Goal: Navigation & Orientation: Find specific page/section

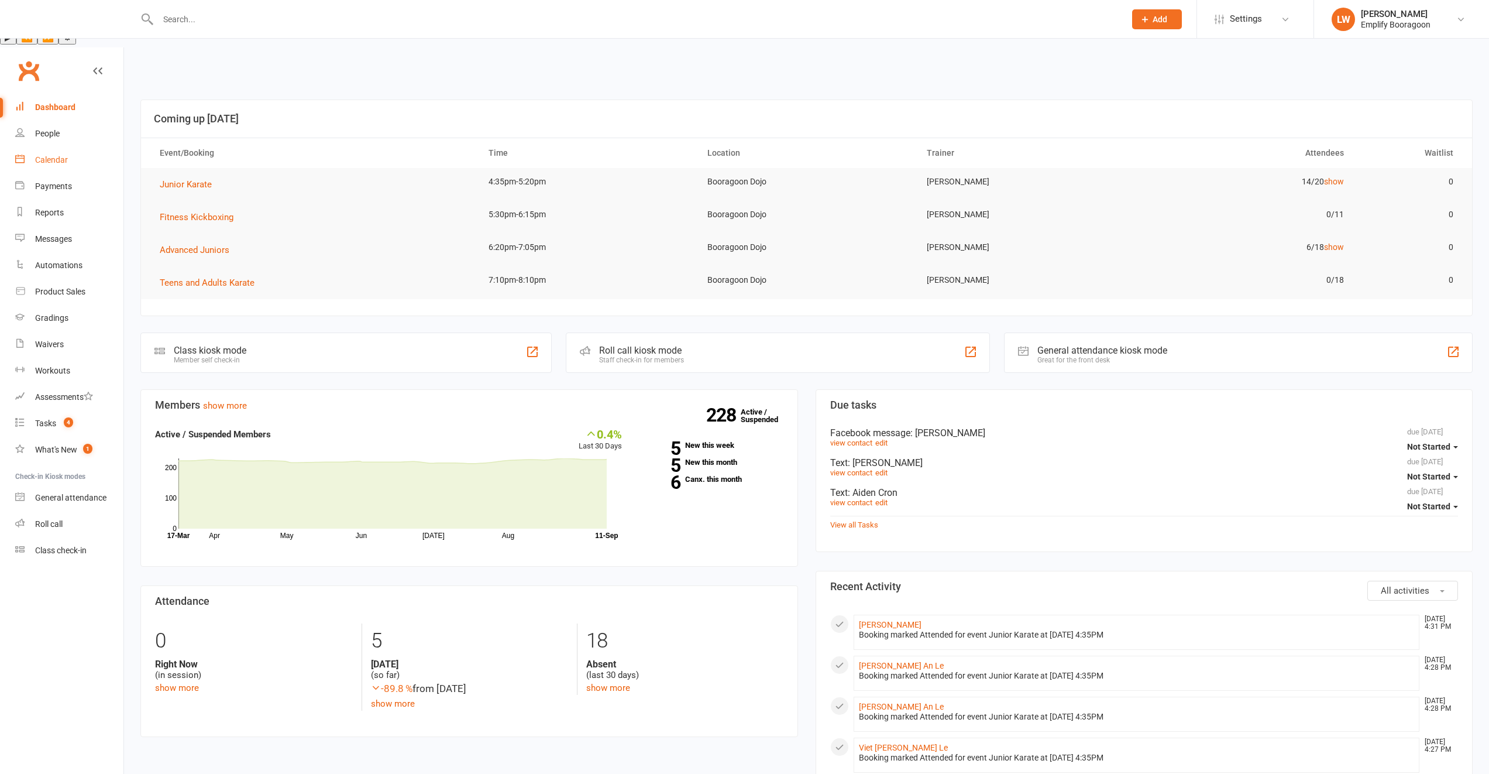
click at [66, 147] on link "Calendar" at bounding box center [69, 160] width 108 height 26
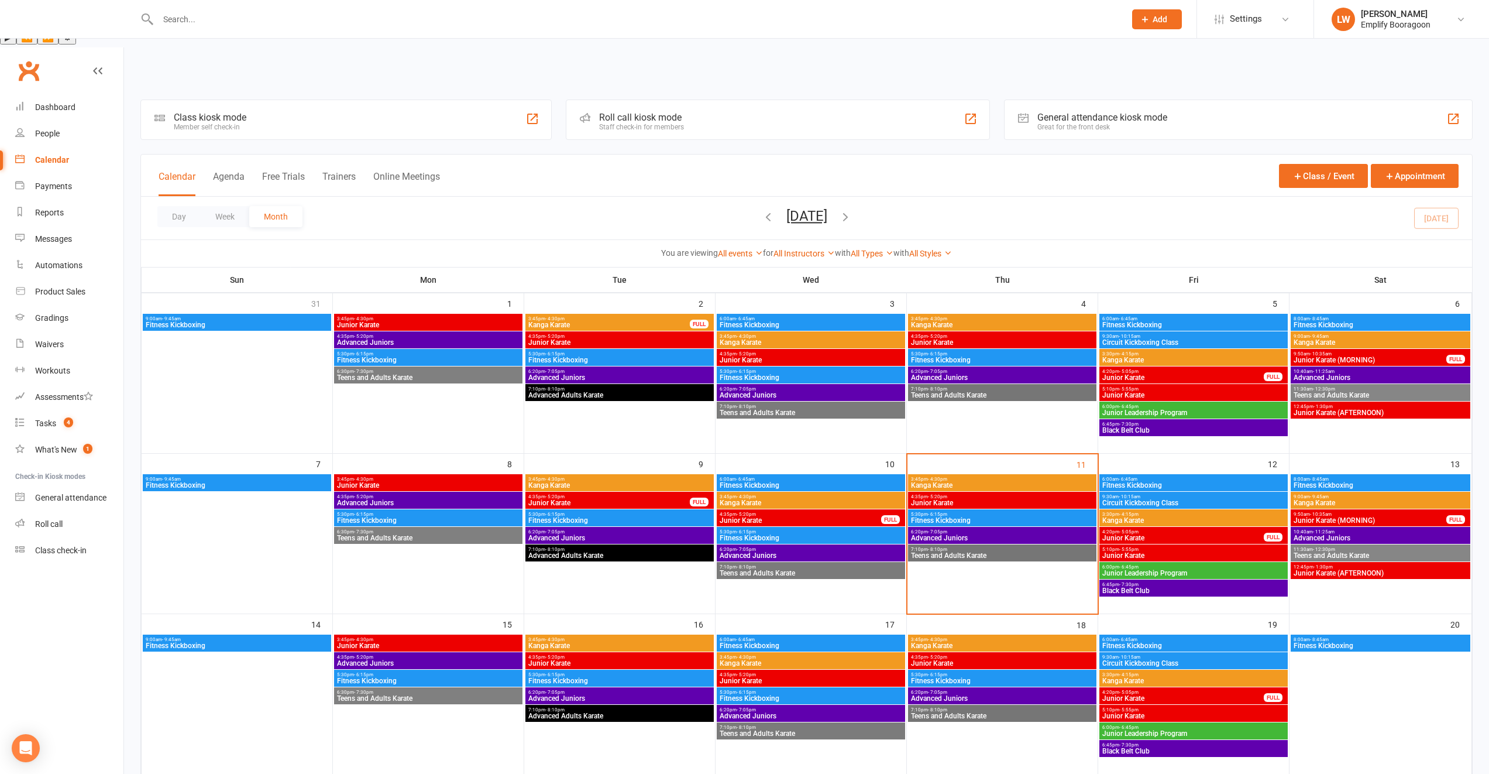
click at [932, 482] on span "Kanga Karate" at bounding box center [1002, 485] width 184 height 7
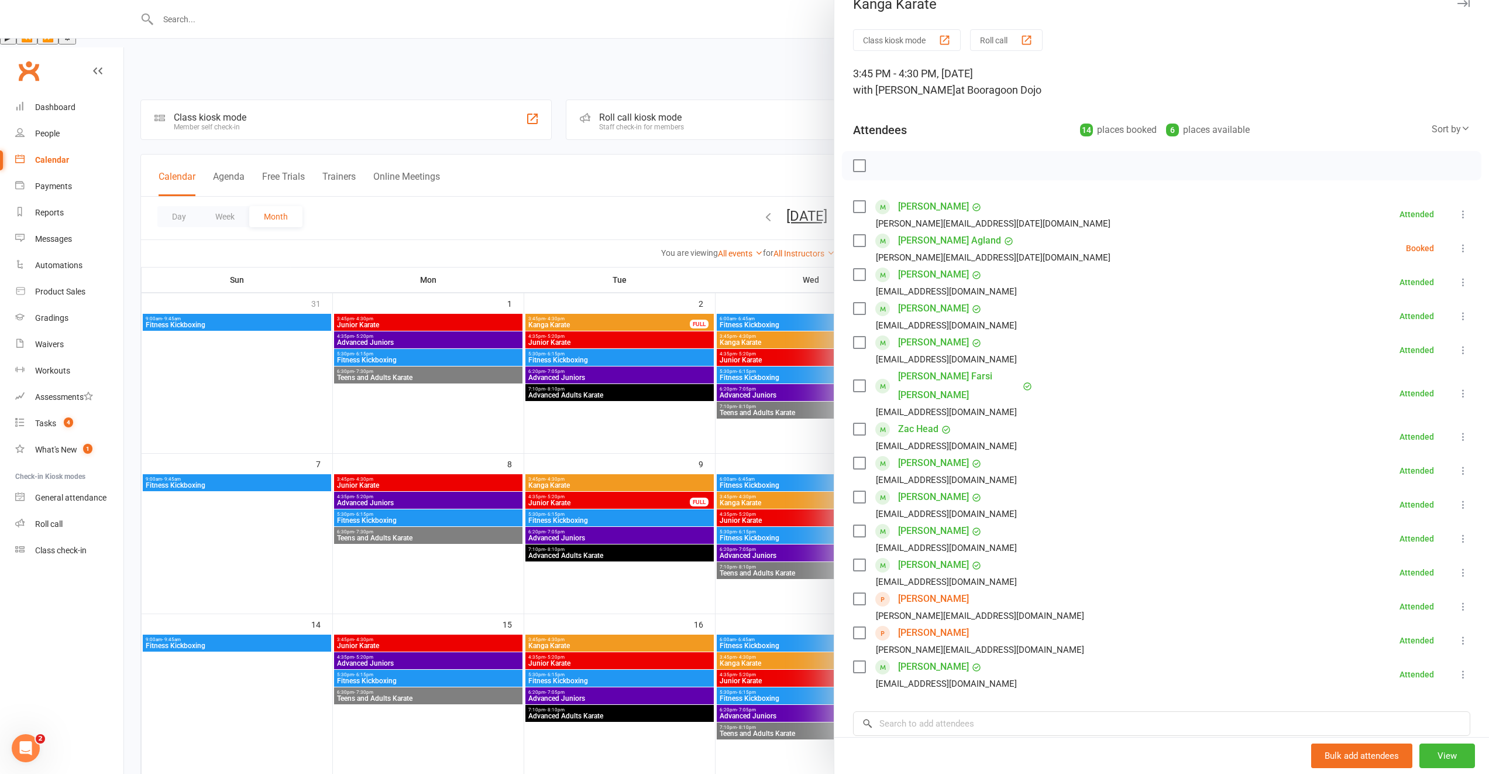
scroll to position [20, 0]
click at [761, 490] on div at bounding box center [806, 387] width 1365 height 774
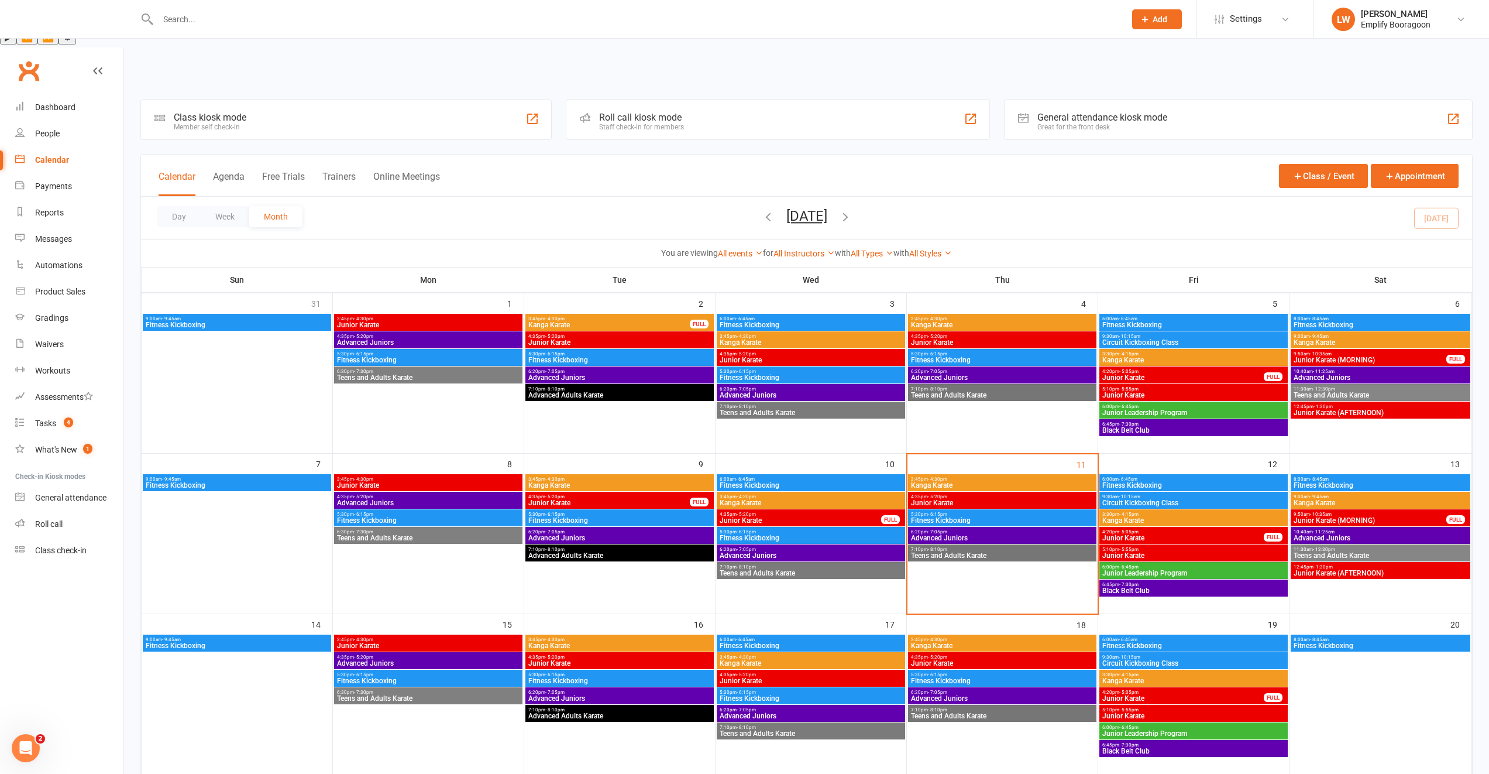
click at [945, 494] on span "- 5:20pm" at bounding box center [937, 496] width 19 height 5
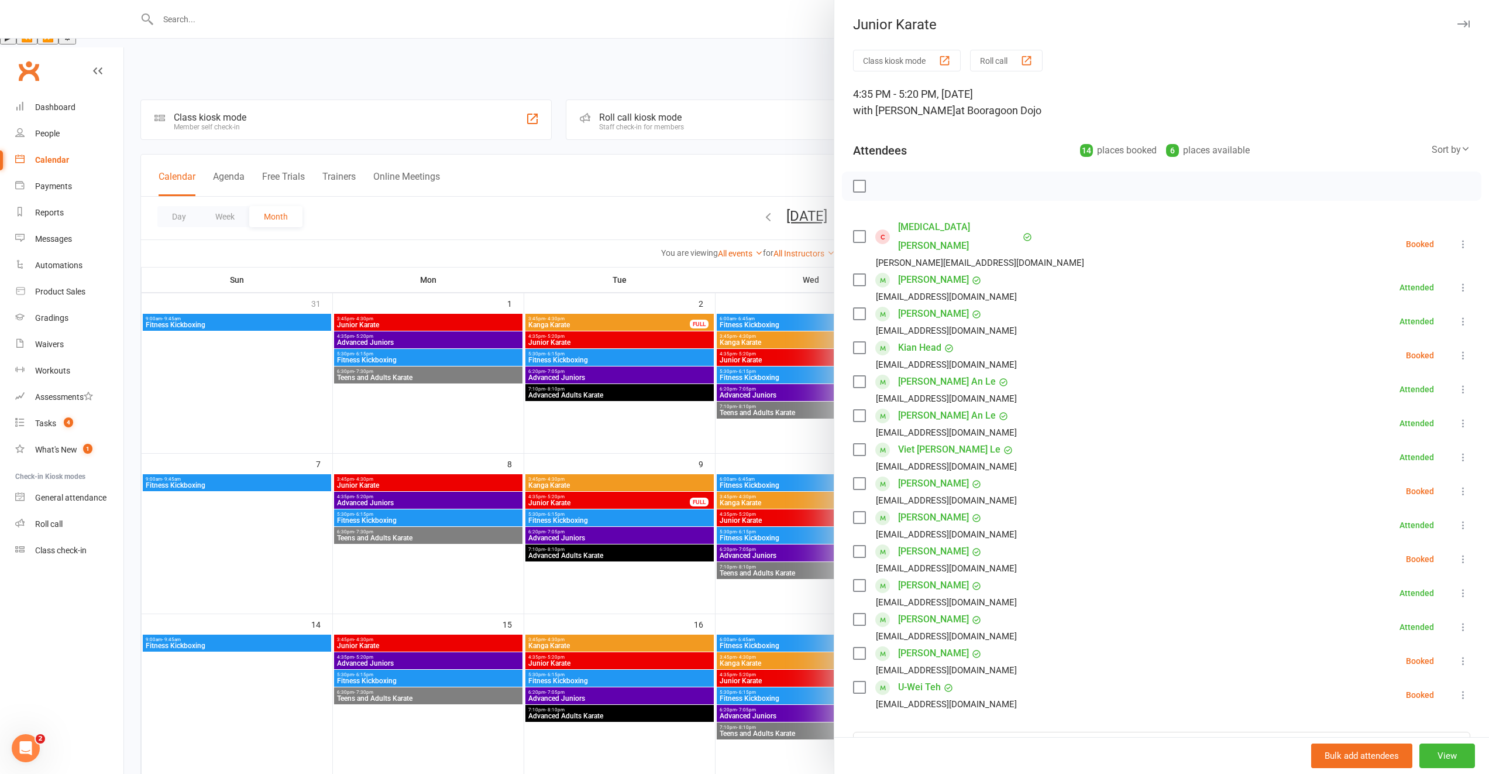
click at [757, 468] on div at bounding box center [806, 387] width 1365 height 774
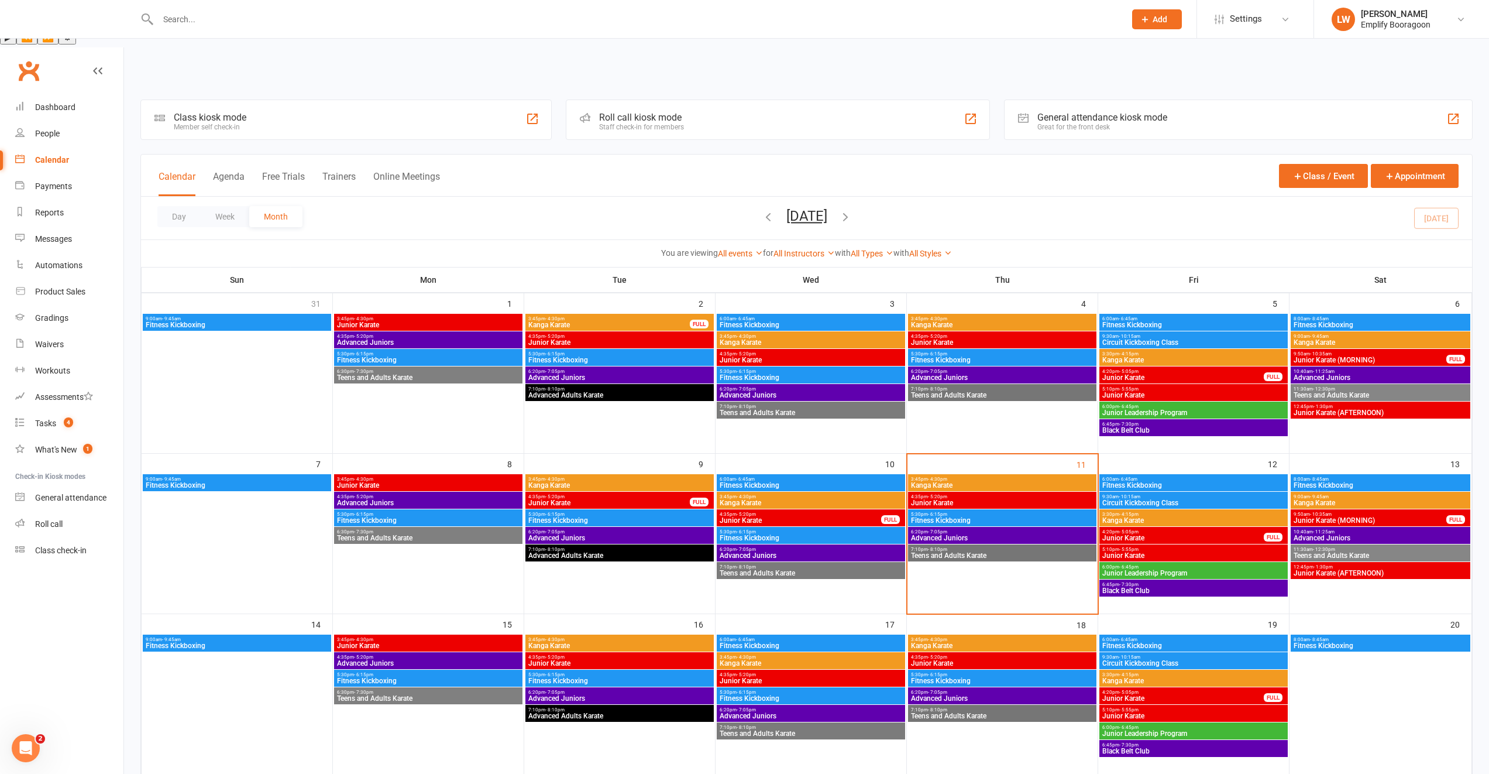
click at [738, 499] on span "Kanga Karate" at bounding box center [811, 502] width 184 height 7
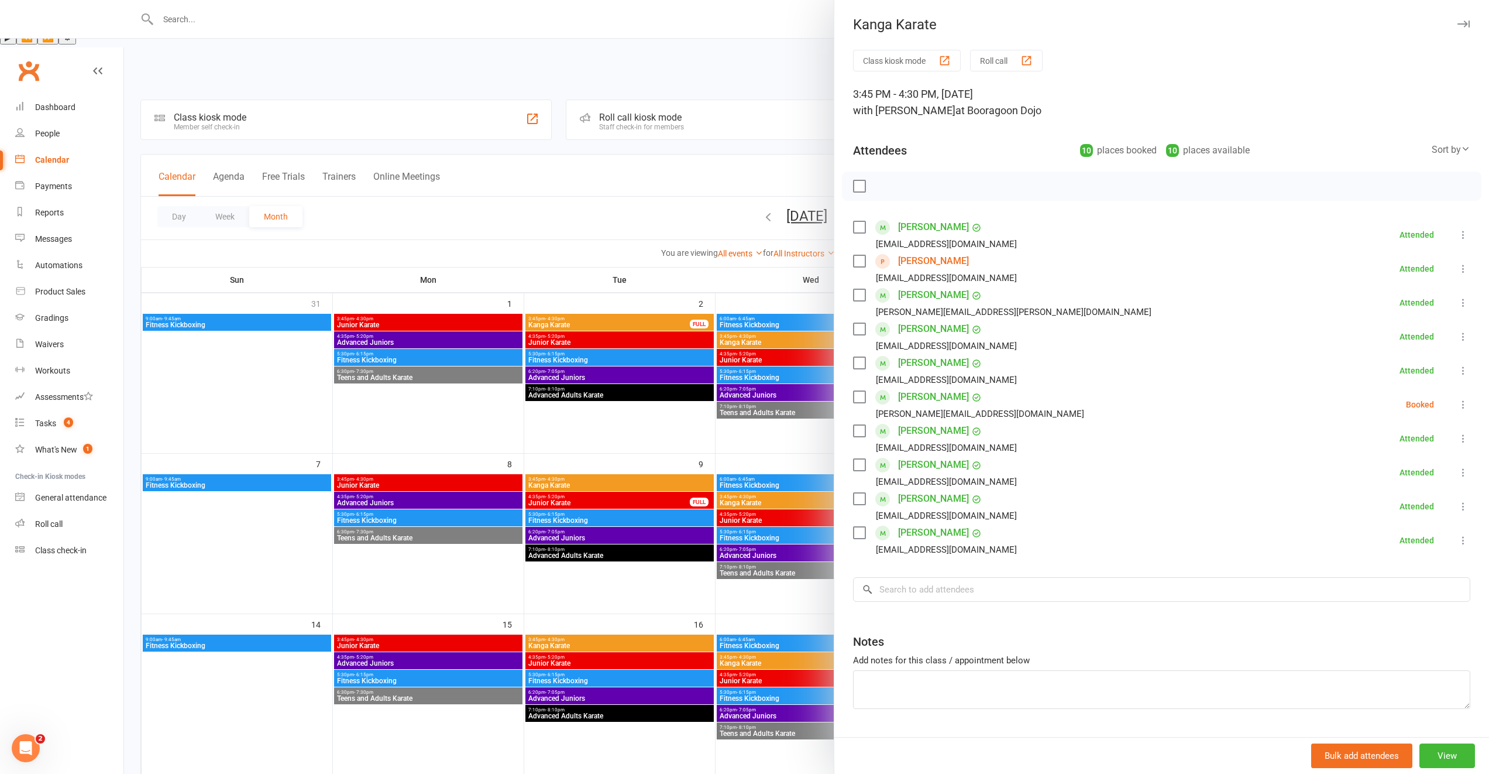
click at [647, 437] on div at bounding box center [806, 387] width 1365 height 774
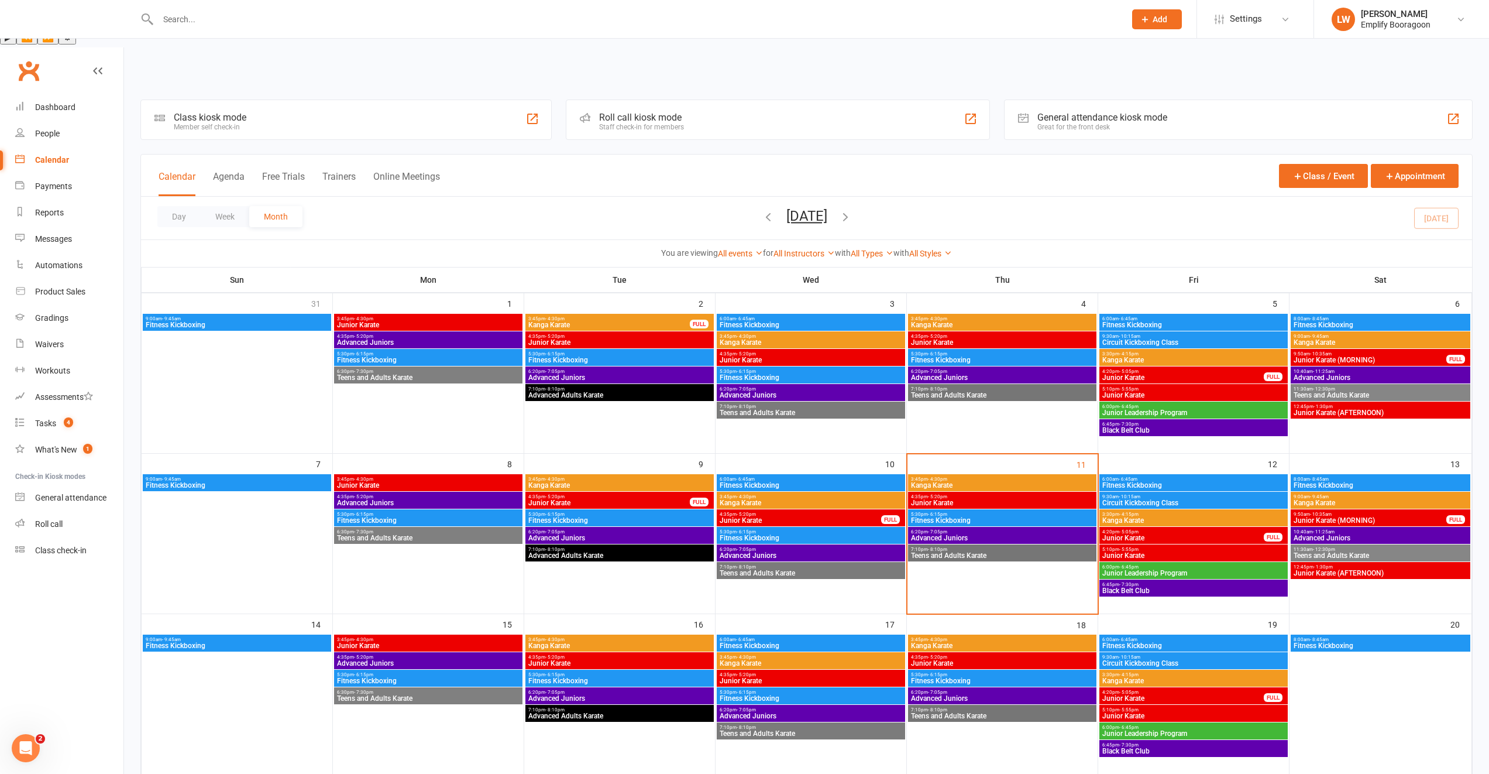
click at [970, 482] on span "Kanga Karate" at bounding box center [1002, 485] width 184 height 7
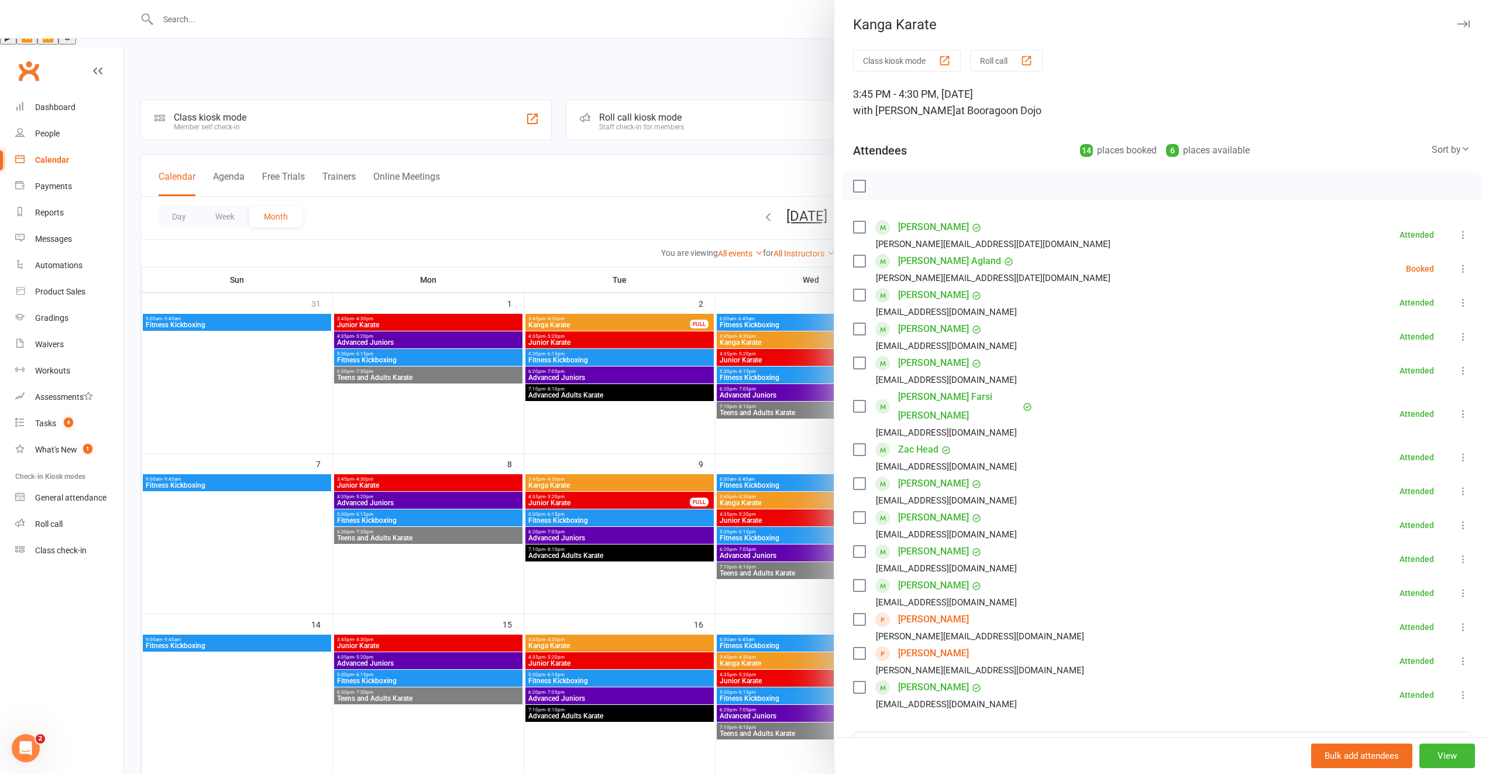
click at [720, 665] on div at bounding box center [806, 387] width 1365 height 774
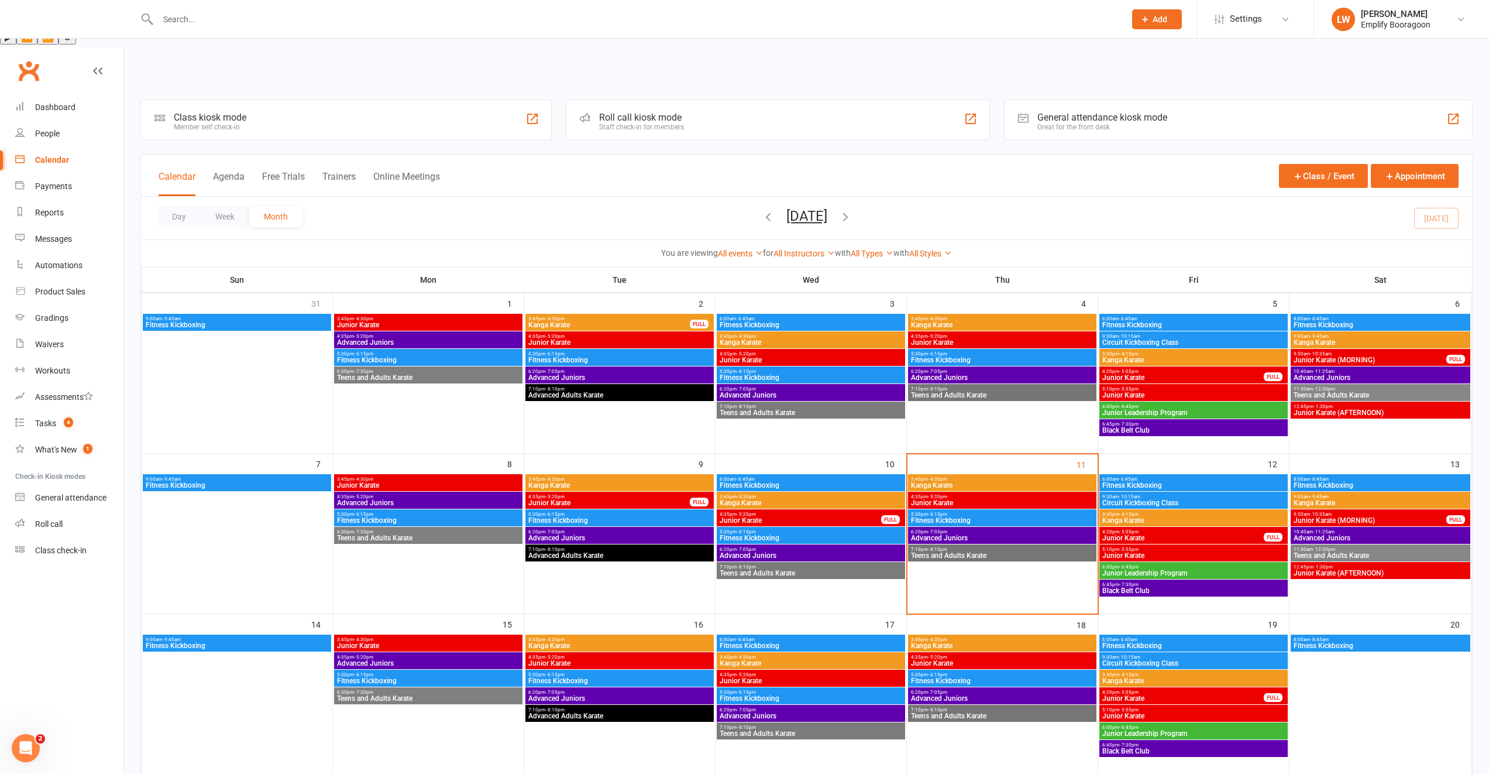
click at [1139, 351] on span "3:30pm - 4:15pm" at bounding box center [1194, 353] width 184 height 5
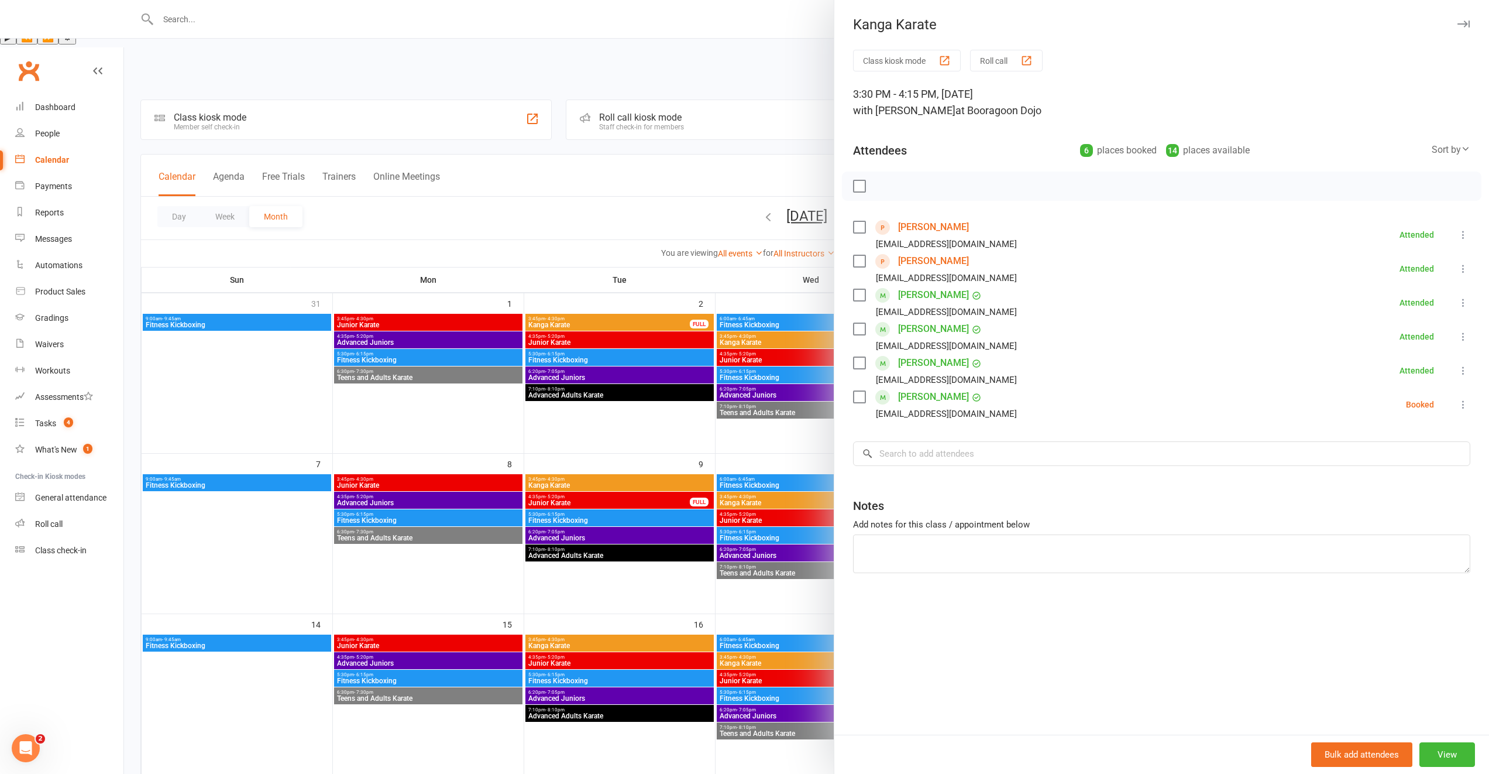
click at [775, 468] on div at bounding box center [806, 387] width 1365 height 774
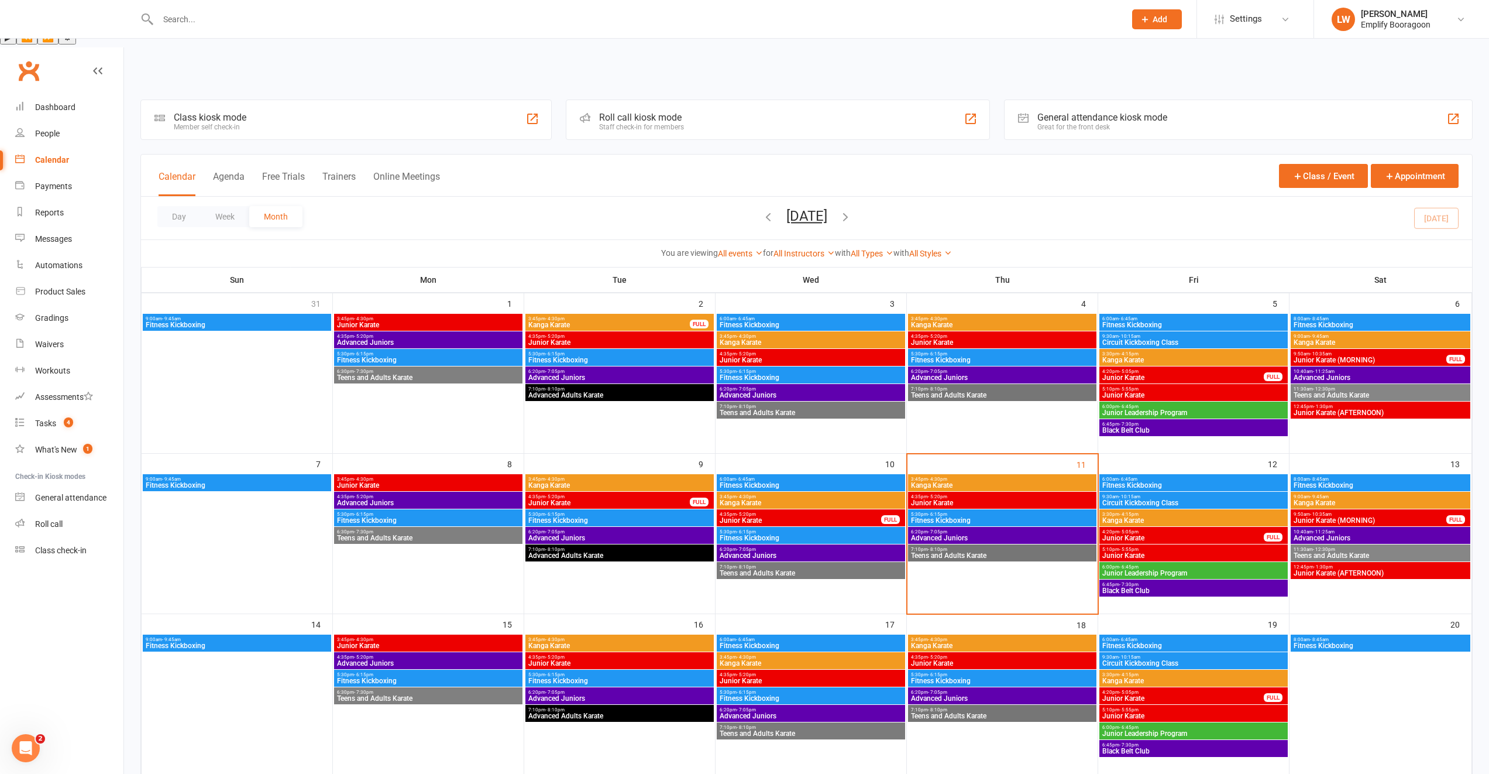
click at [1152, 511] on span "3:30pm - 4:15pm" at bounding box center [1194, 513] width 184 height 5
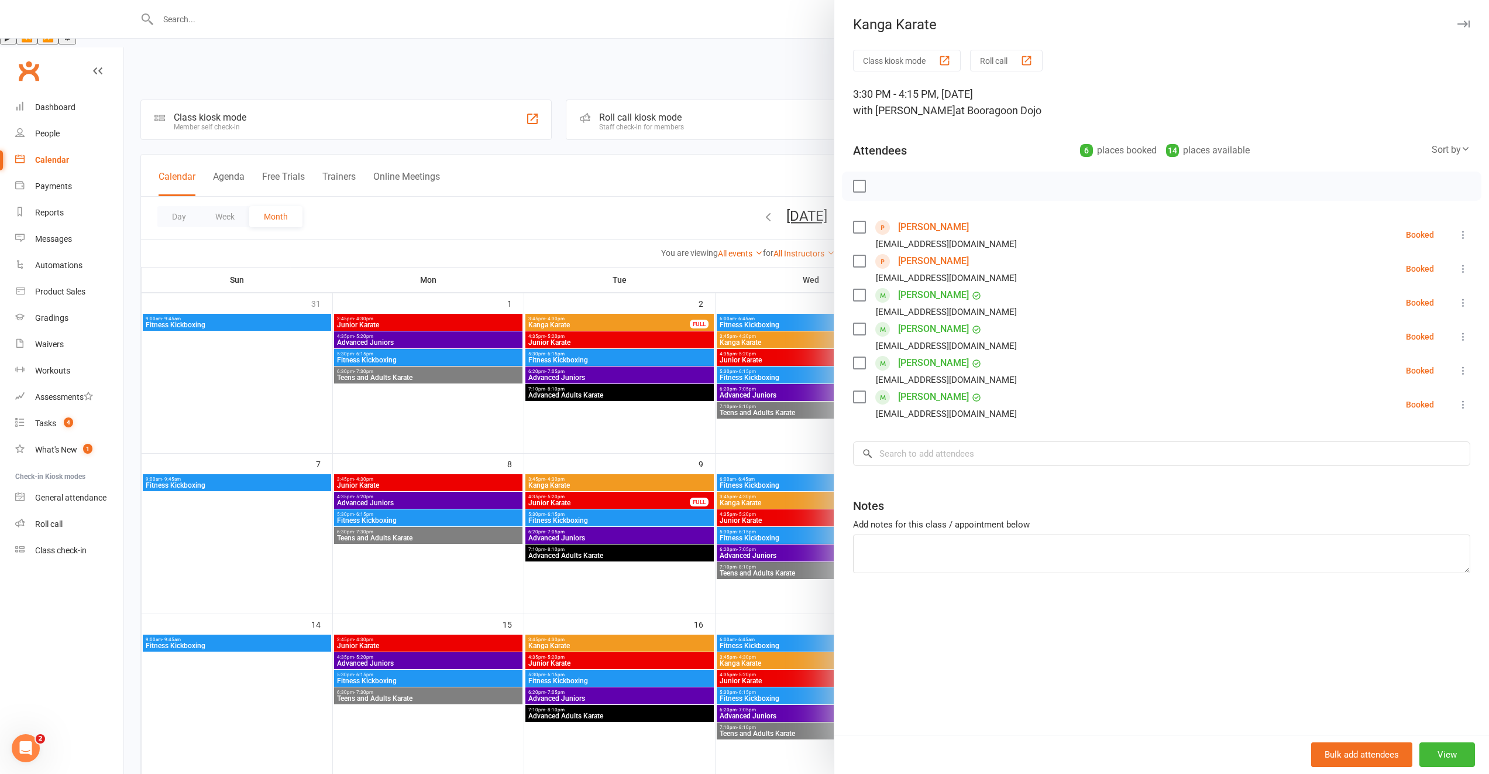
click at [696, 408] on div at bounding box center [806, 387] width 1365 height 774
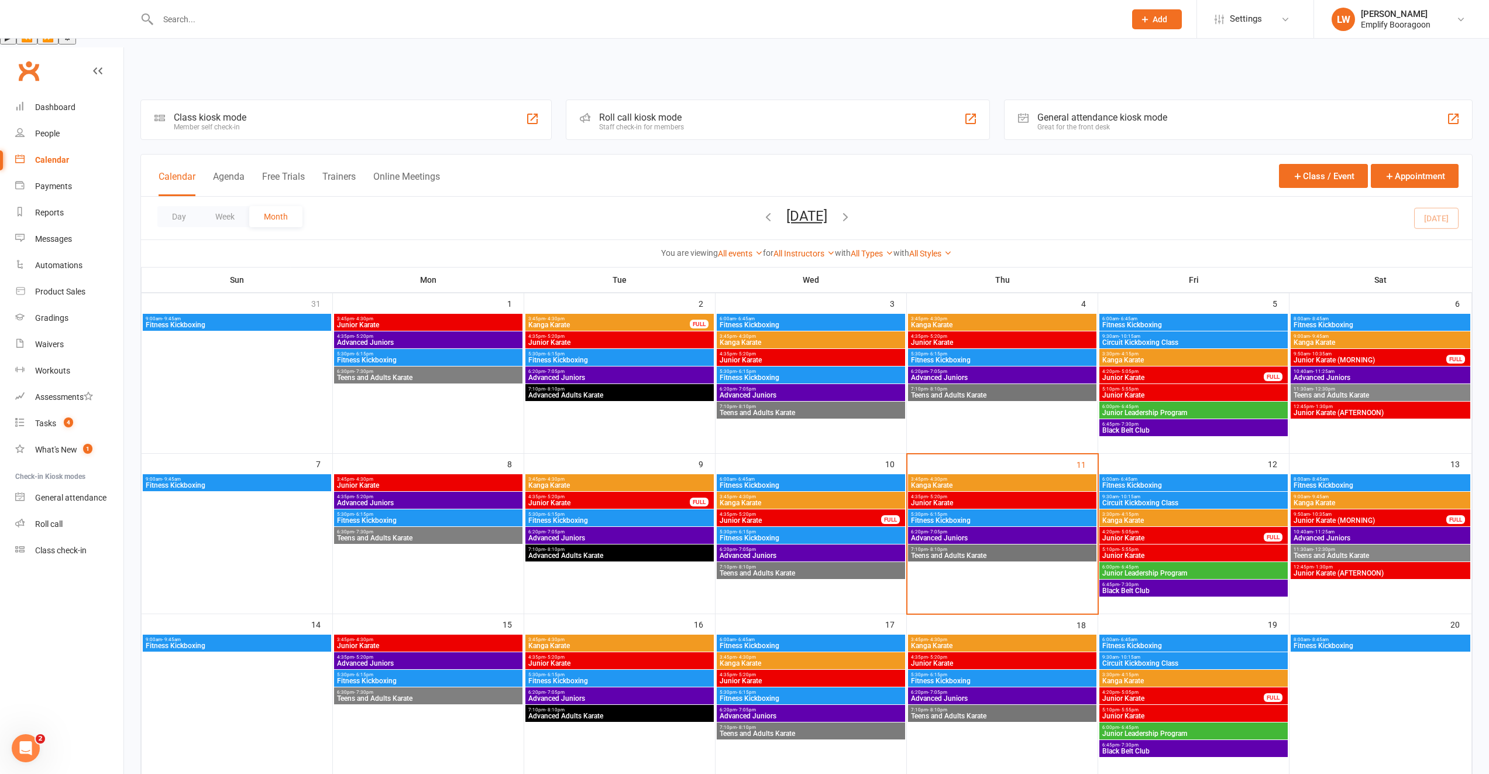
click at [975, 499] on span "Junior Karate" at bounding box center [1002, 502] width 184 height 7
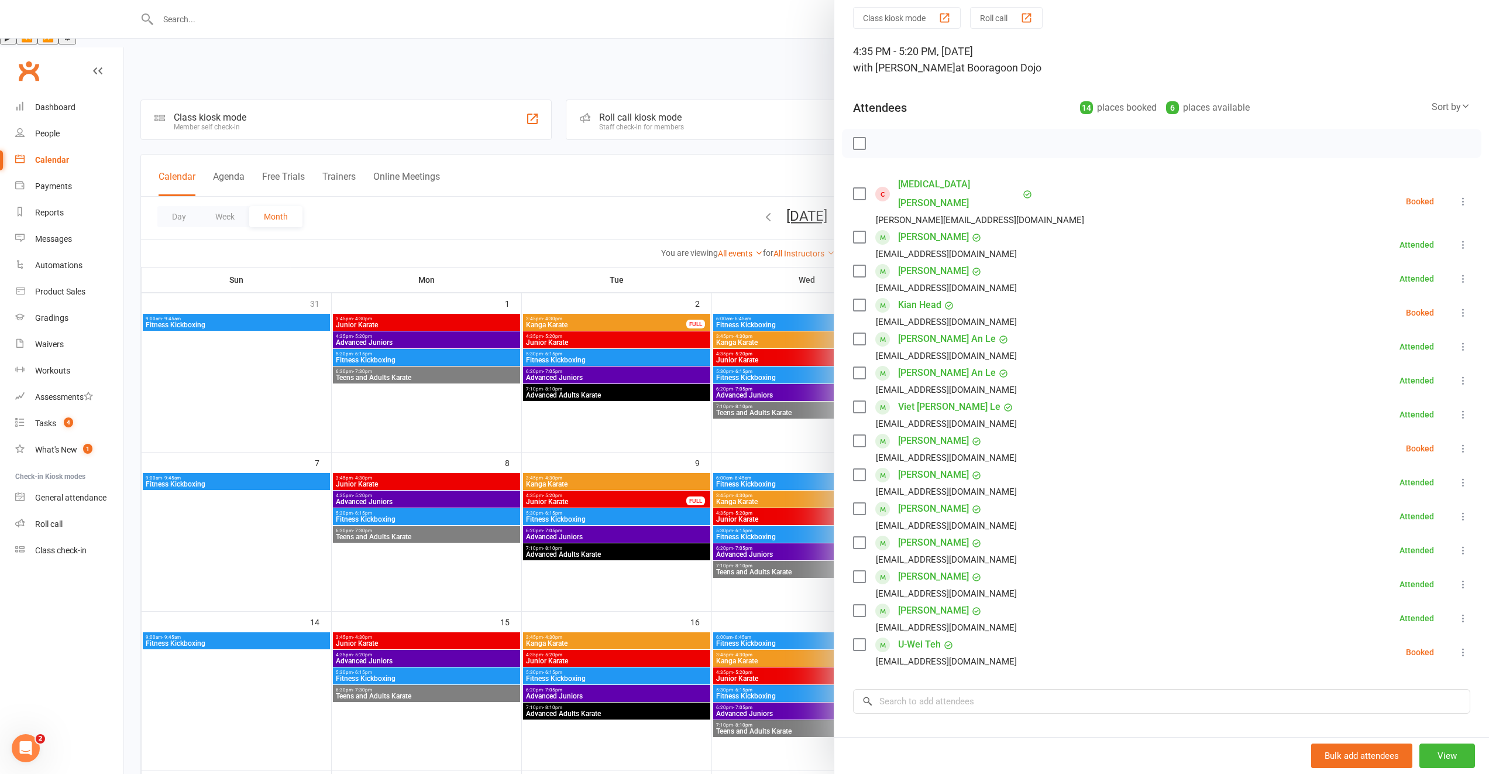
scroll to position [52, 0]
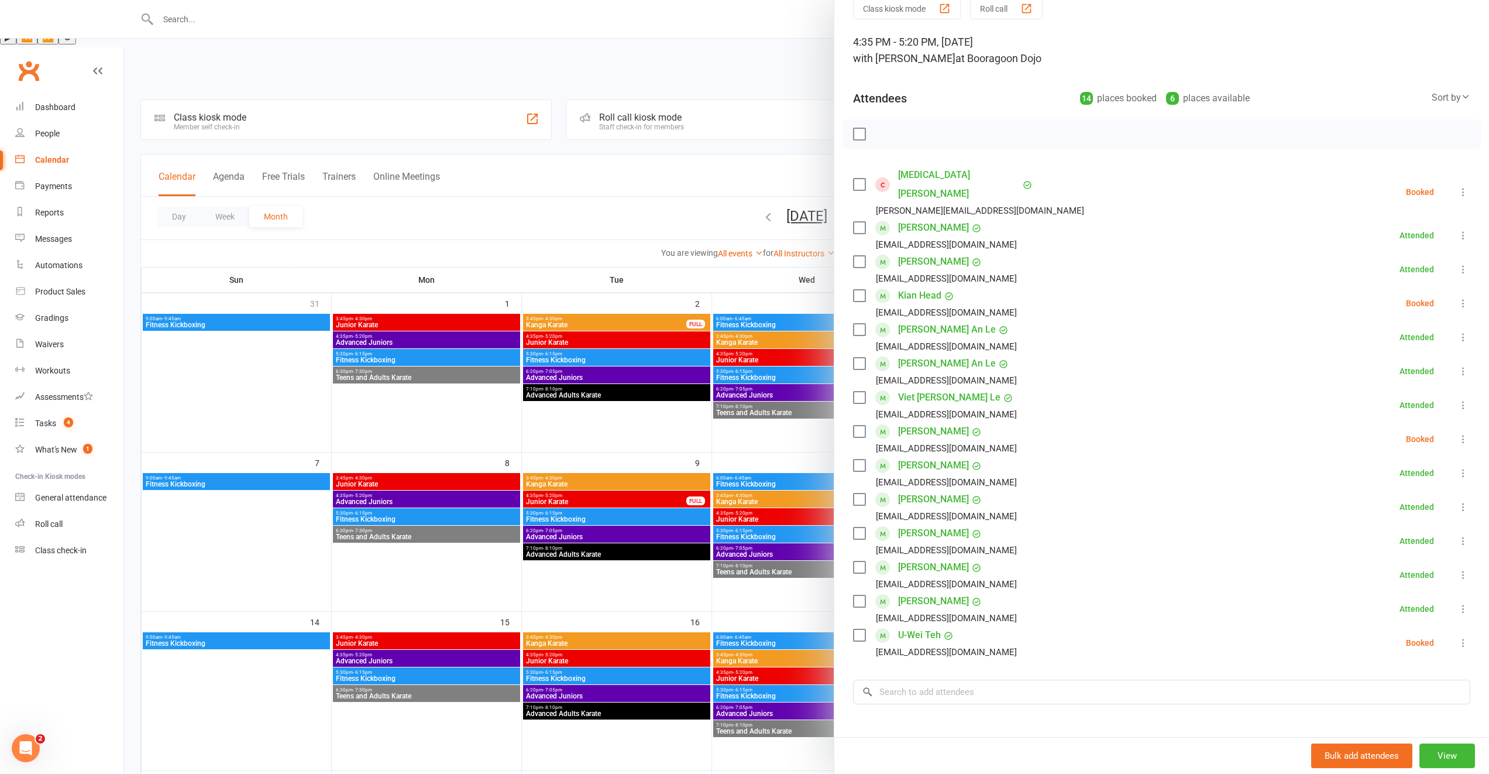
drag, startPoint x: 682, startPoint y: 530, endPoint x: 703, endPoint y: 533, distance: 20.7
click at [683, 530] on div at bounding box center [806, 387] width 1365 height 774
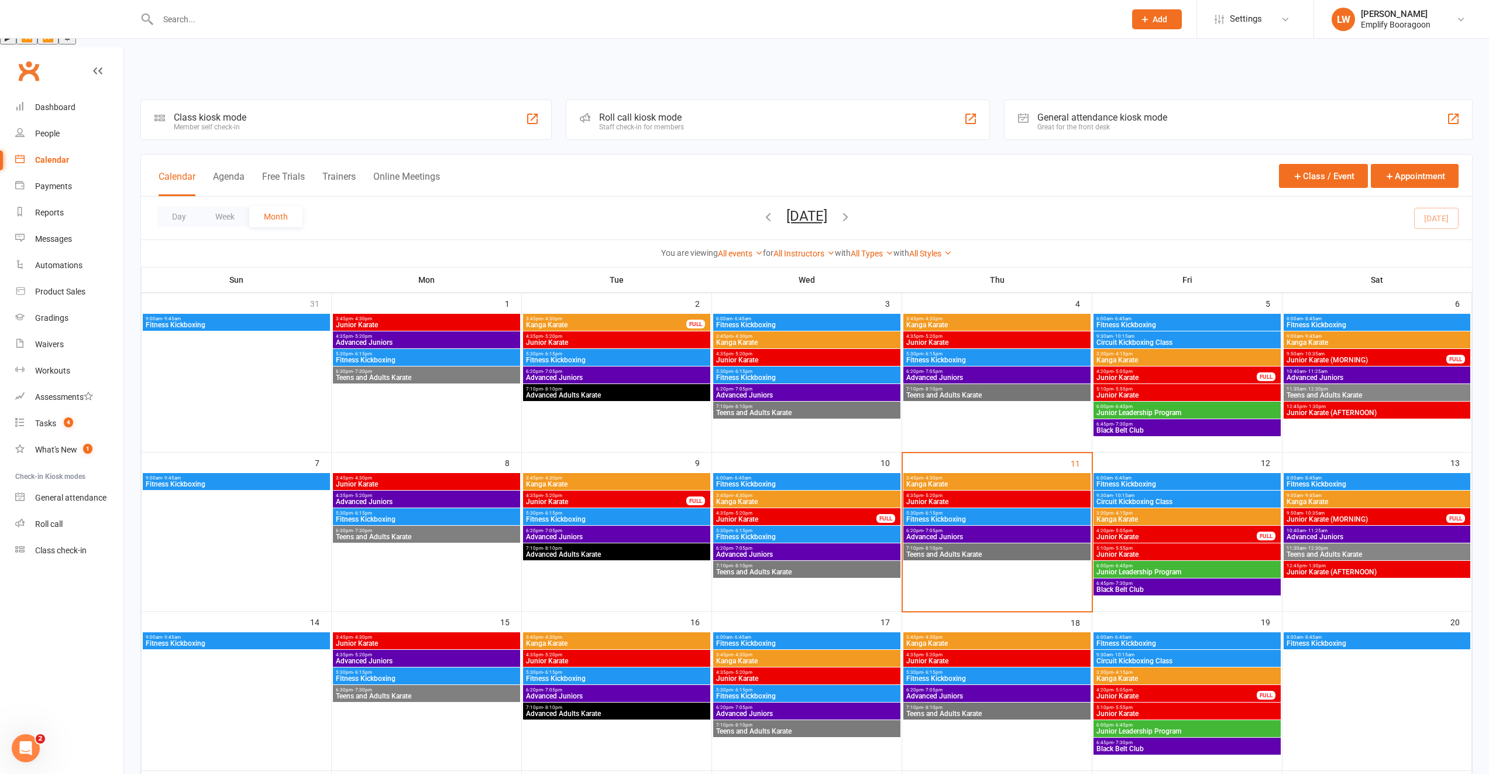
click at [939, 516] on span "Fitness Kickboxing" at bounding box center [997, 519] width 183 height 7
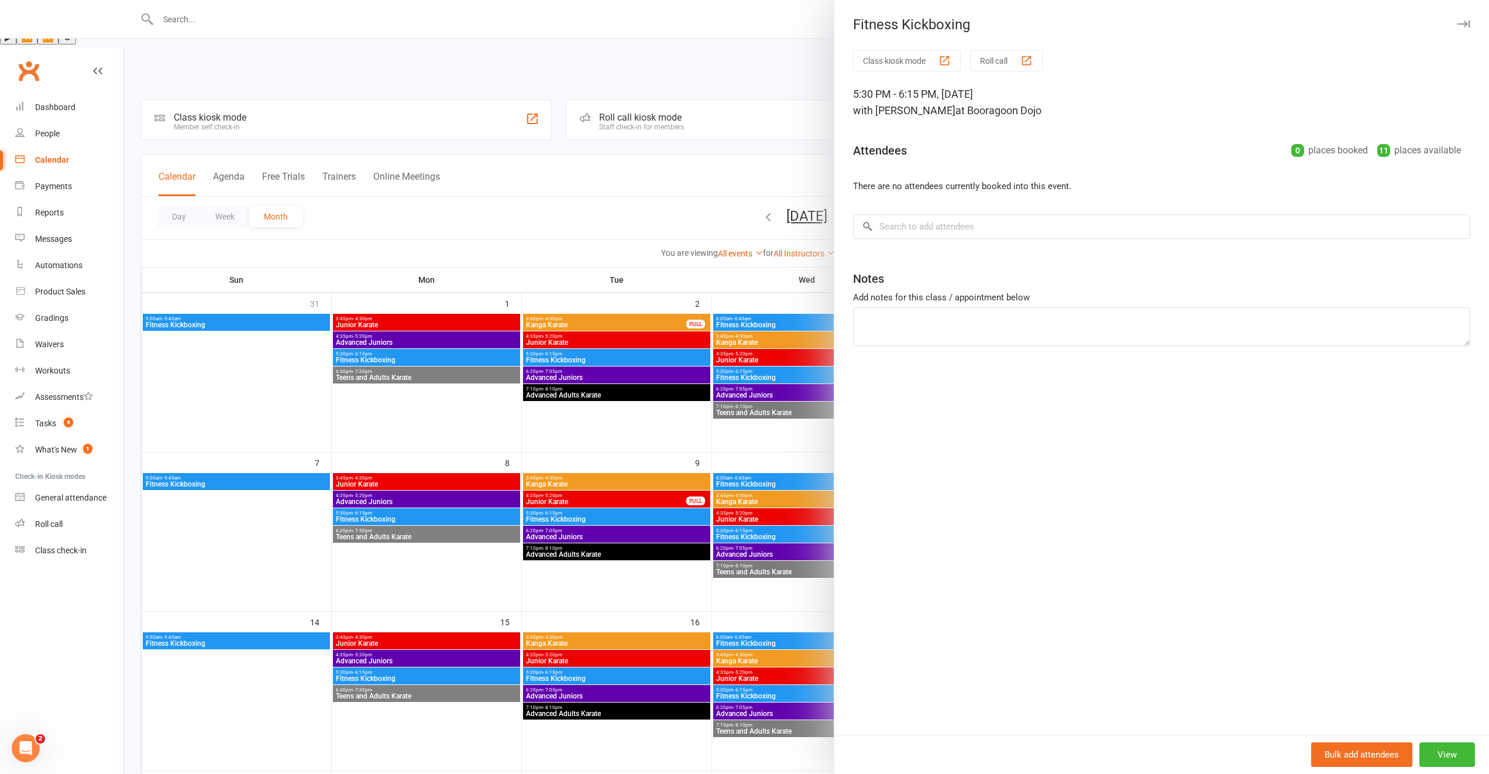
click at [728, 479] on div at bounding box center [806, 387] width 1365 height 774
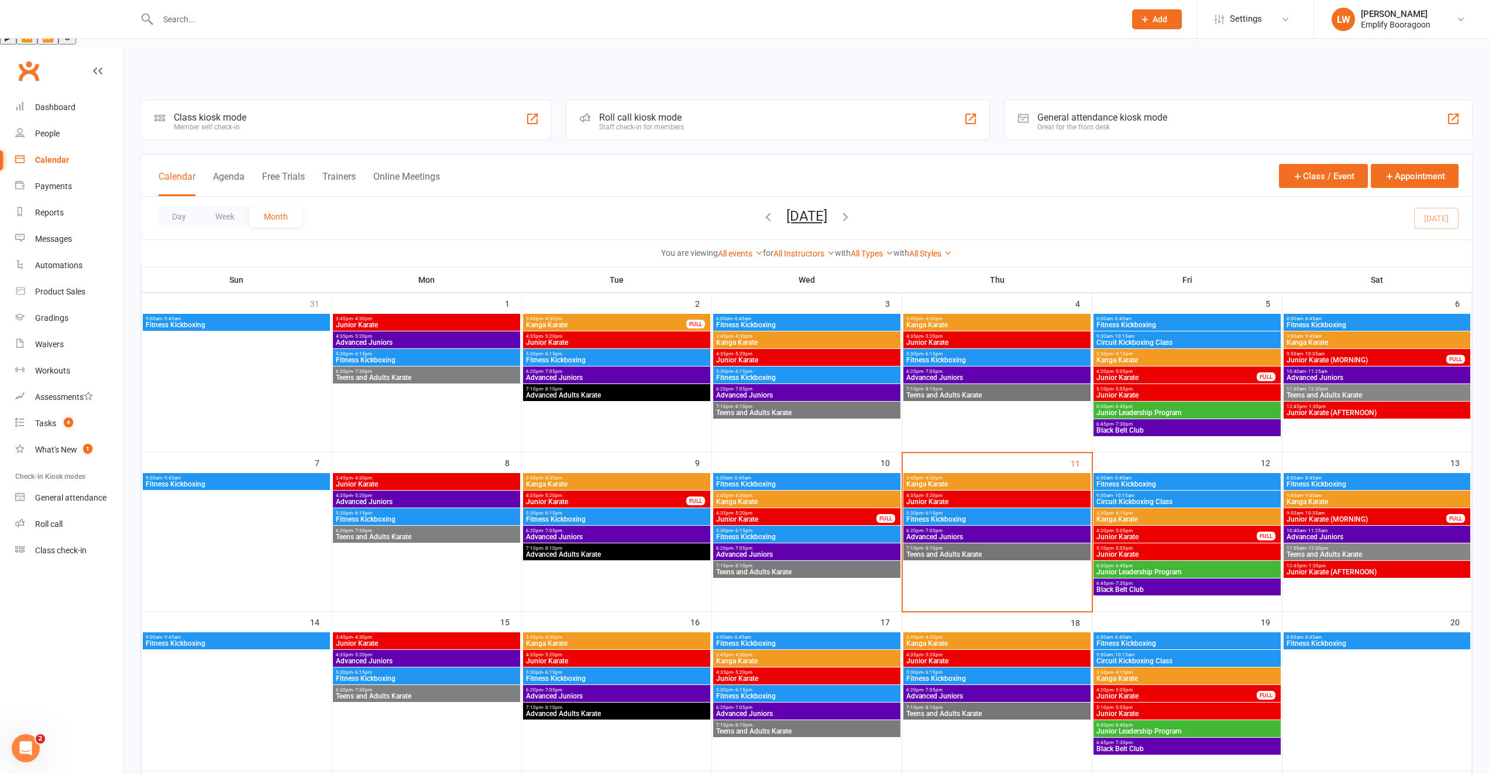
click at [974, 533] on span "Advanced Juniors" at bounding box center [997, 536] width 183 height 7
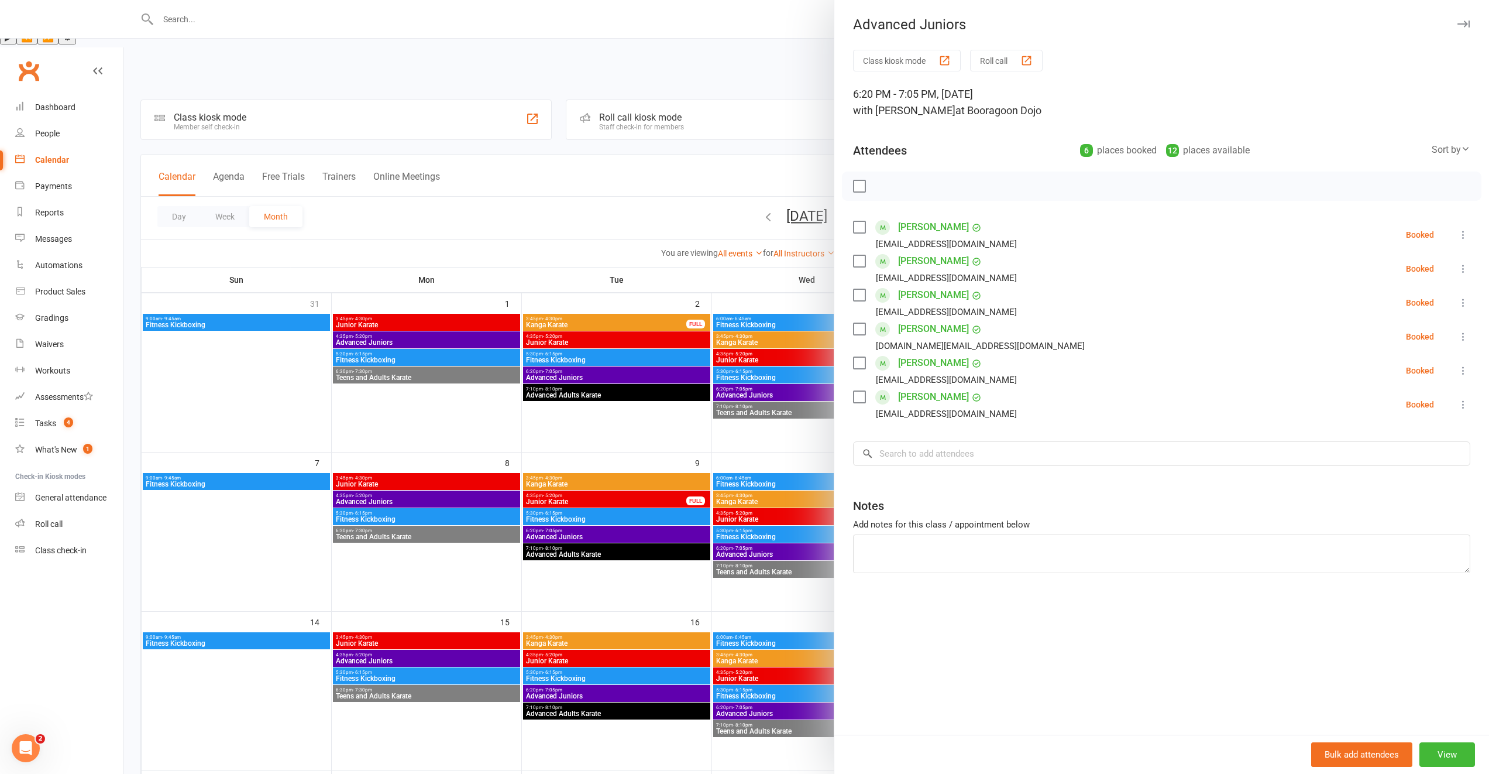
click at [806, 508] on div at bounding box center [806, 387] width 1365 height 774
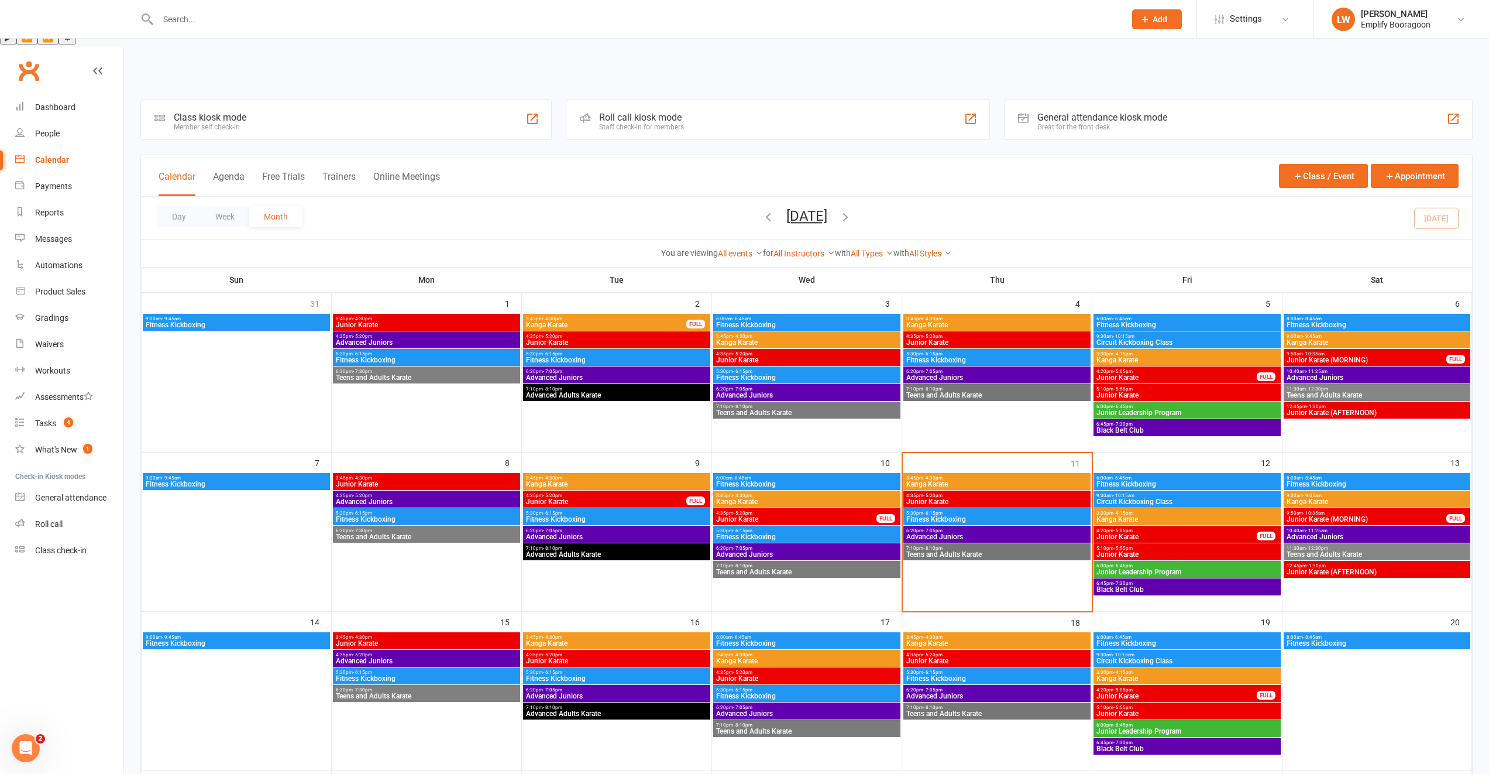
click at [935, 551] on span "Teens and Adults Karate" at bounding box center [997, 554] width 183 height 7
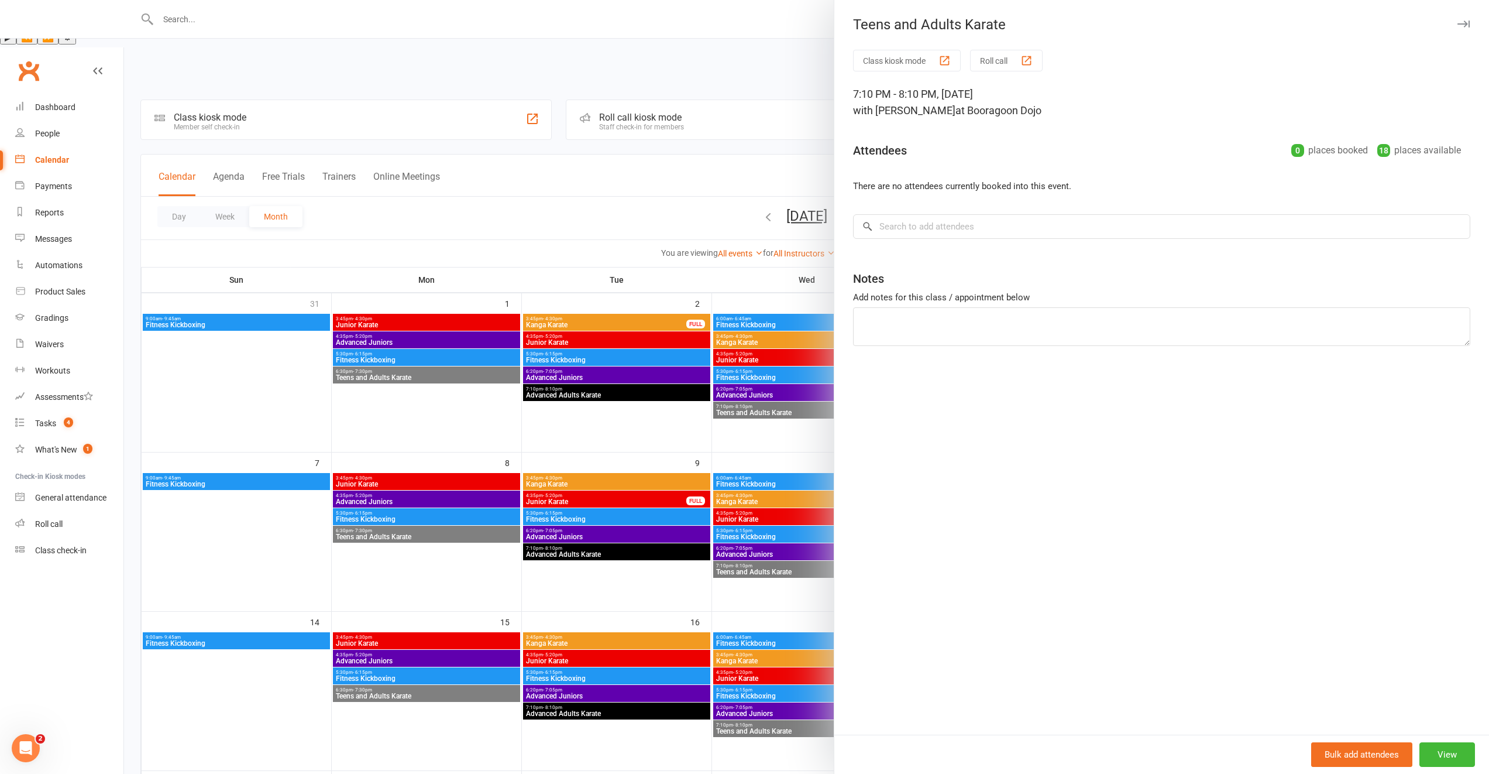
click at [800, 499] on div at bounding box center [806, 387] width 1365 height 774
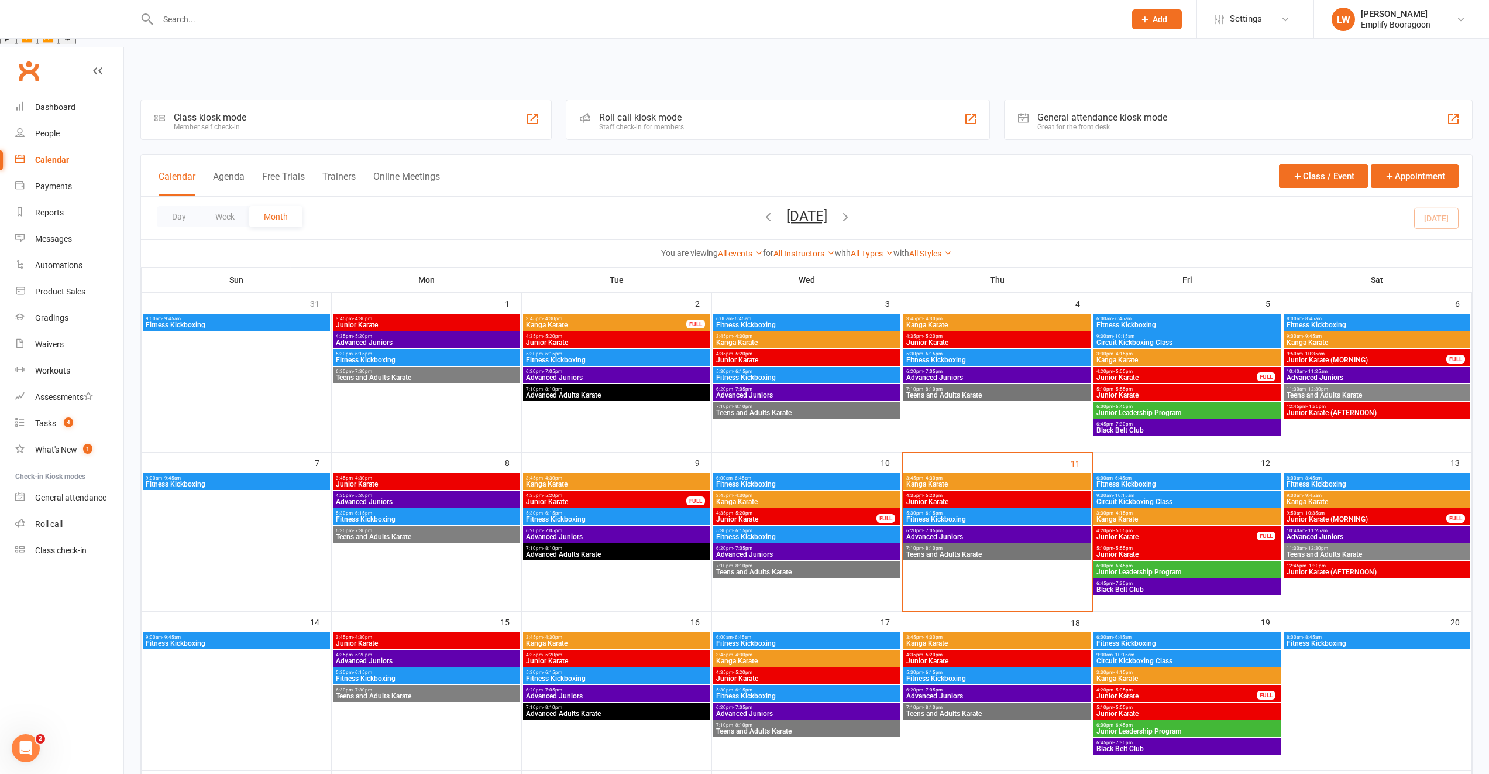
click at [1114, 528] on span "- 5:05pm" at bounding box center [1123, 530] width 19 height 5
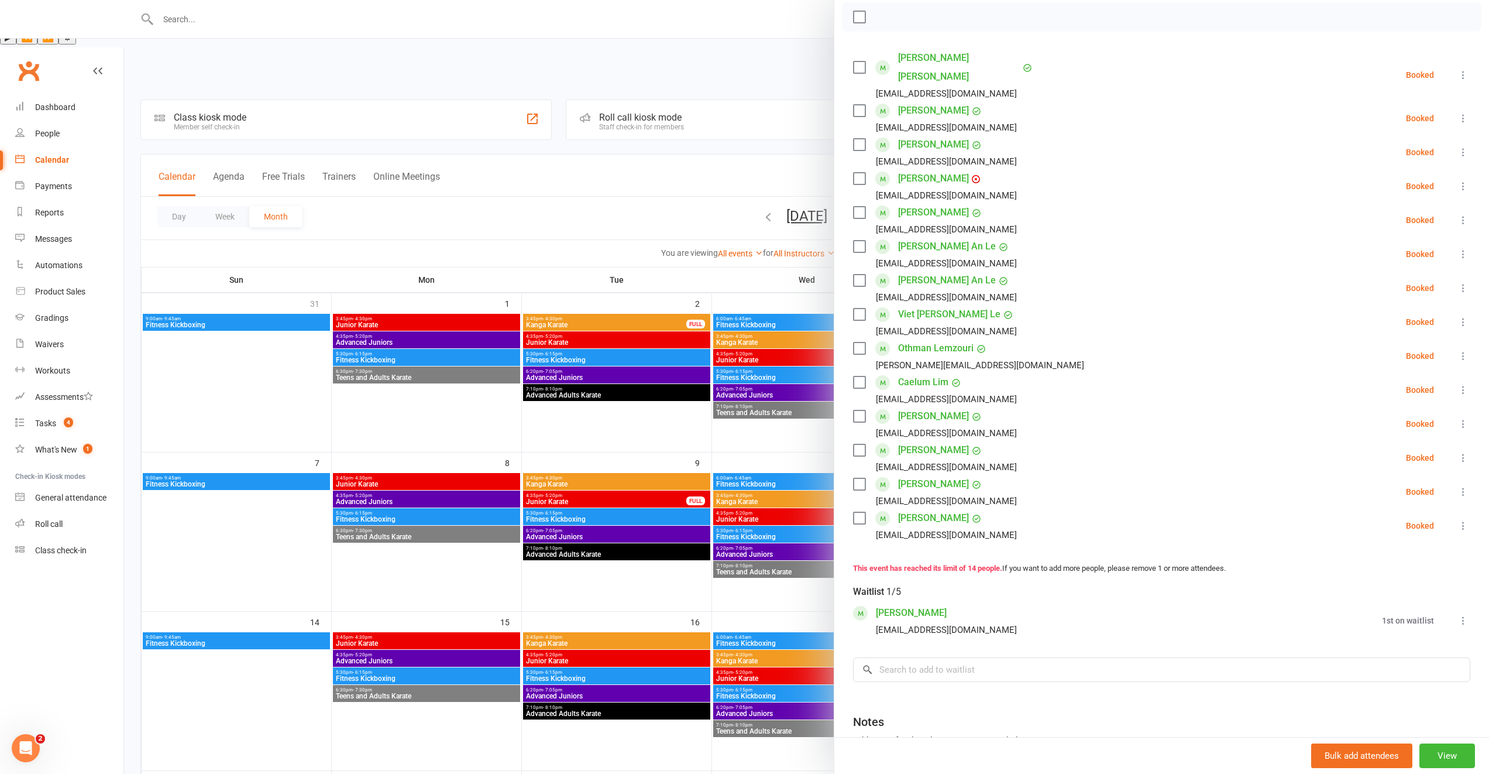
scroll to position [156, 0]
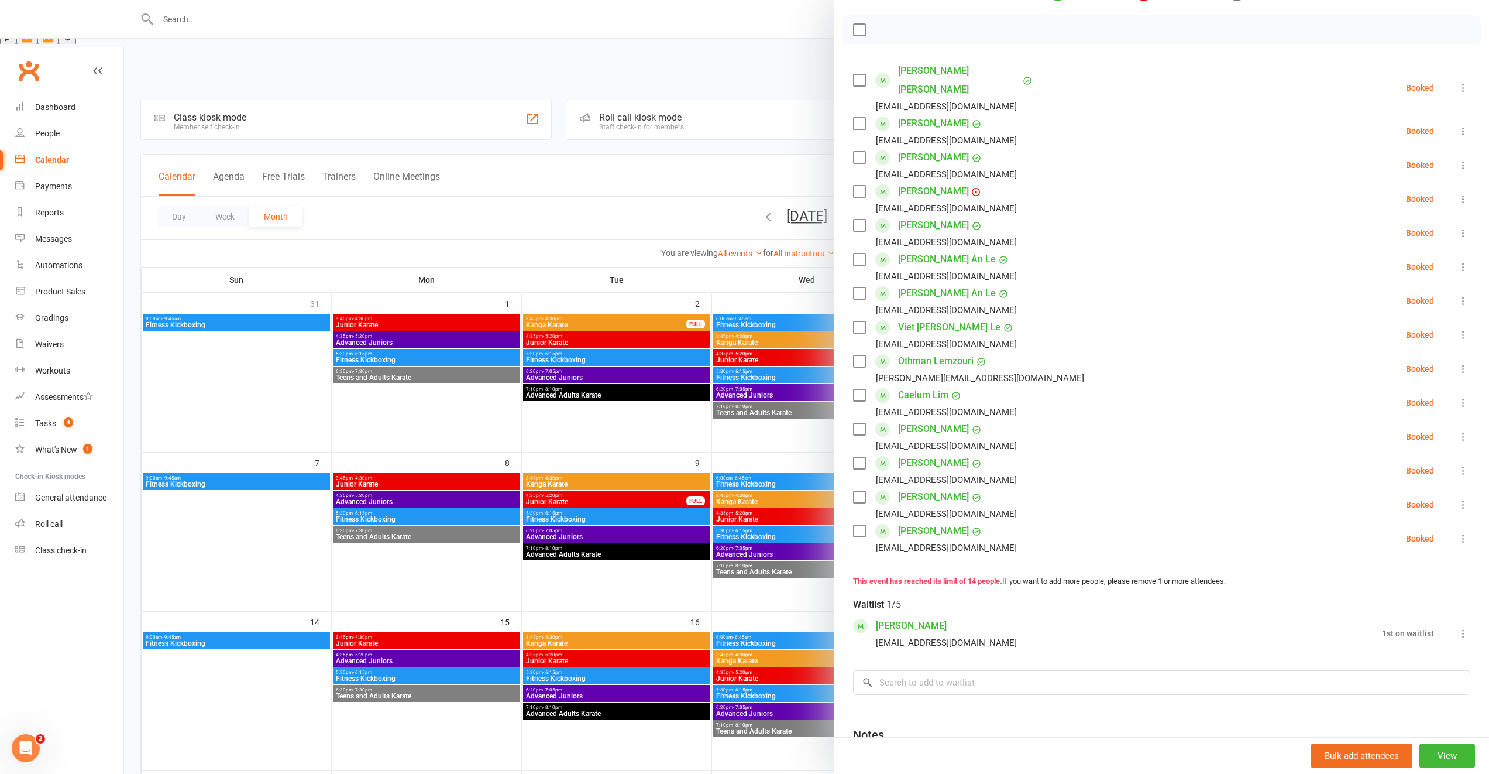
click at [837, 523] on div "Class kiosk mode Roll call 4:20 PM - 5:05 PM, [DATE] with [PERSON_NAME] at Boor…" at bounding box center [1161, 377] width 655 height 967
click at [815, 519] on div at bounding box center [806, 387] width 1365 height 774
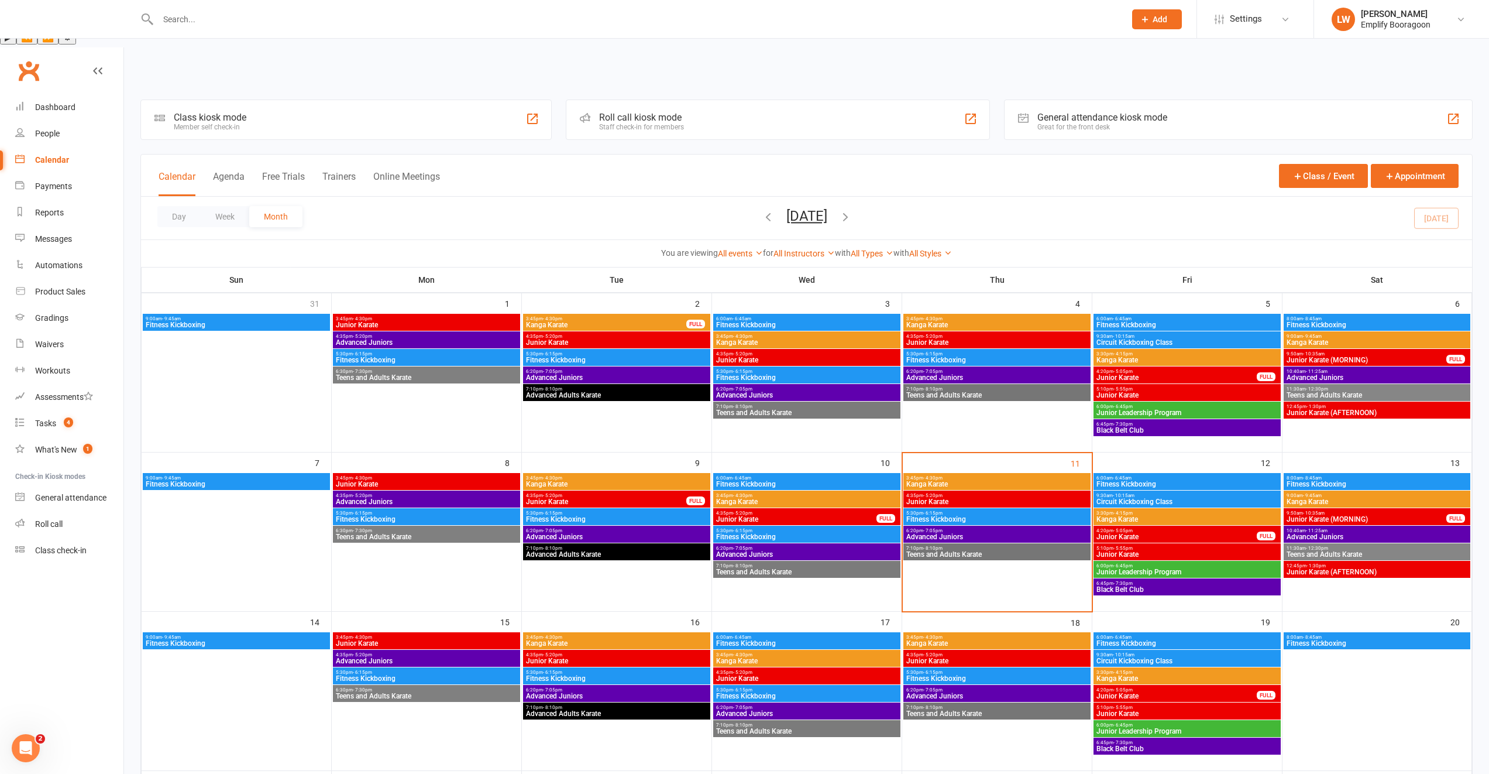
click at [1163, 551] on span "Junior Karate" at bounding box center [1187, 554] width 183 height 7
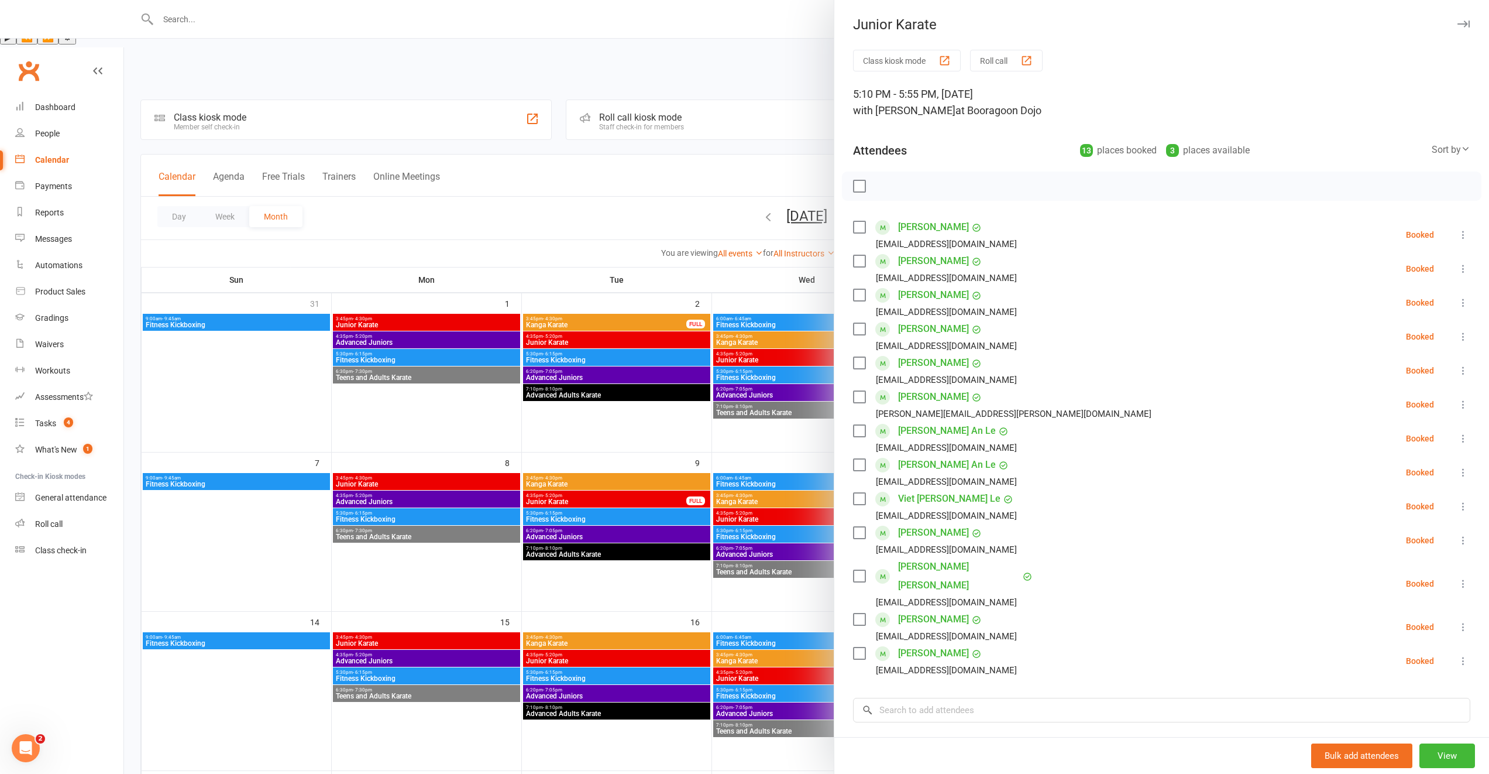
click at [773, 493] on div at bounding box center [806, 387] width 1365 height 774
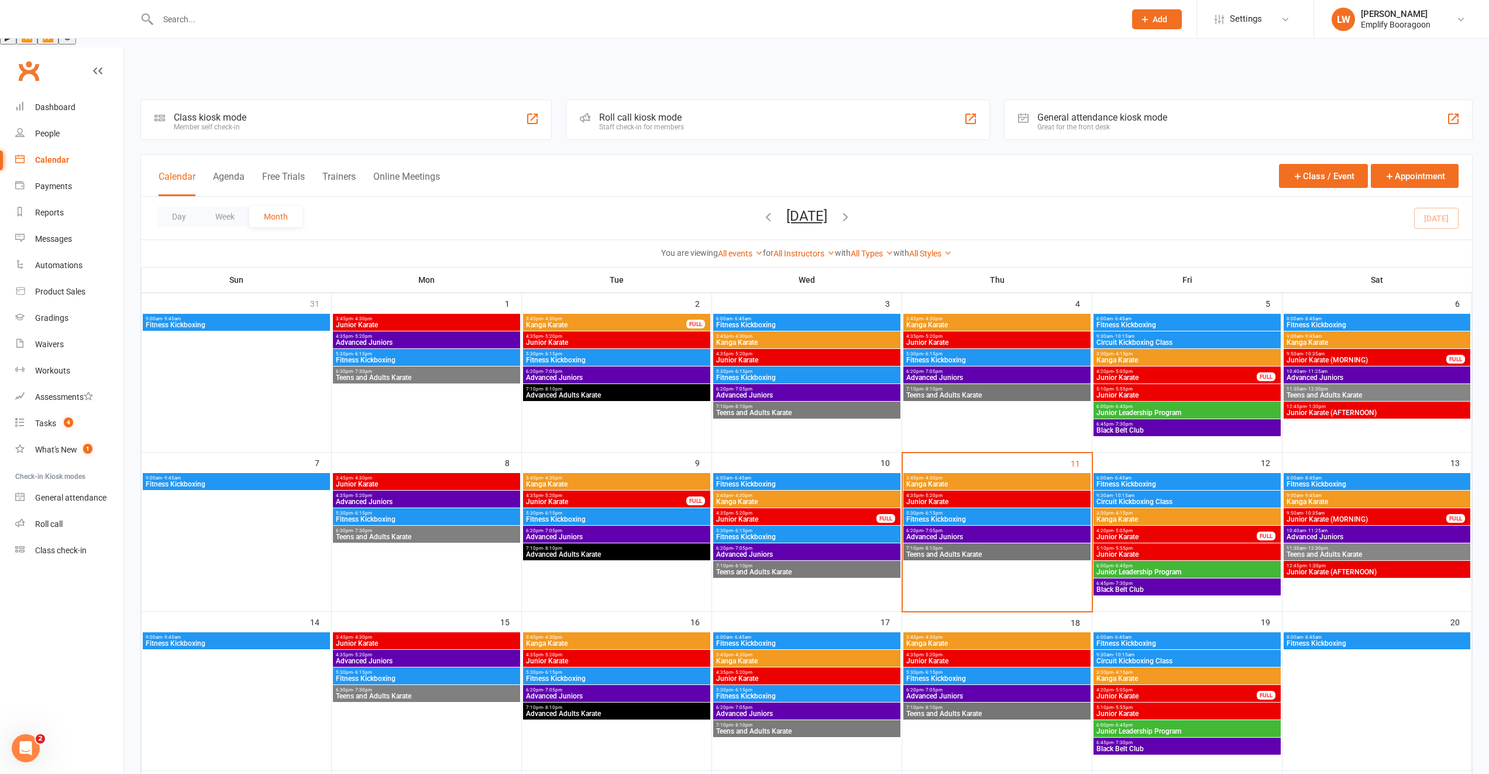
click at [1129, 568] on span "Junior Leadership Program" at bounding box center [1187, 571] width 183 height 7
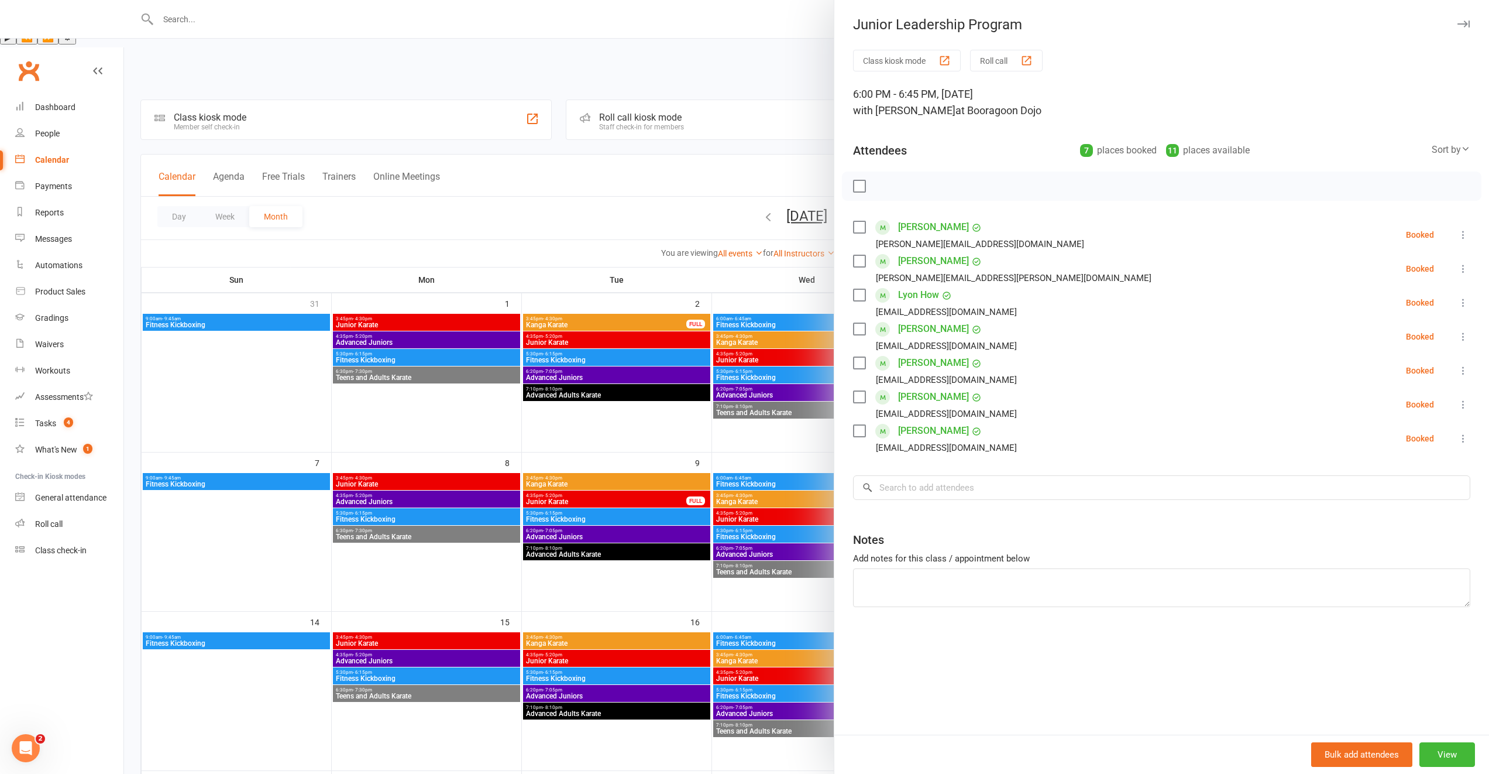
click at [810, 468] on div at bounding box center [806, 387] width 1365 height 774
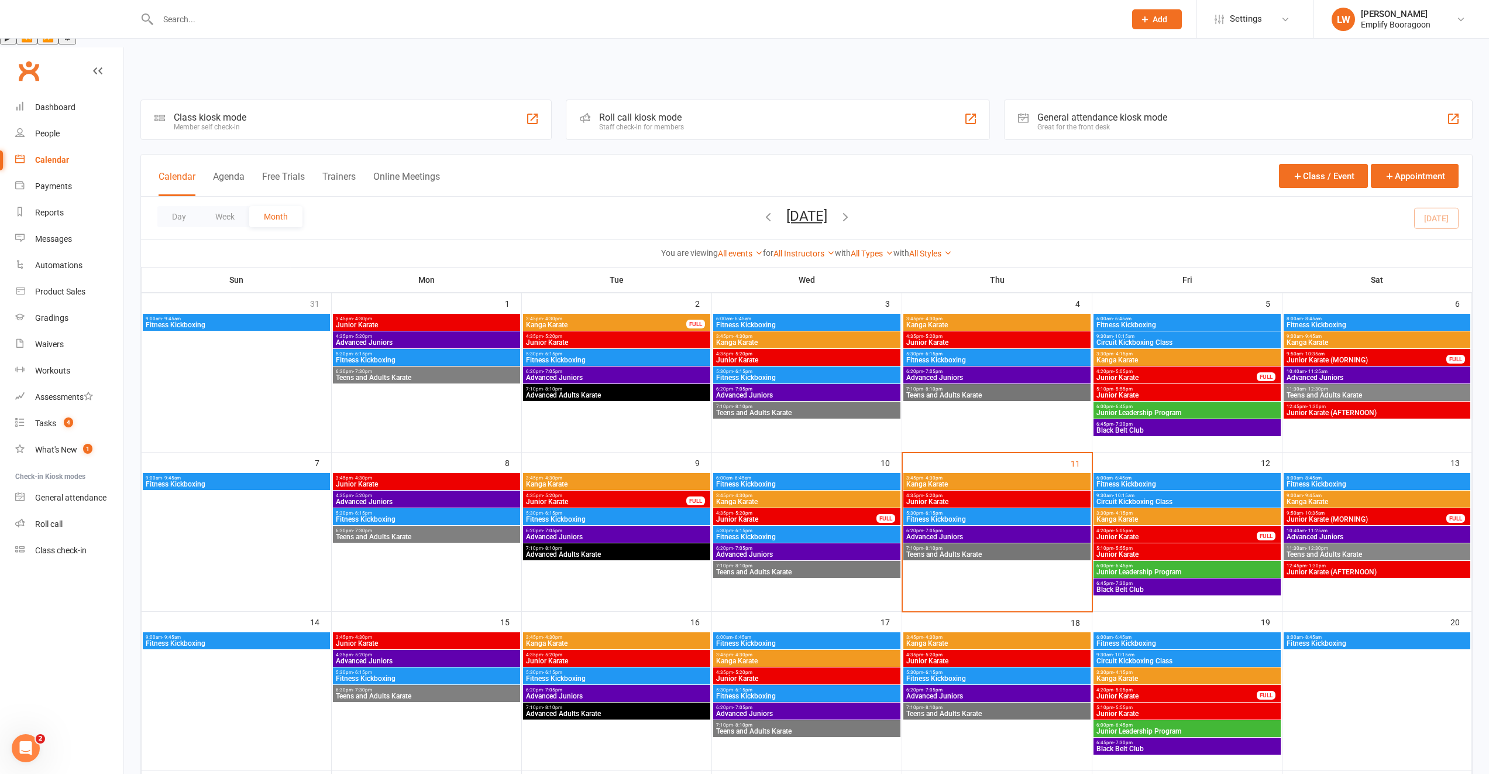
click at [1335, 516] on span "Junior Karate (MORNING)" at bounding box center [1366, 519] width 161 height 7
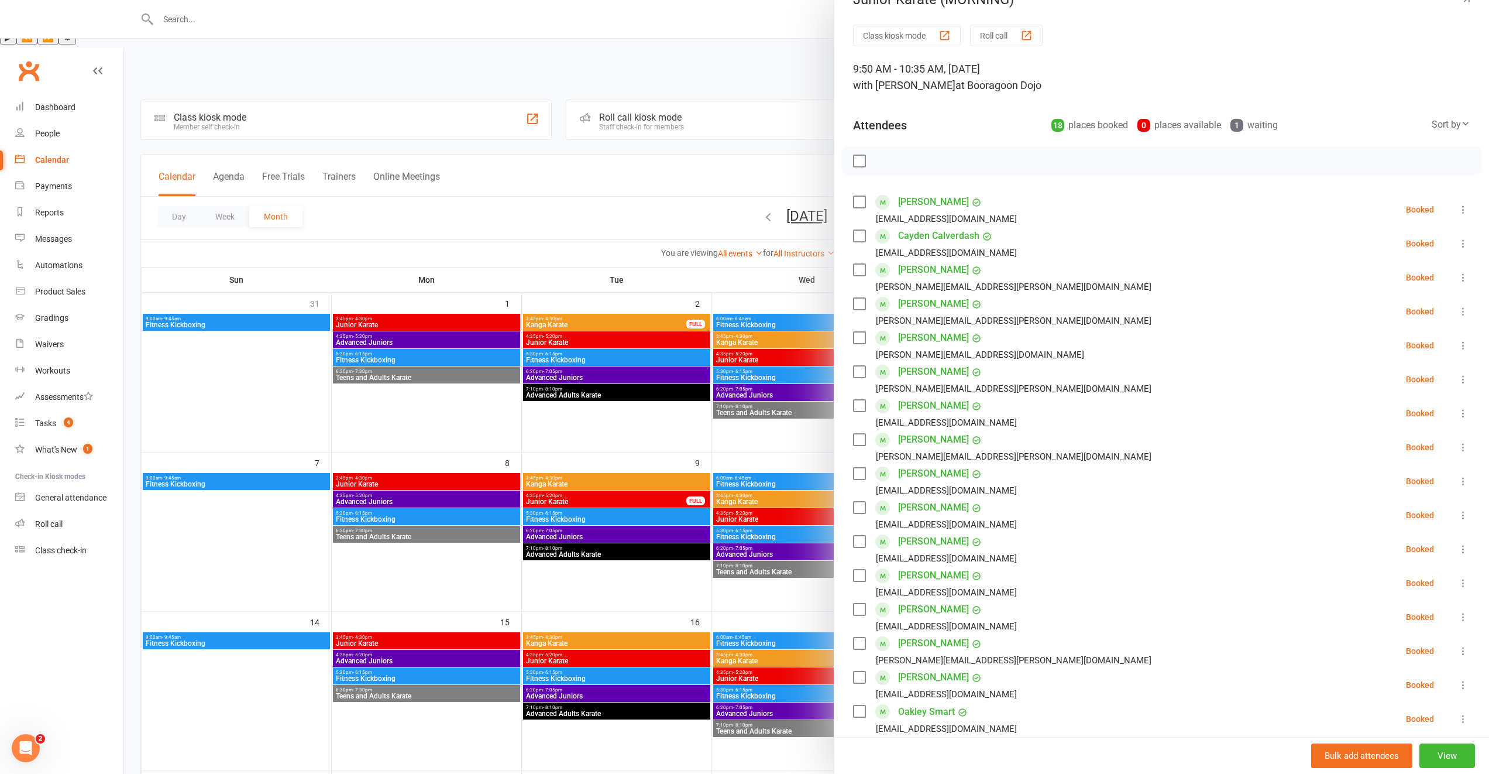
scroll to position [0, 0]
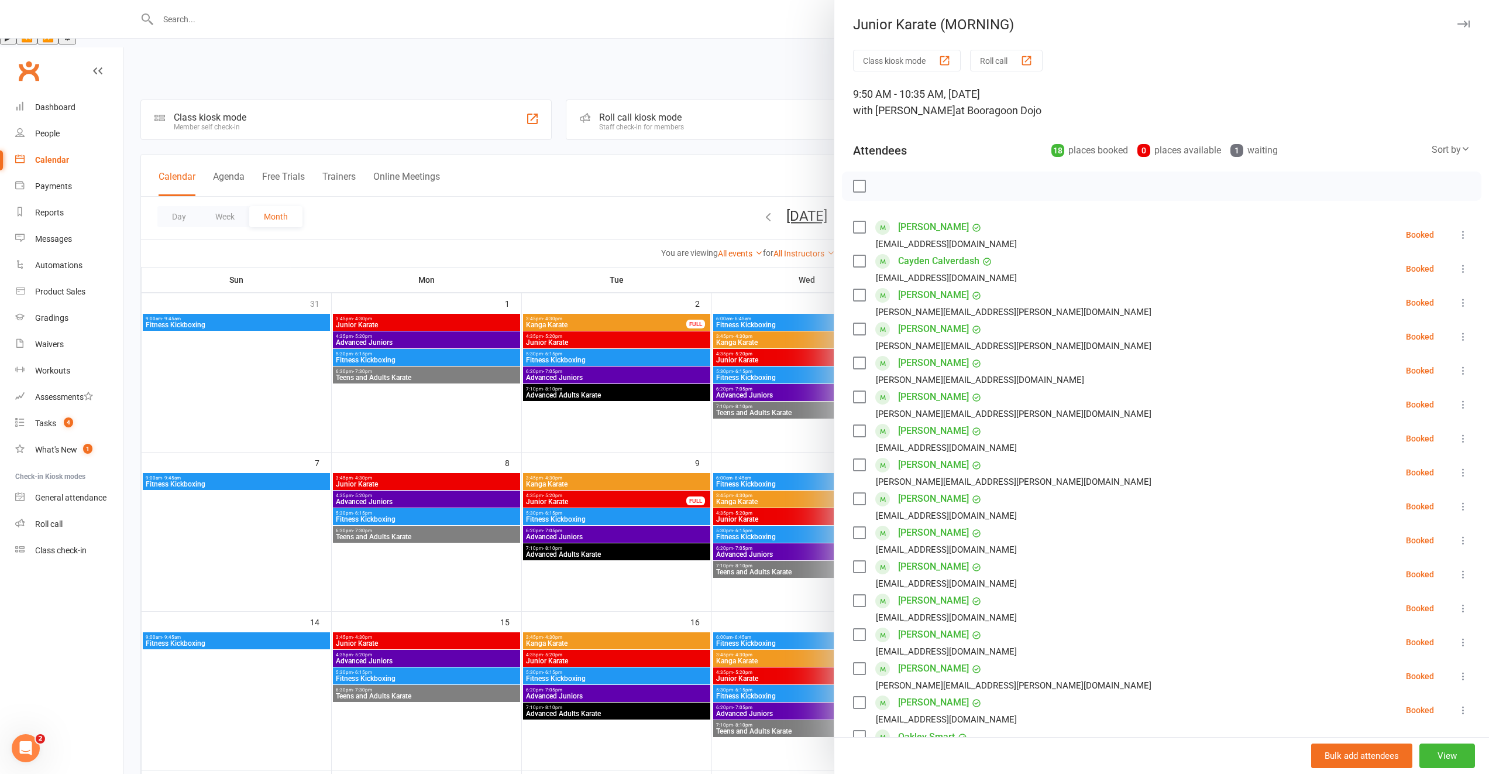
click at [699, 497] on div at bounding box center [806, 387] width 1365 height 774
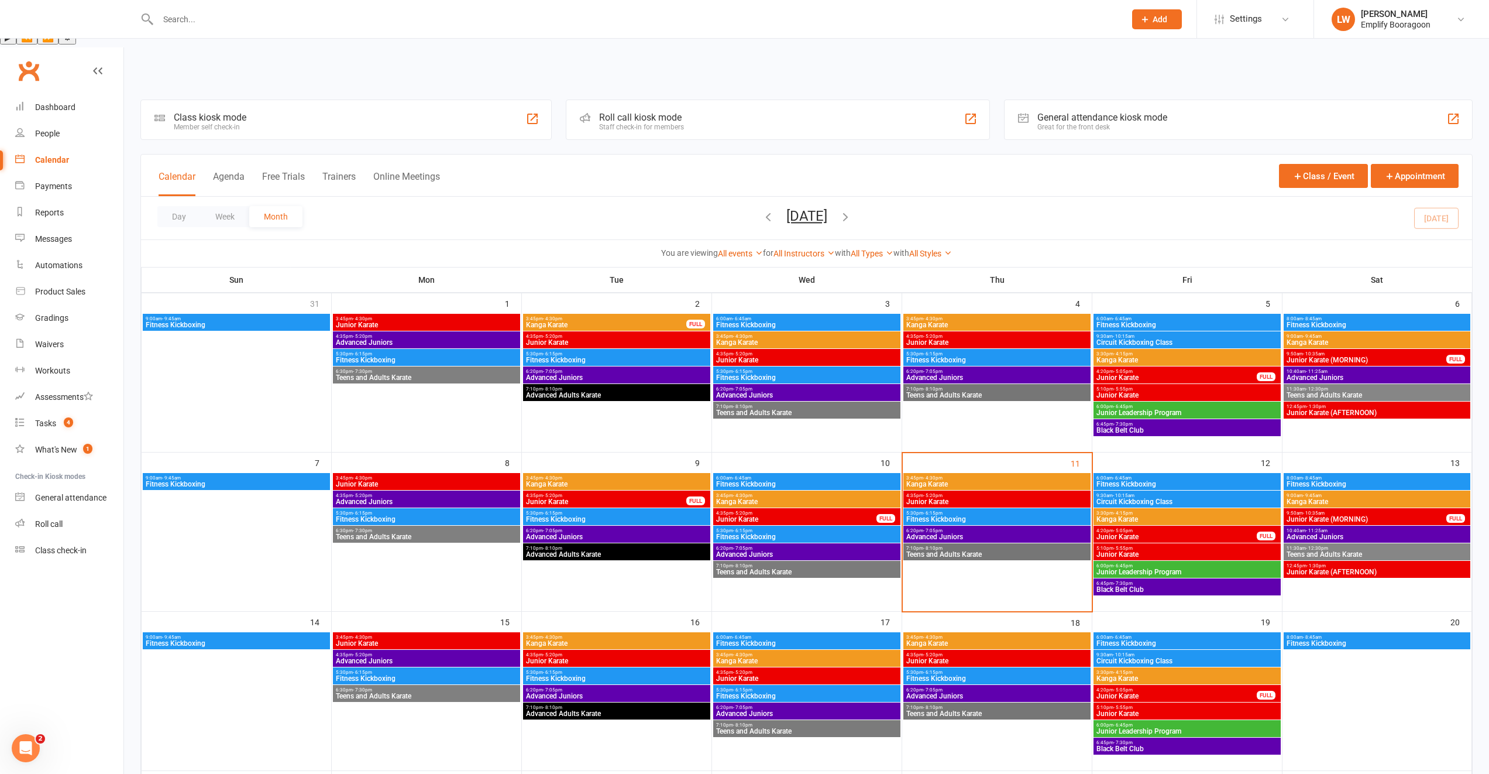
click at [1304, 568] on span "Junior Karate (AFTERNOON)" at bounding box center [1377, 571] width 182 height 7
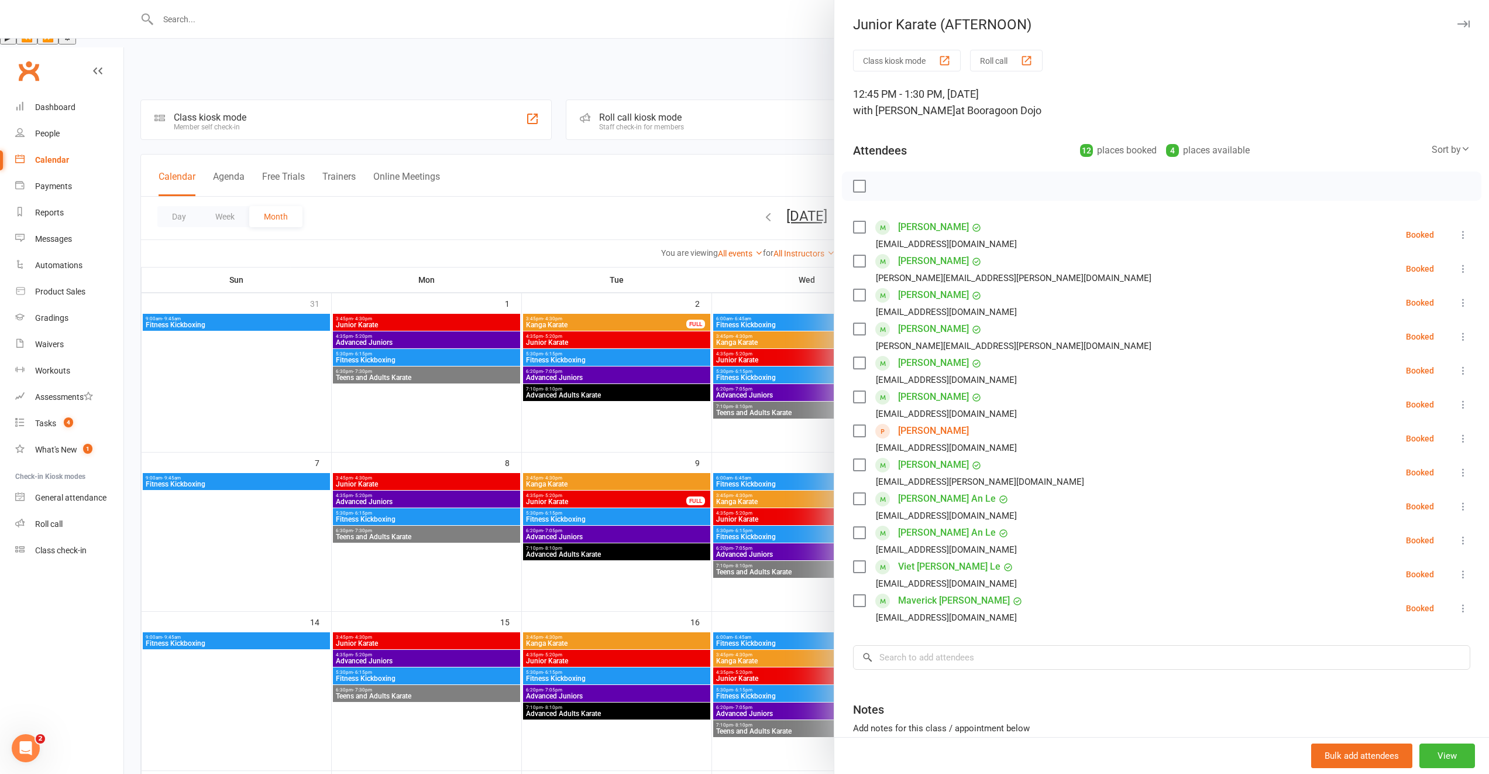
click at [780, 482] on div at bounding box center [806, 387] width 1365 height 774
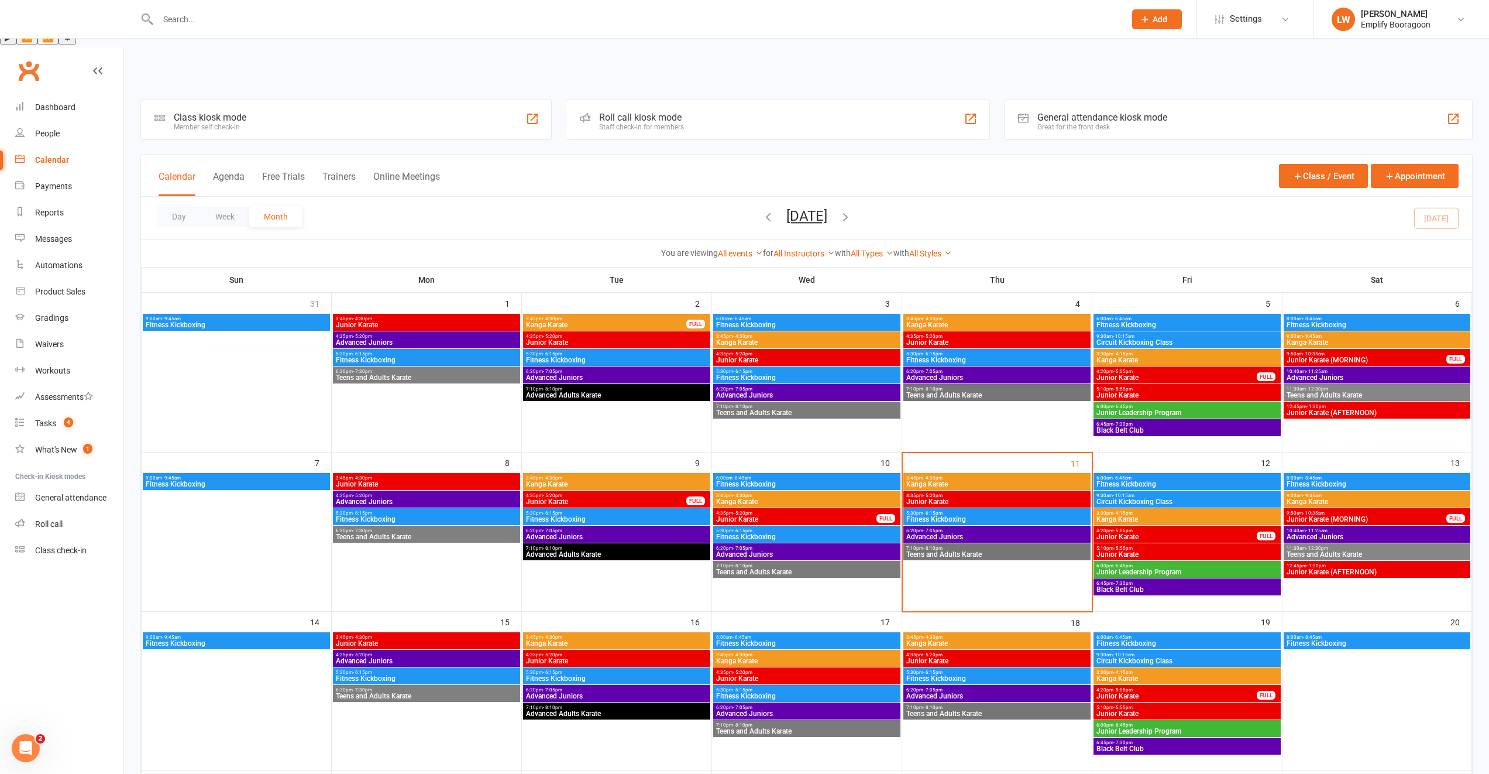
click at [1159, 475] on span "6:00am - 6:45am" at bounding box center [1187, 477] width 183 height 5
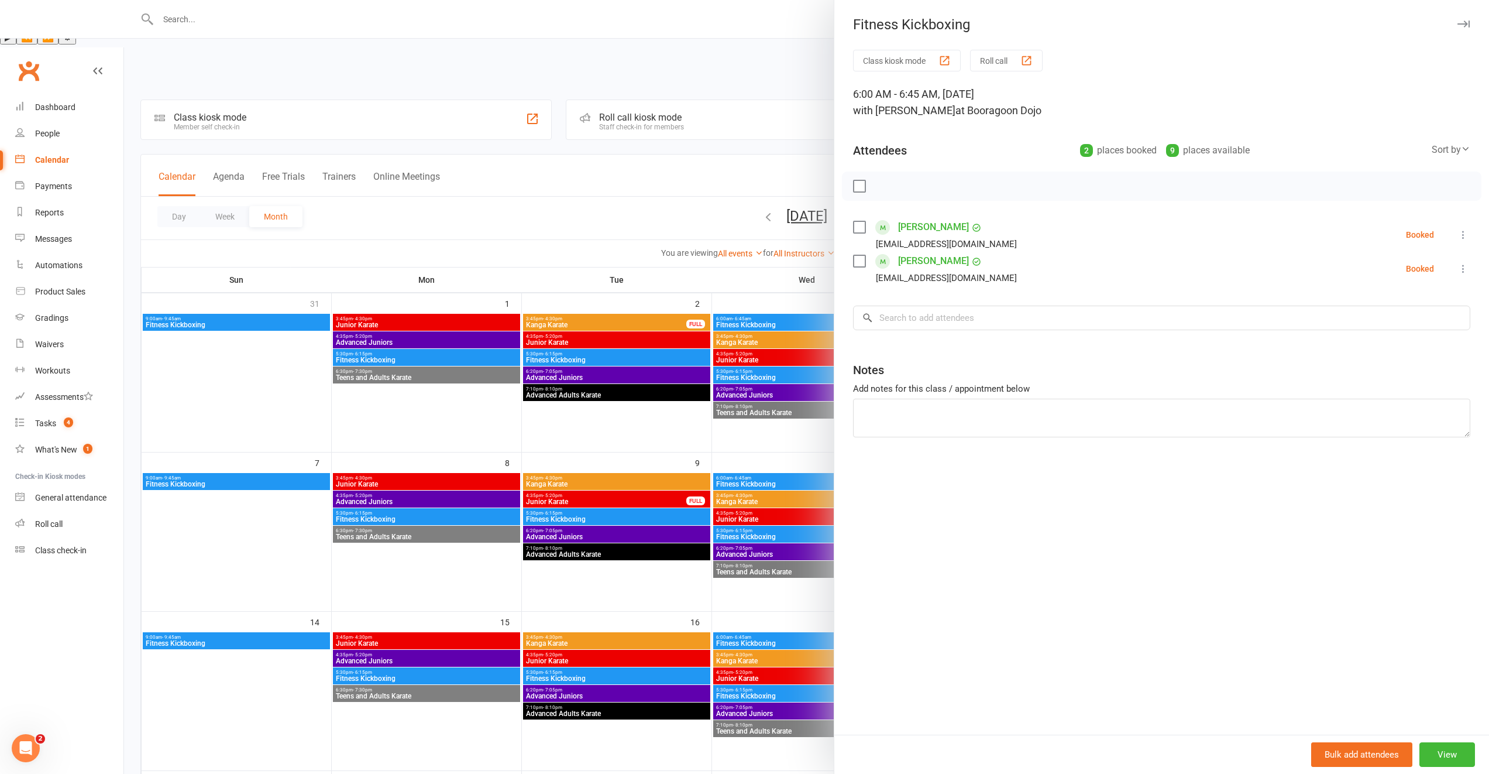
click at [798, 425] on div at bounding box center [806, 387] width 1365 height 774
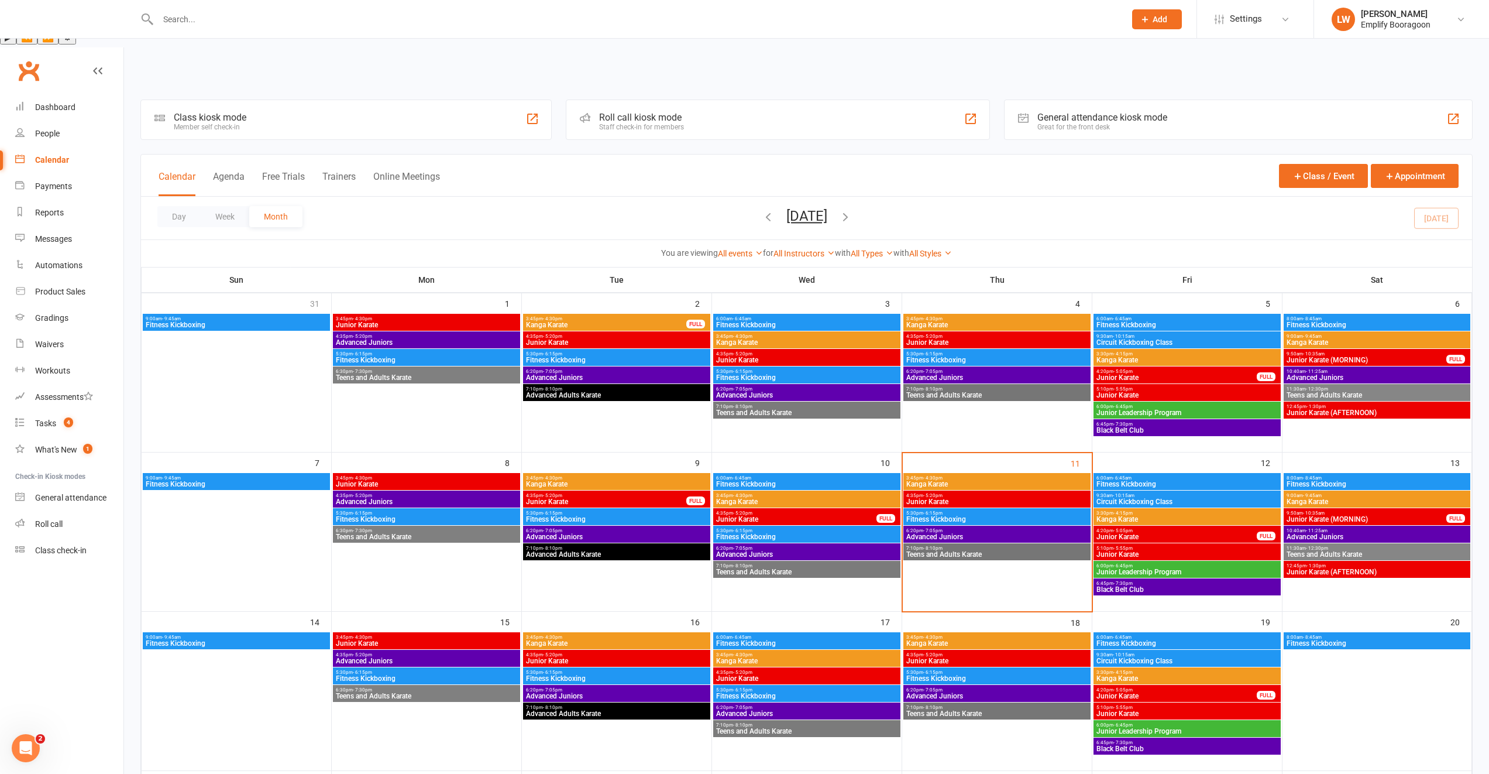
click at [1118, 493] on span "- 10:15am" at bounding box center [1124, 495] width 22 height 5
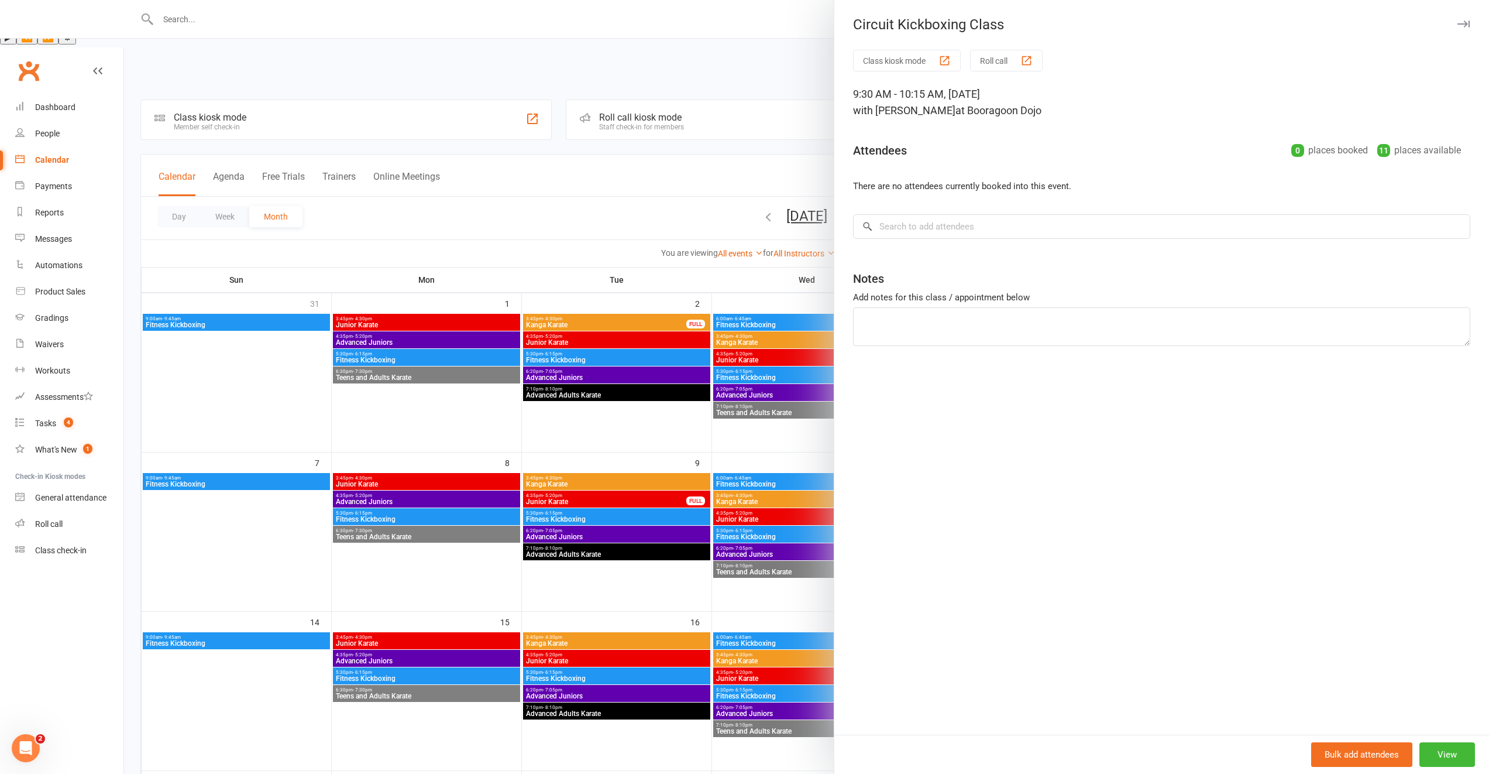
click at [750, 469] on div at bounding box center [806, 387] width 1365 height 774
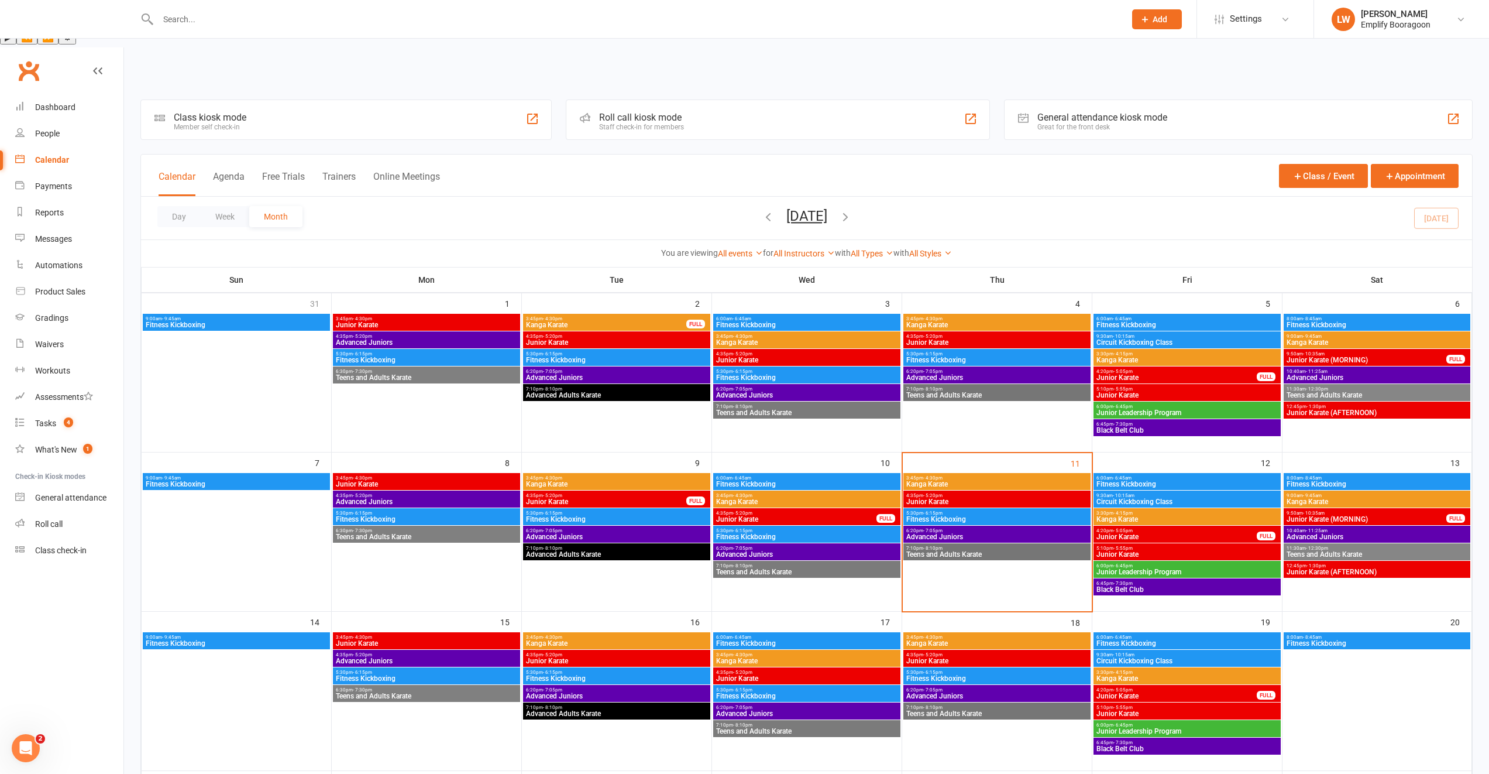
click at [949, 516] on span "Fitness Kickboxing" at bounding box center [997, 519] width 183 height 7
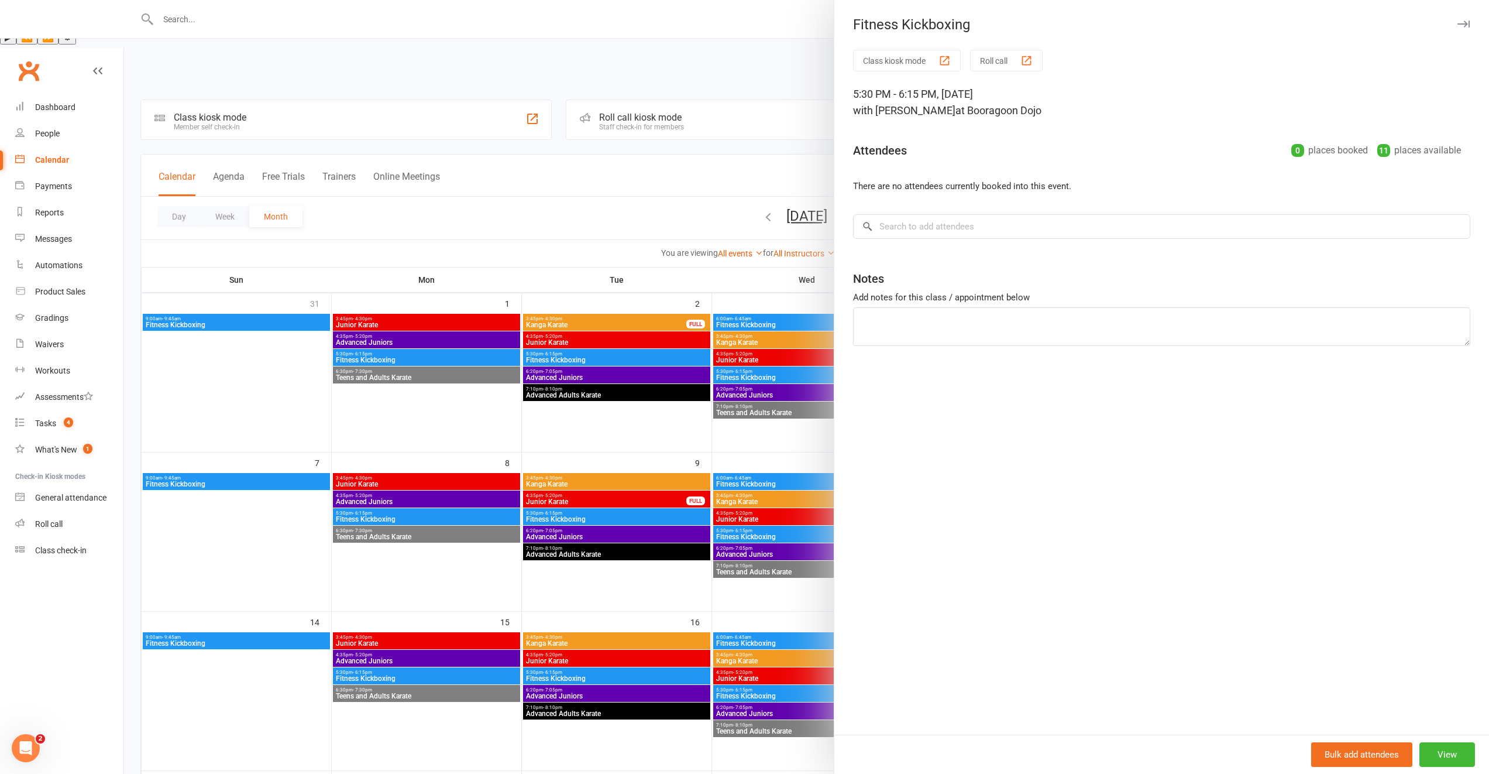
click at [786, 487] on div at bounding box center [806, 387] width 1365 height 774
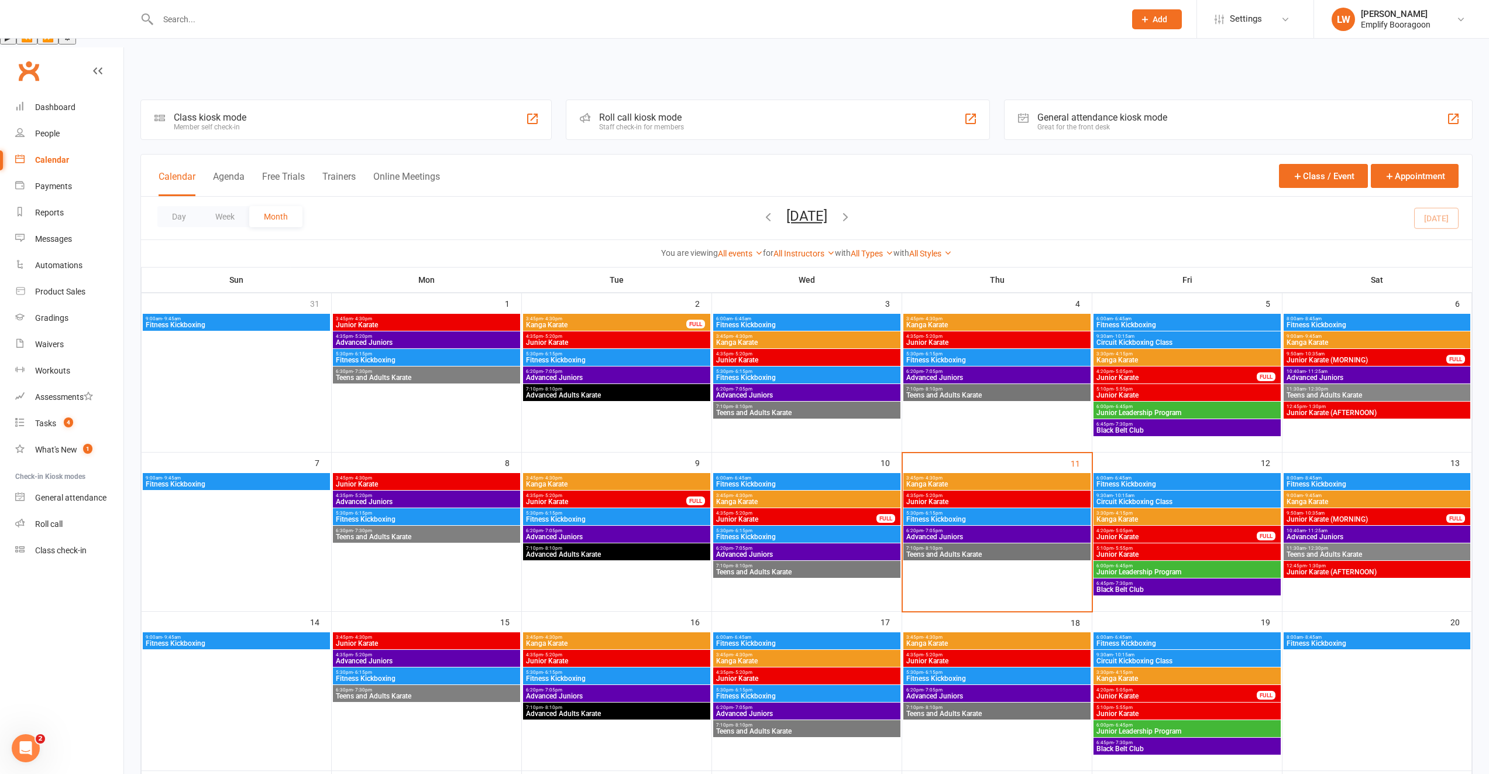
click at [783, 533] on span "Fitness Kickboxing" at bounding box center [807, 536] width 183 height 7
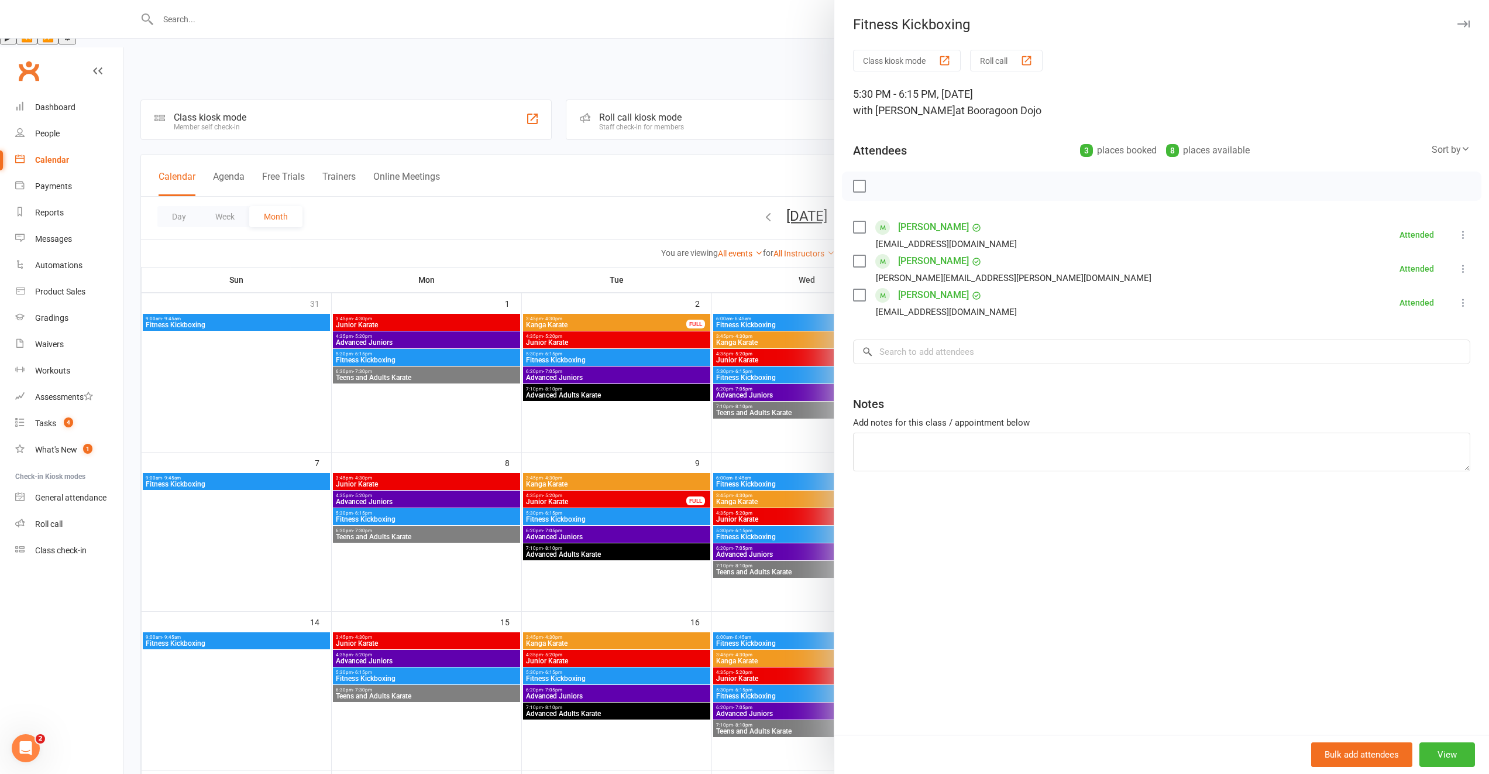
click at [742, 469] on div at bounding box center [806, 387] width 1365 height 774
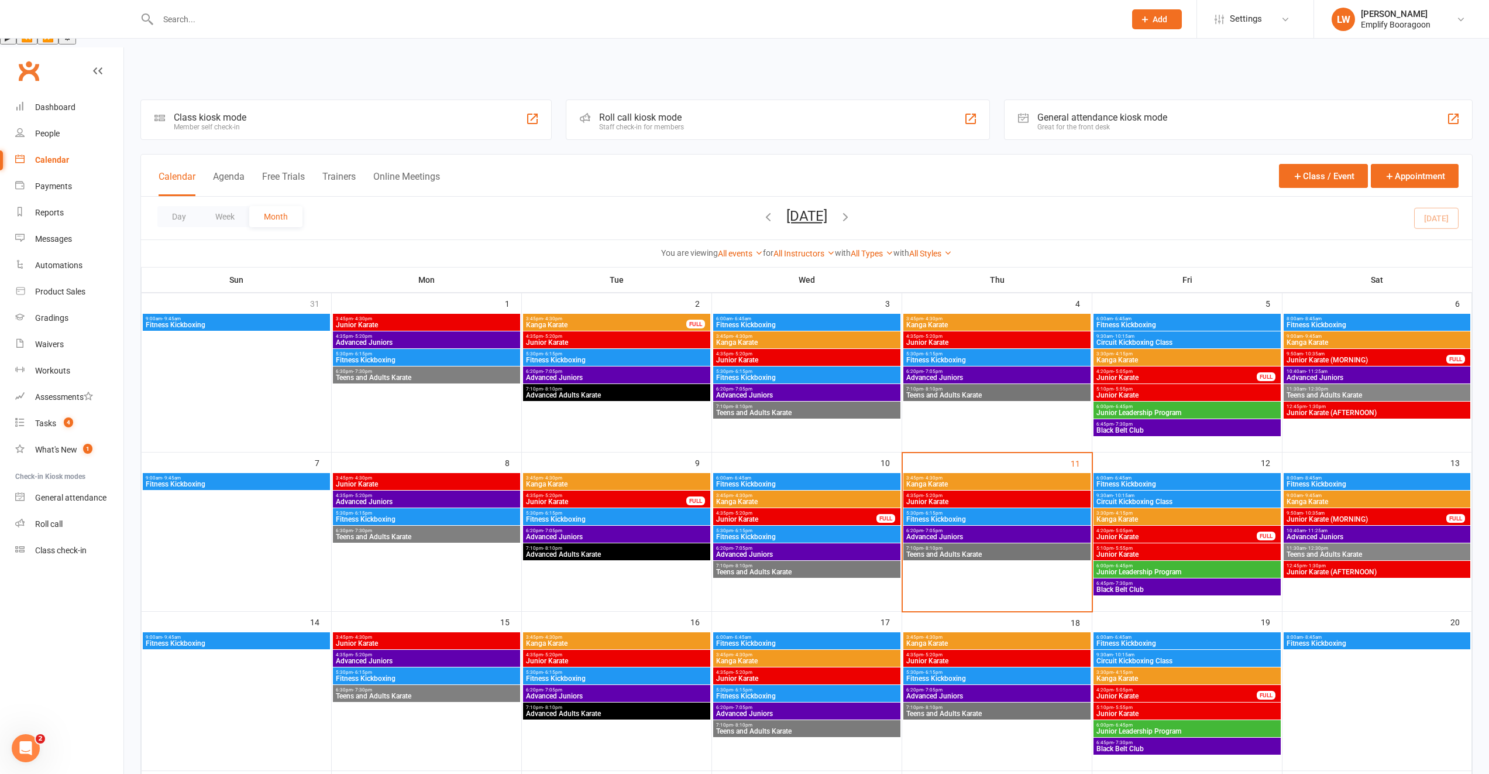
click at [634, 510] on span "5:30pm - 6:15pm" at bounding box center [616, 512] width 183 height 5
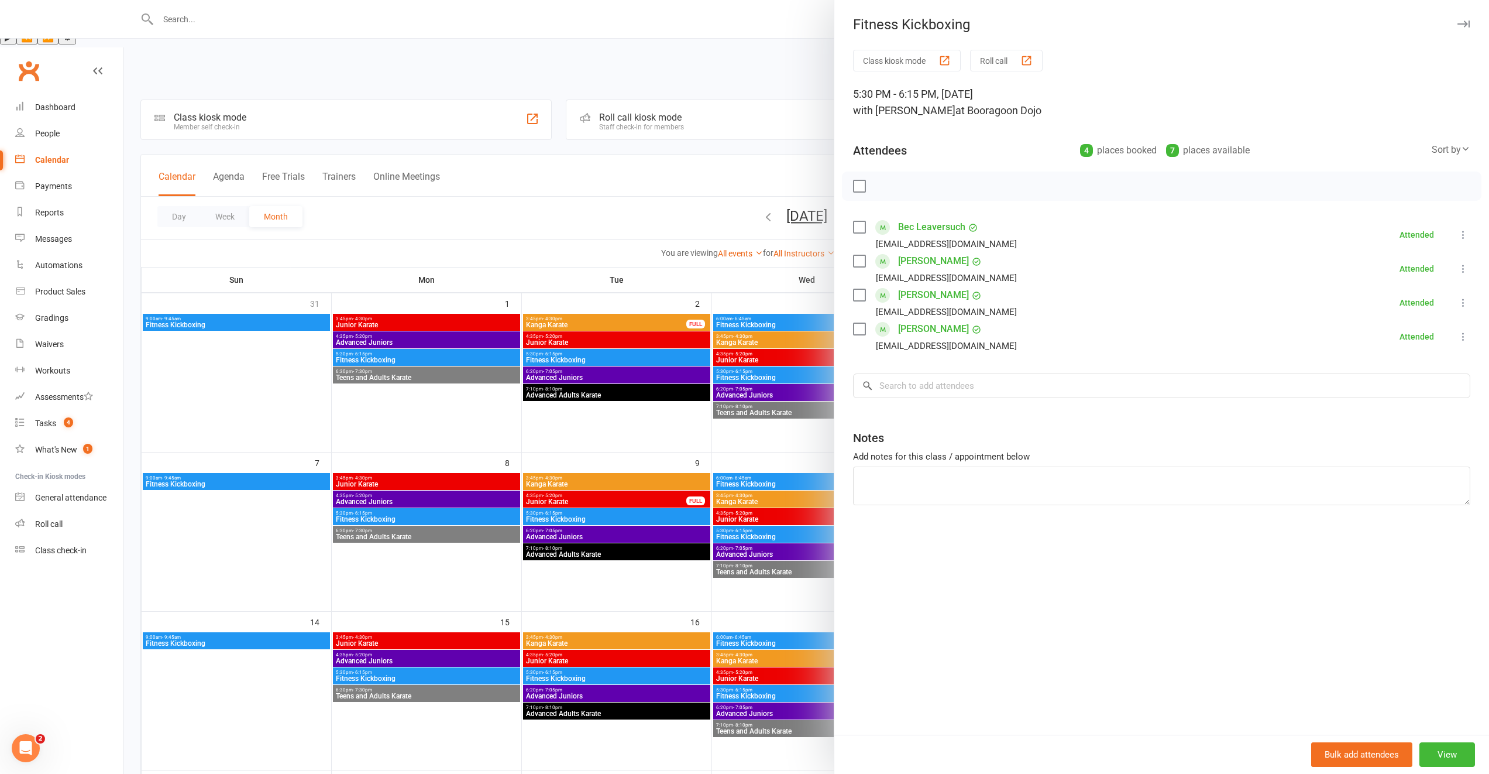
click at [785, 441] on div at bounding box center [806, 387] width 1365 height 774
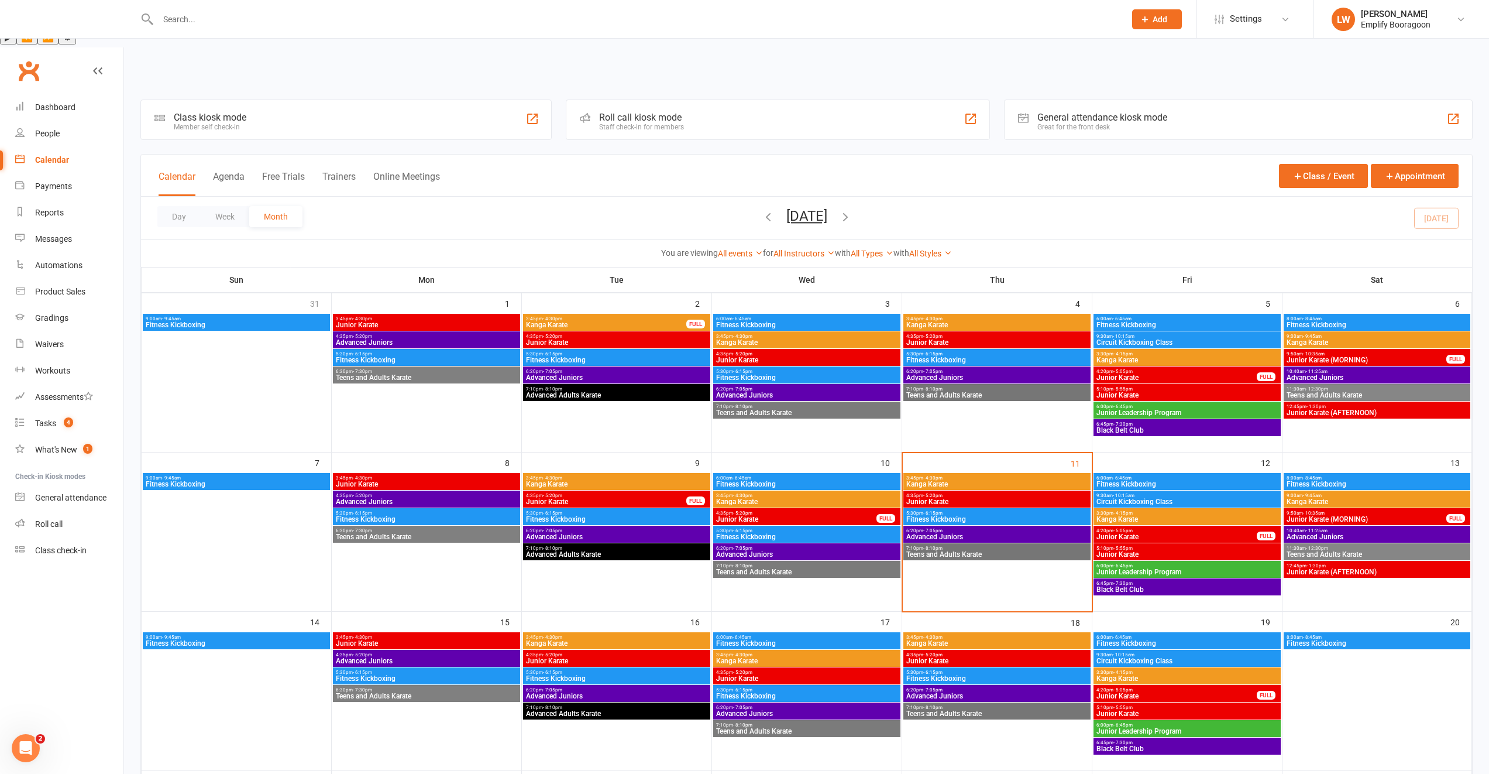
click at [772, 480] on span "Fitness Kickboxing" at bounding box center [807, 483] width 183 height 7
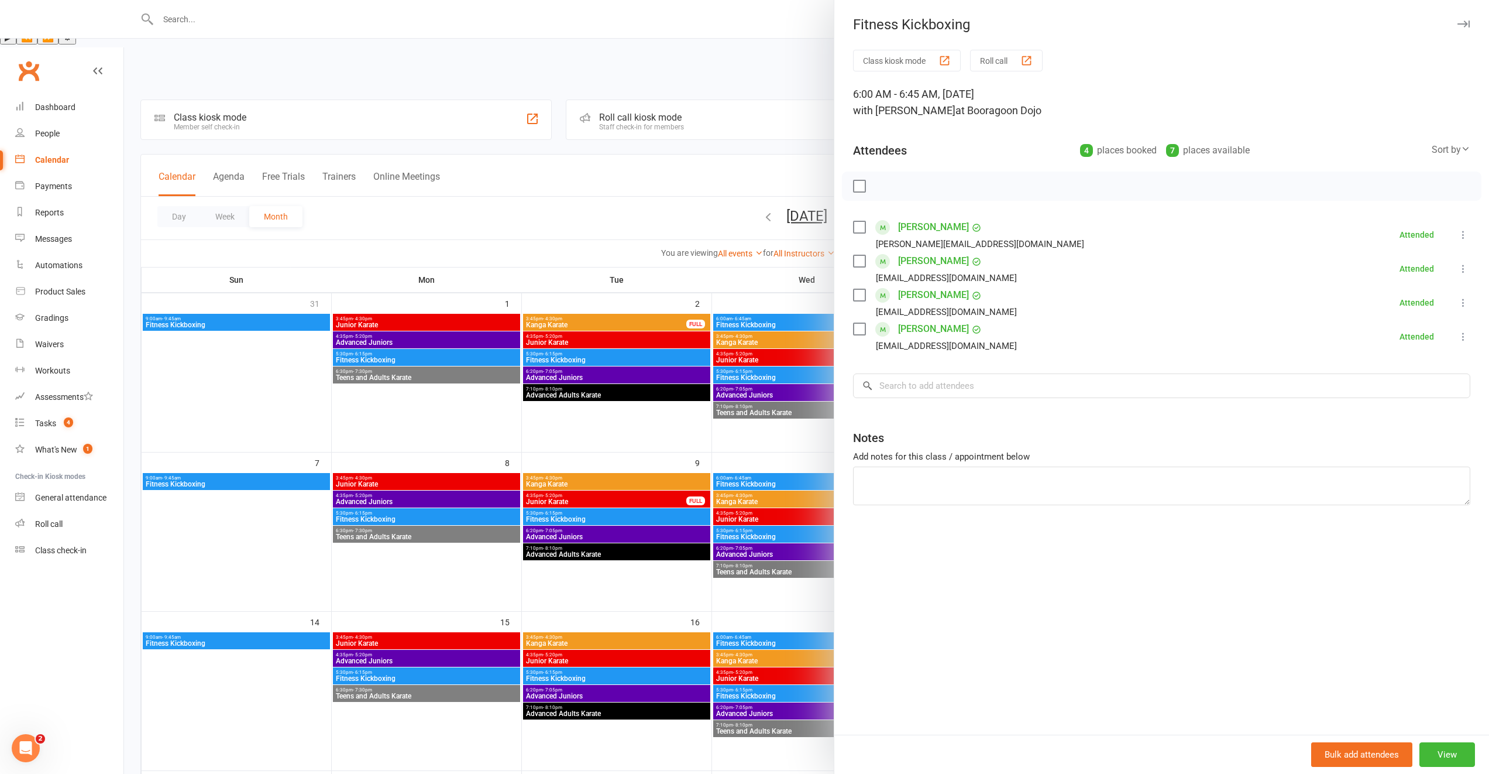
click at [504, 449] on div at bounding box center [806, 387] width 1365 height 774
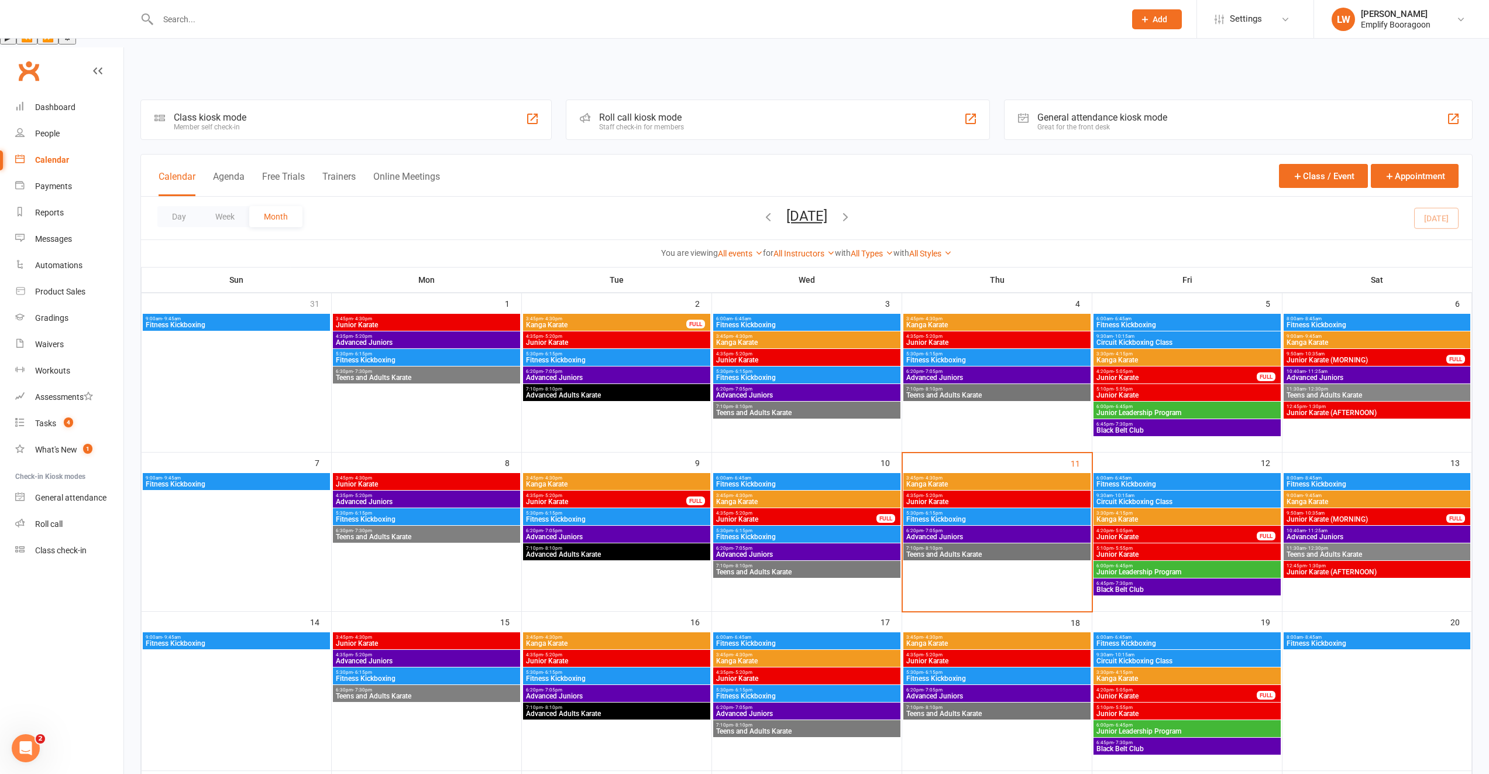
click at [479, 516] on span "Fitness Kickboxing" at bounding box center [426, 519] width 183 height 7
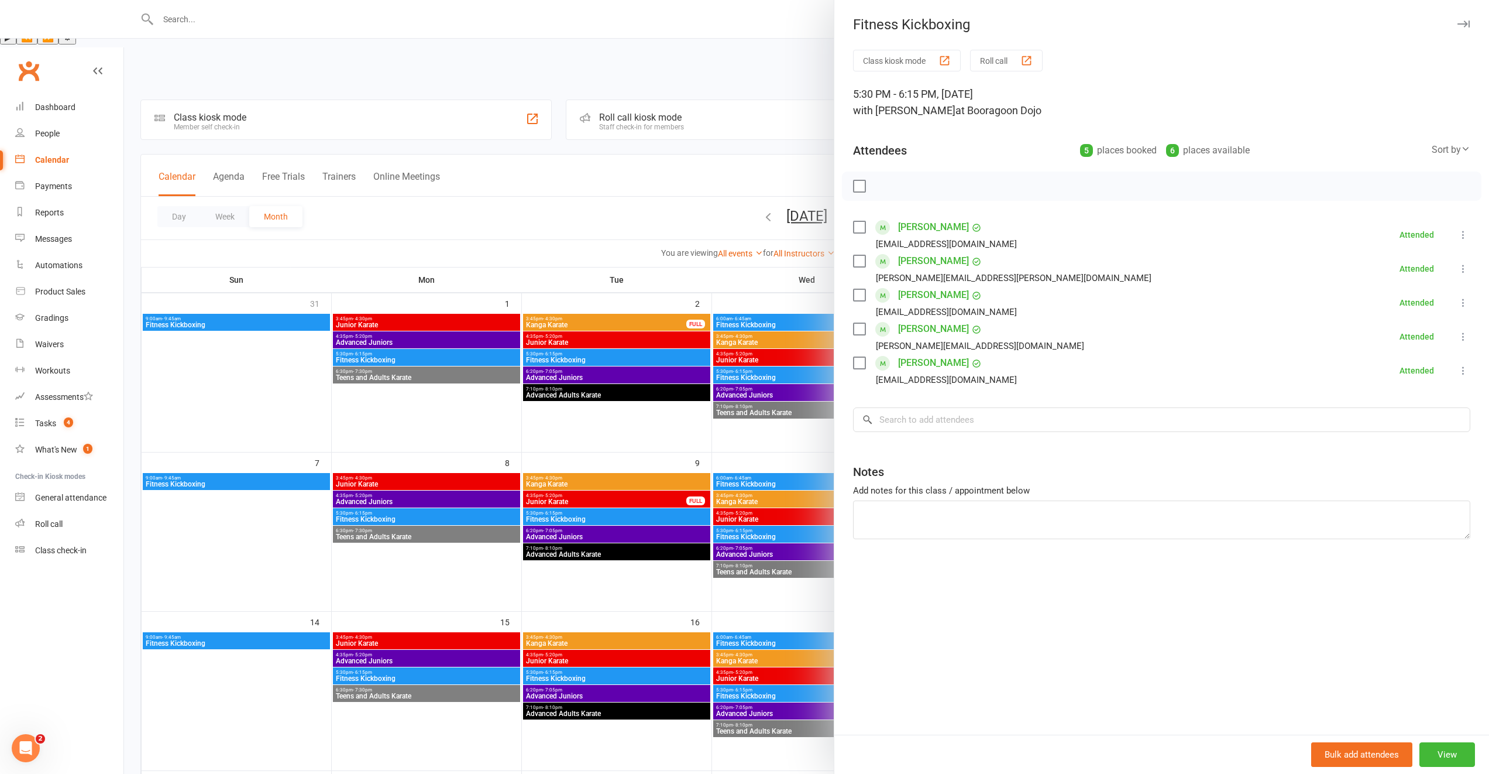
click at [287, 435] on div at bounding box center [806, 387] width 1365 height 774
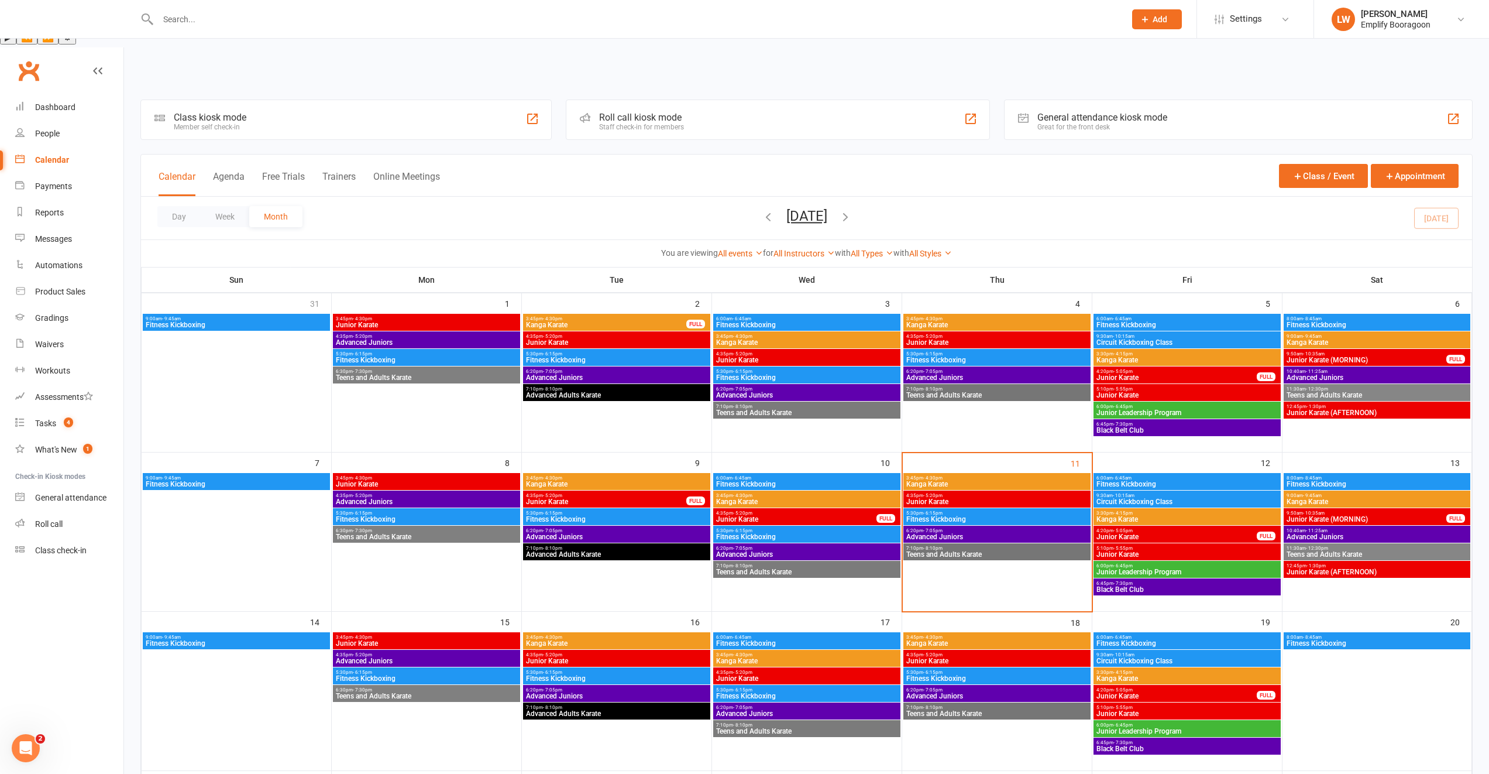
click at [274, 480] on span "Fitness Kickboxing" at bounding box center [236, 483] width 183 height 7
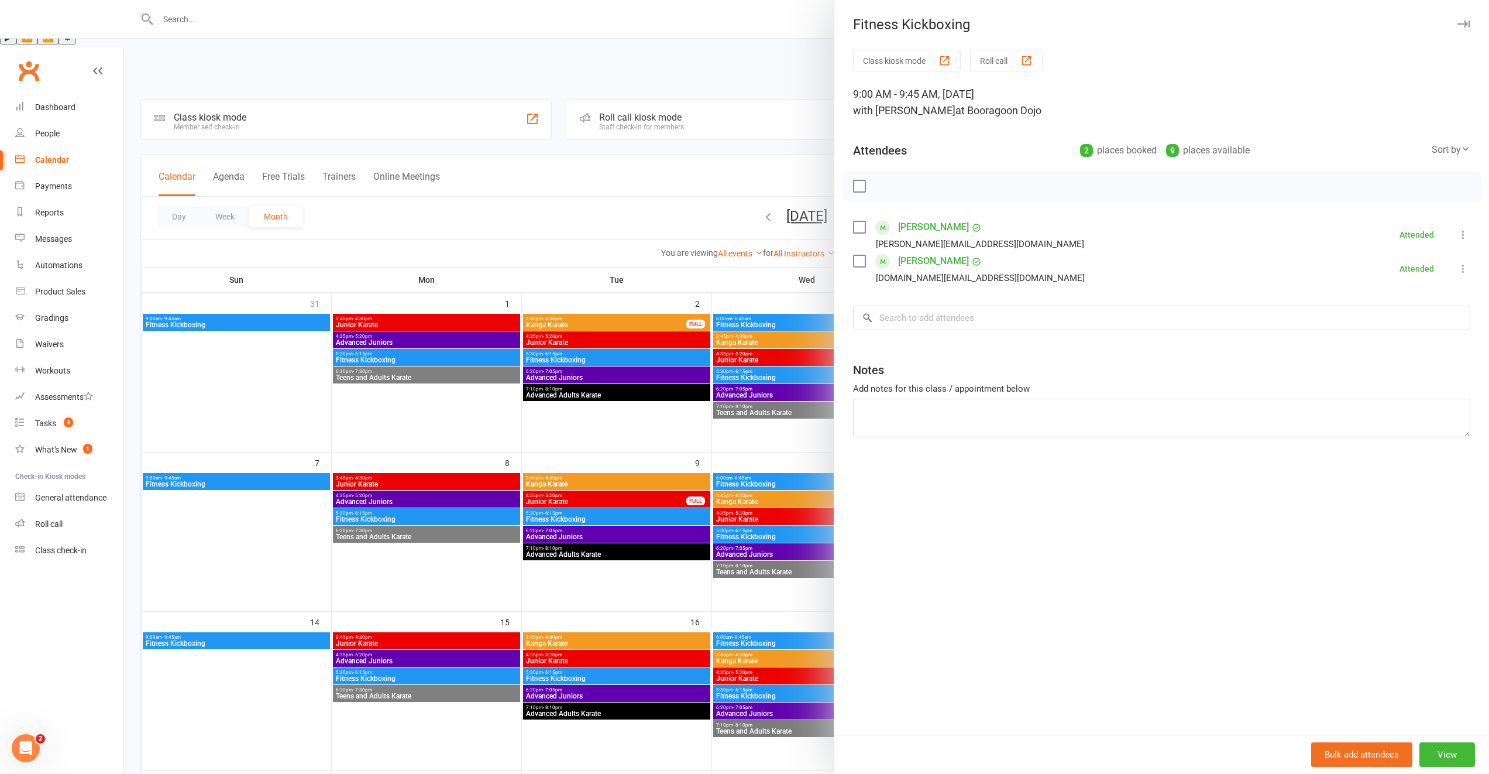
click at [614, 493] on div at bounding box center [806, 387] width 1365 height 774
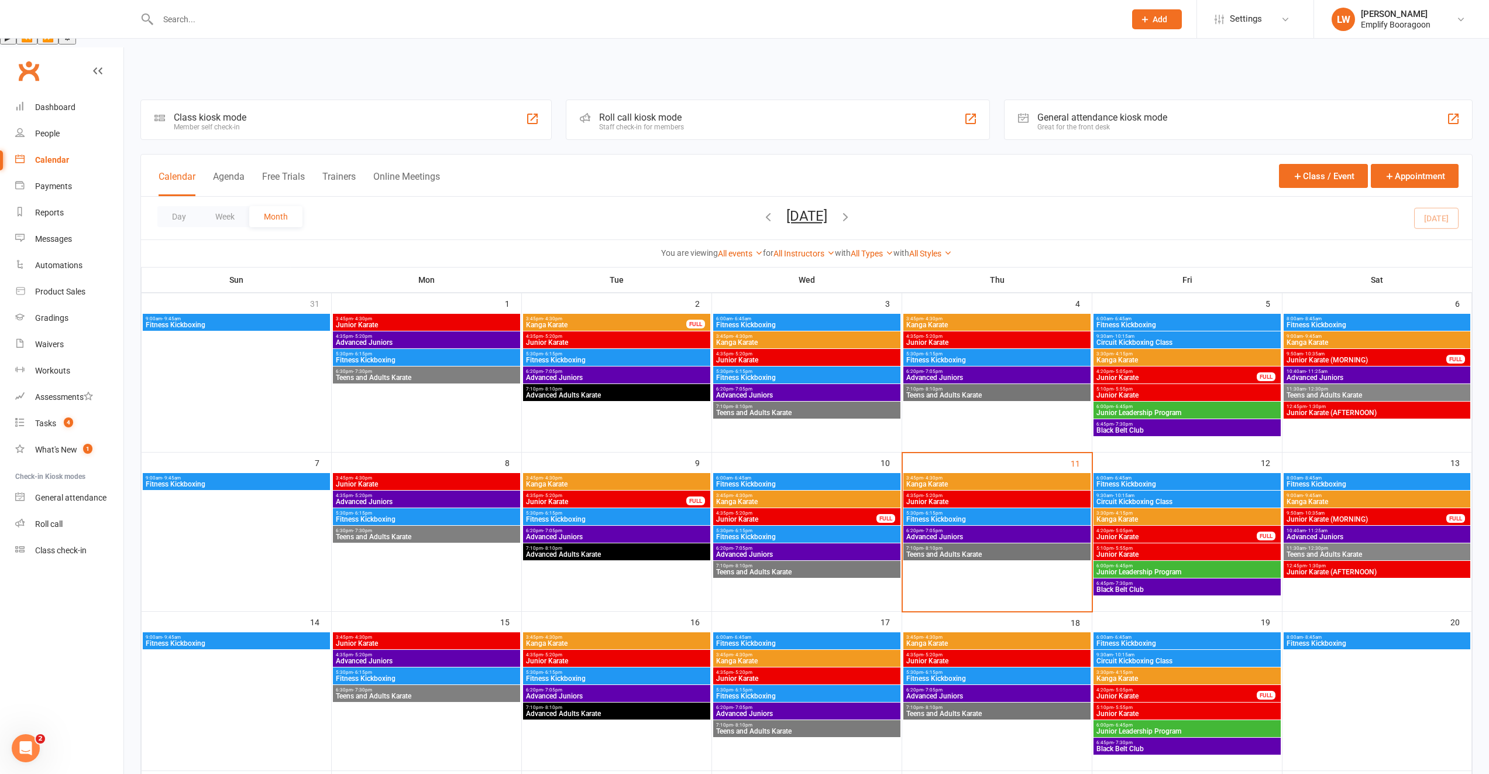
click at [1314, 321] on span "Fitness Kickboxing" at bounding box center [1377, 324] width 182 height 7
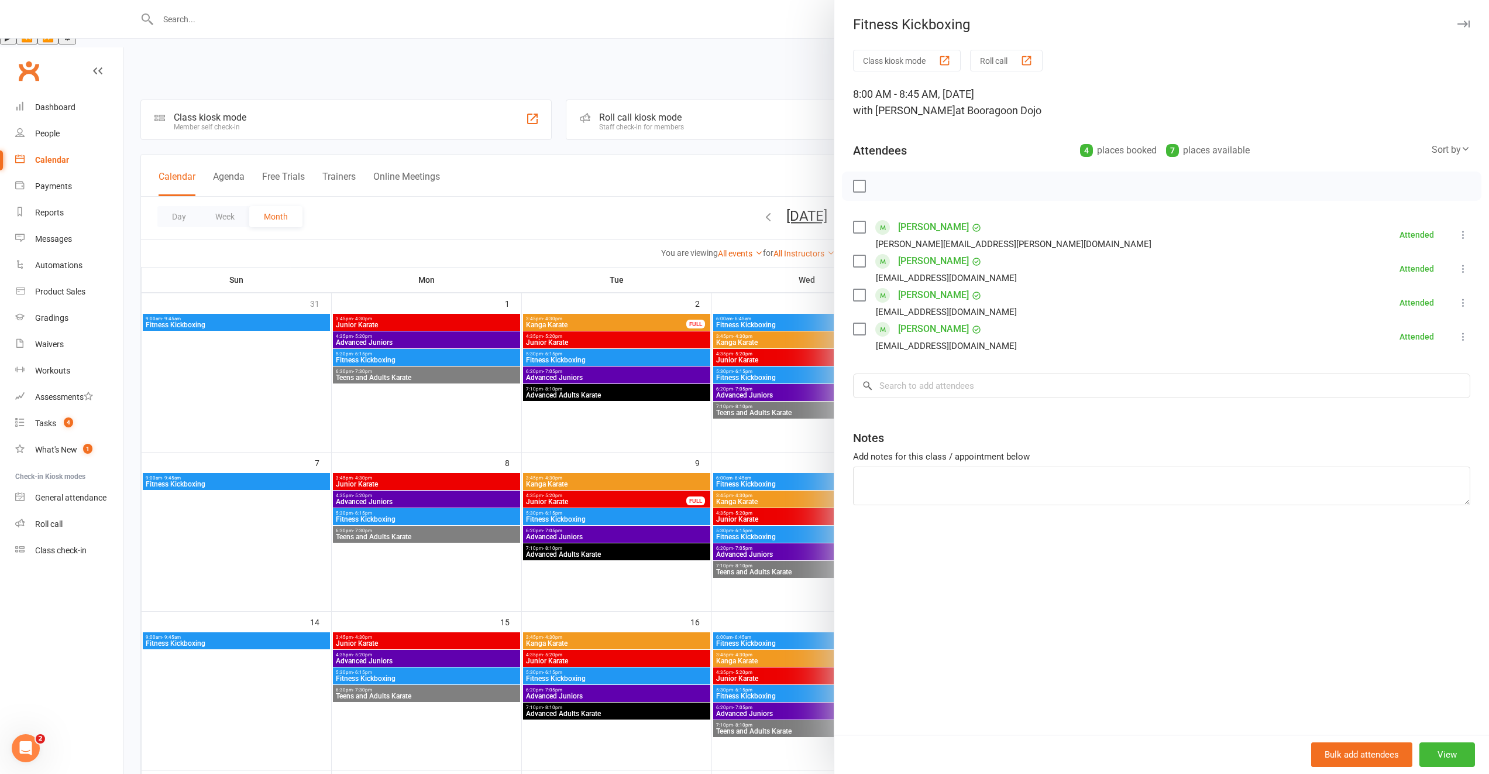
click at [759, 339] on div at bounding box center [806, 387] width 1365 height 774
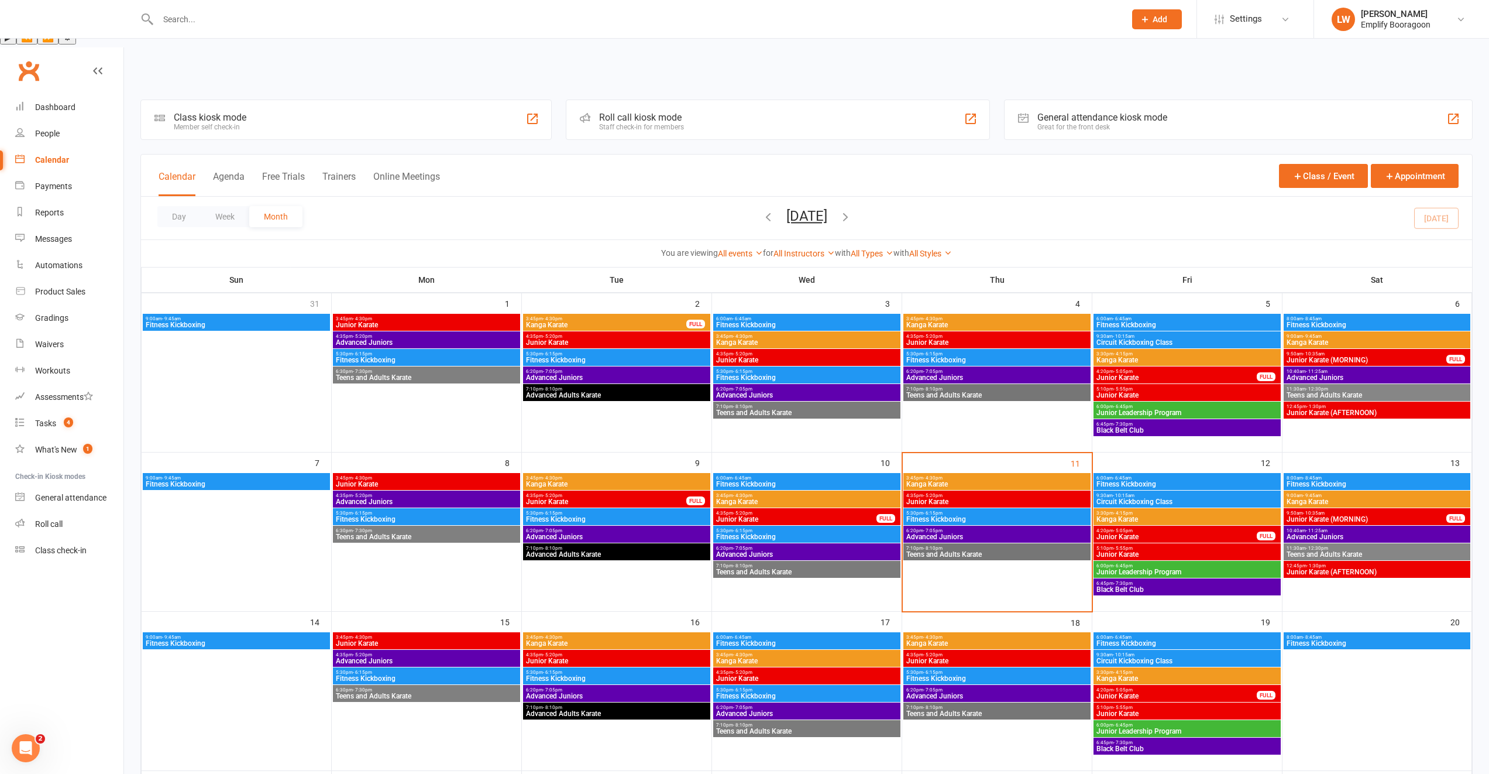
click at [1175, 316] on span "6:00am - 6:45am" at bounding box center [1187, 318] width 183 height 5
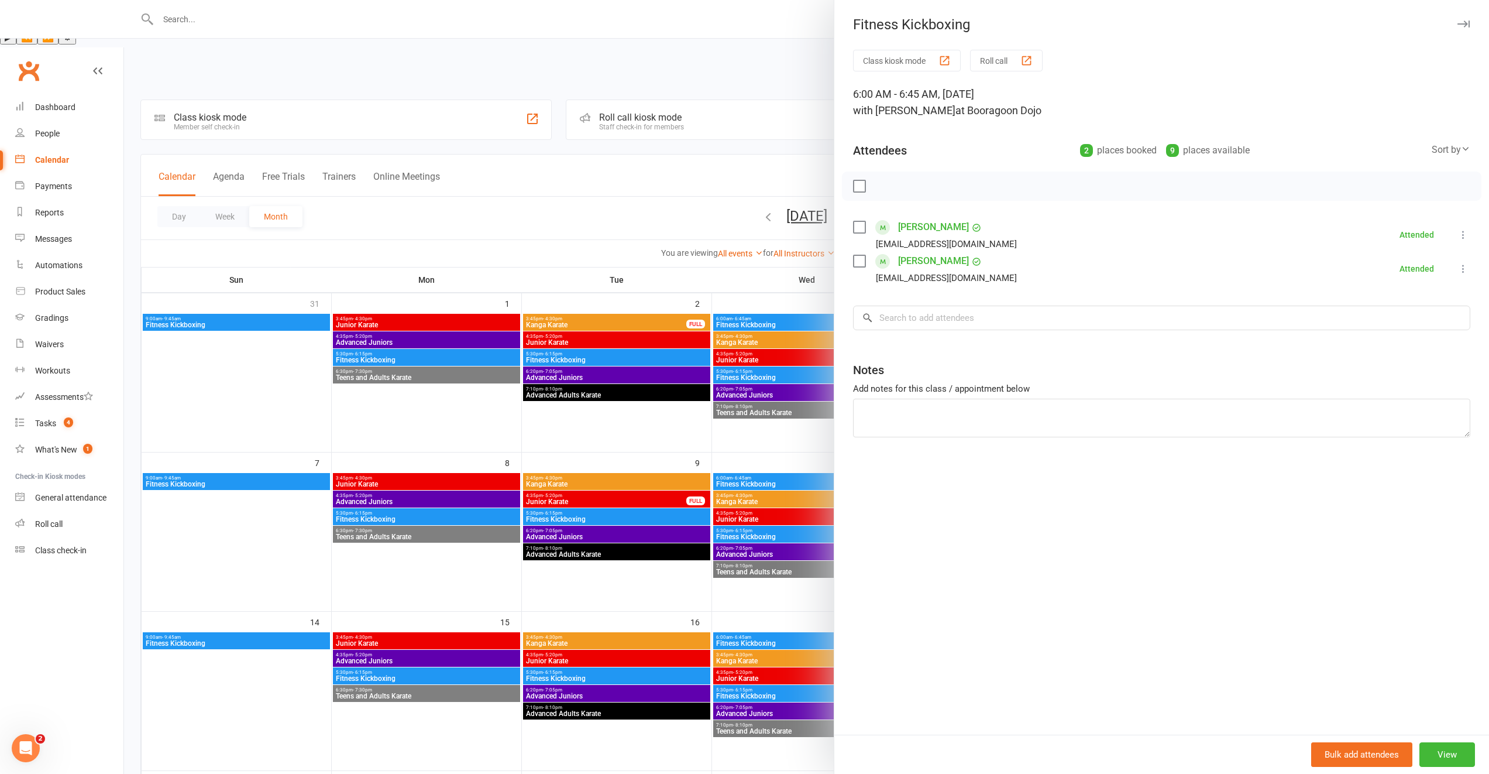
drag, startPoint x: 794, startPoint y: 328, endPoint x: 825, endPoint y: 321, distance: 31.8
click at [796, 328] on div at bounding box center [806, 387] width 1365 height 774
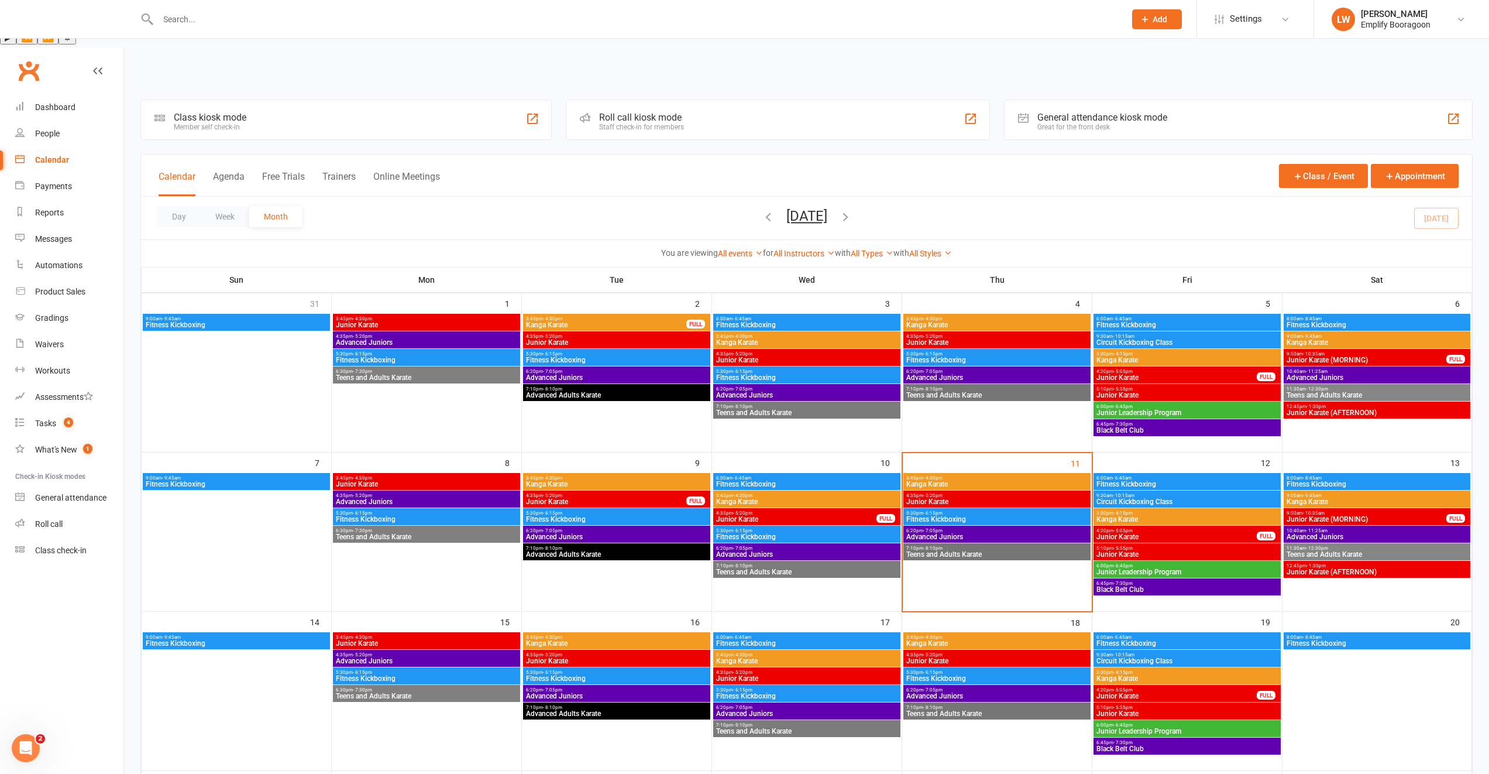
click at [1184, 334] on span "9:30am - 10:15am" at bounding box center [1187, 336] width 183 height 5
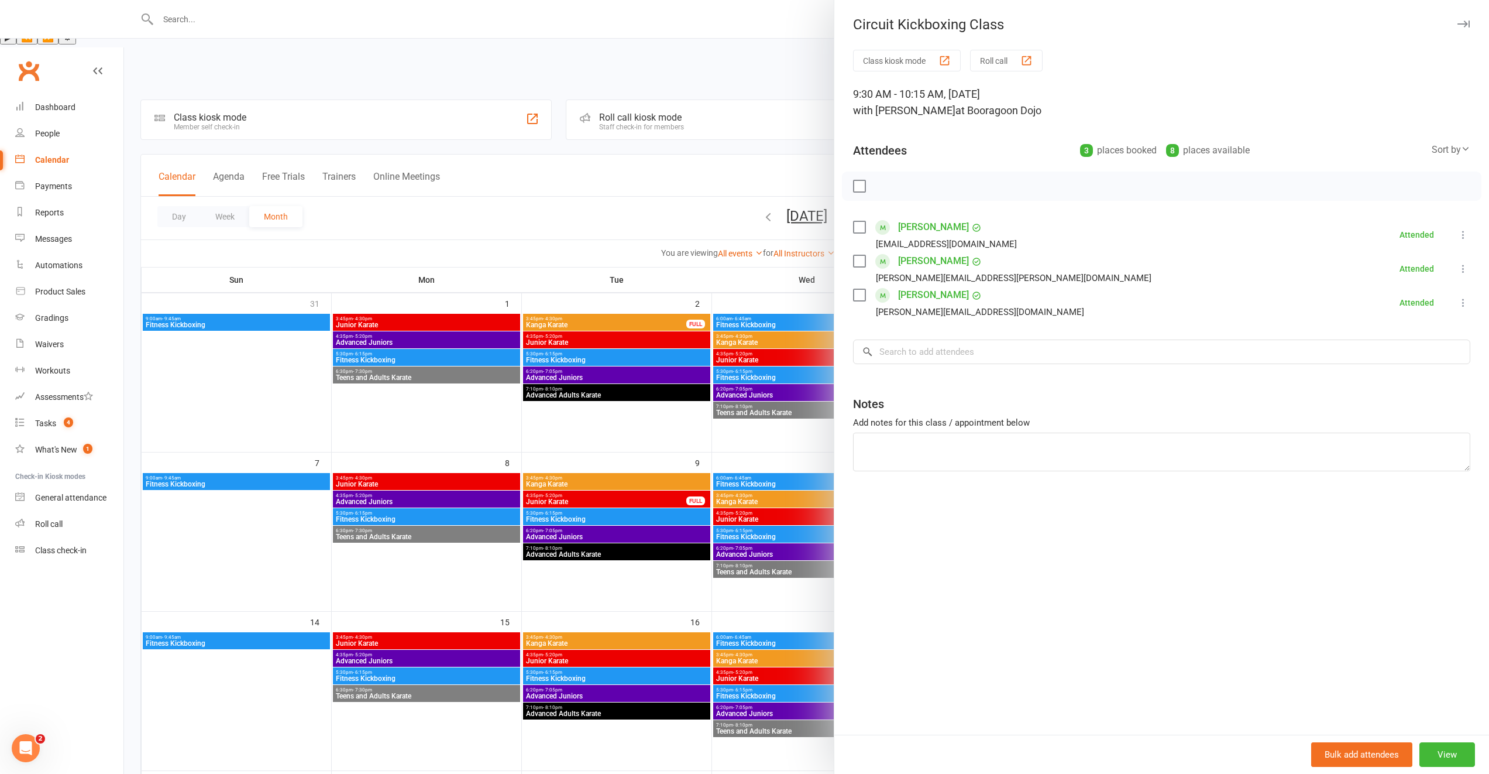
click at [775, 337] on div at bounding box center [806, 387] width 1365 height 774
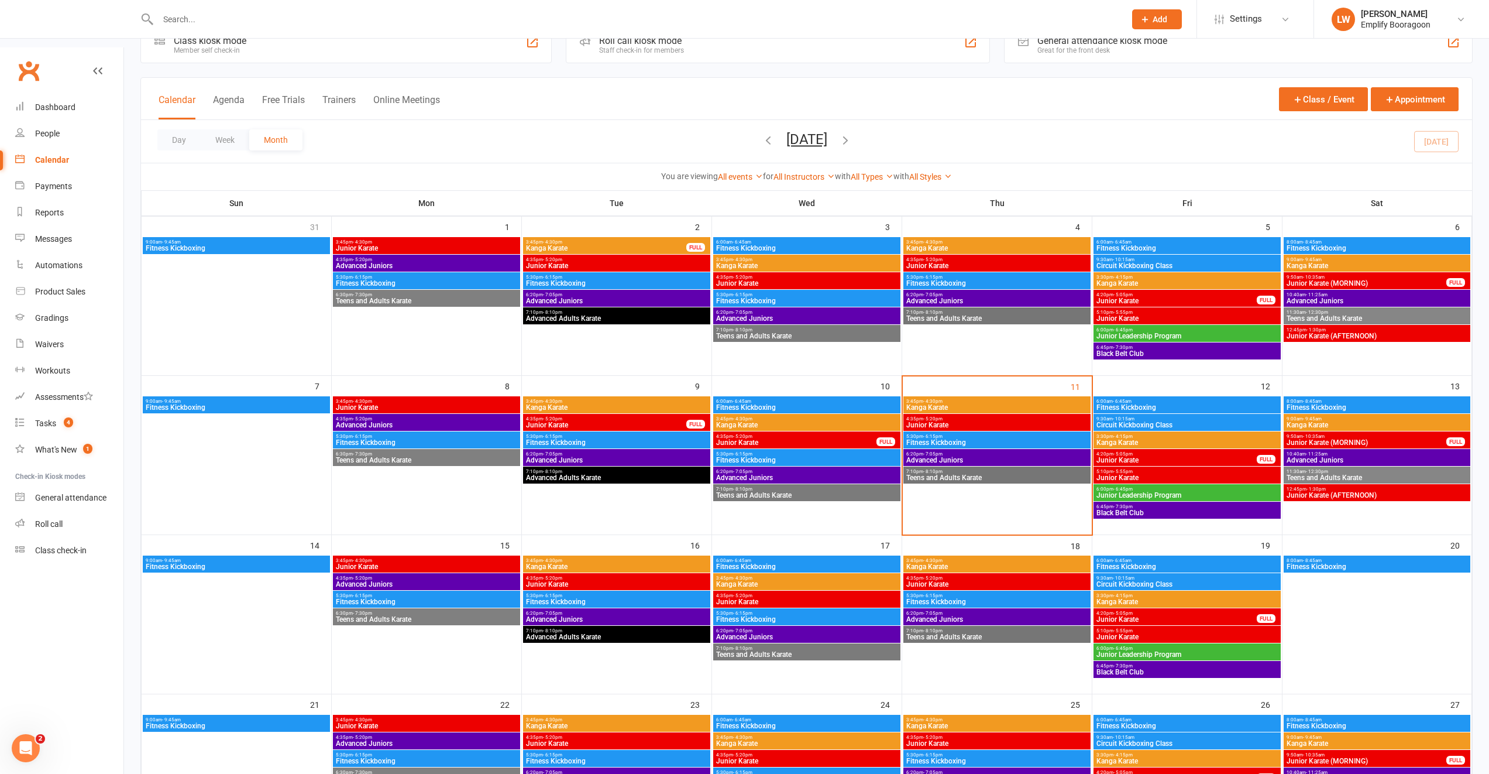
scroll to position [81, 0]
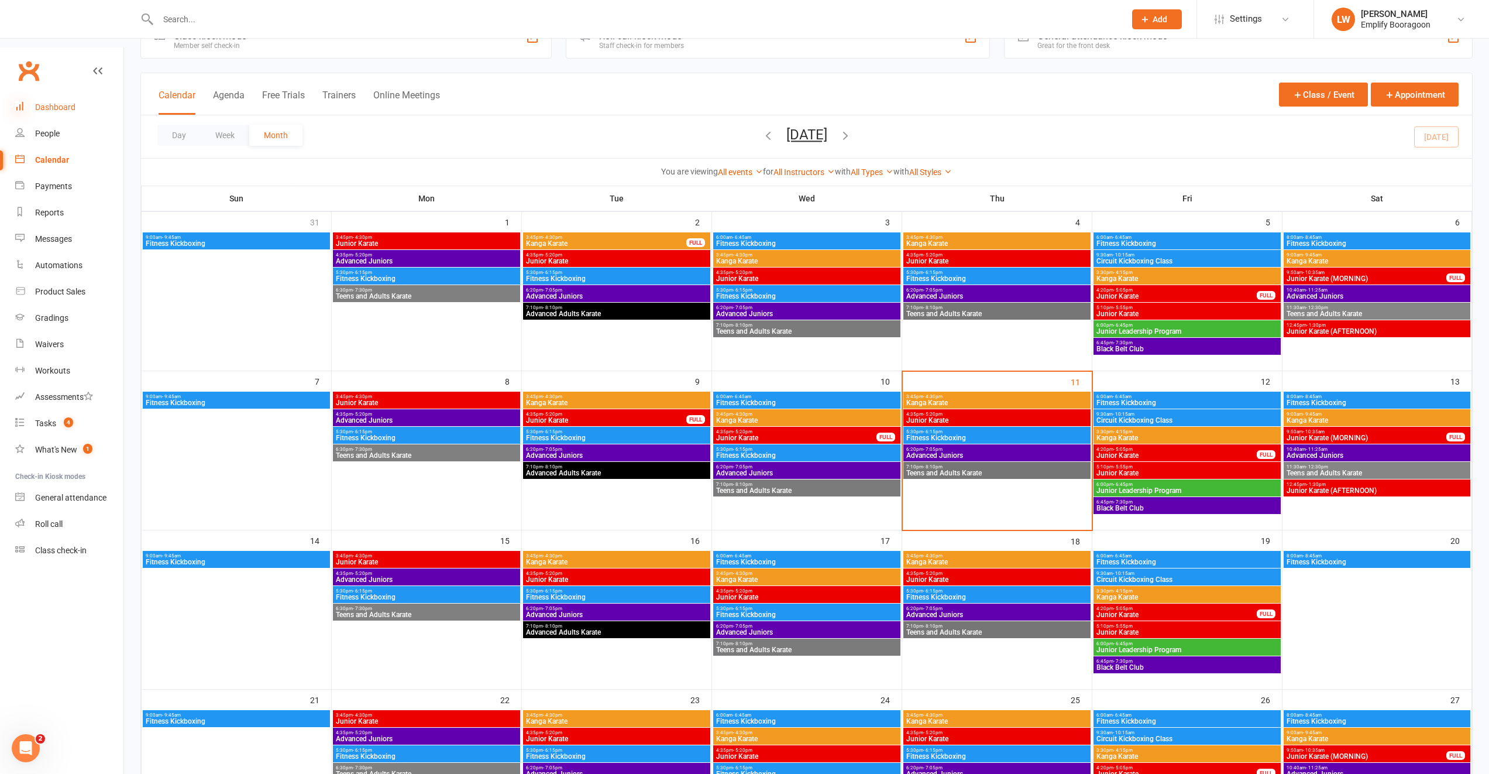
click at [24, 101] on icon at bounding box center [19, 105] width 9 height 9
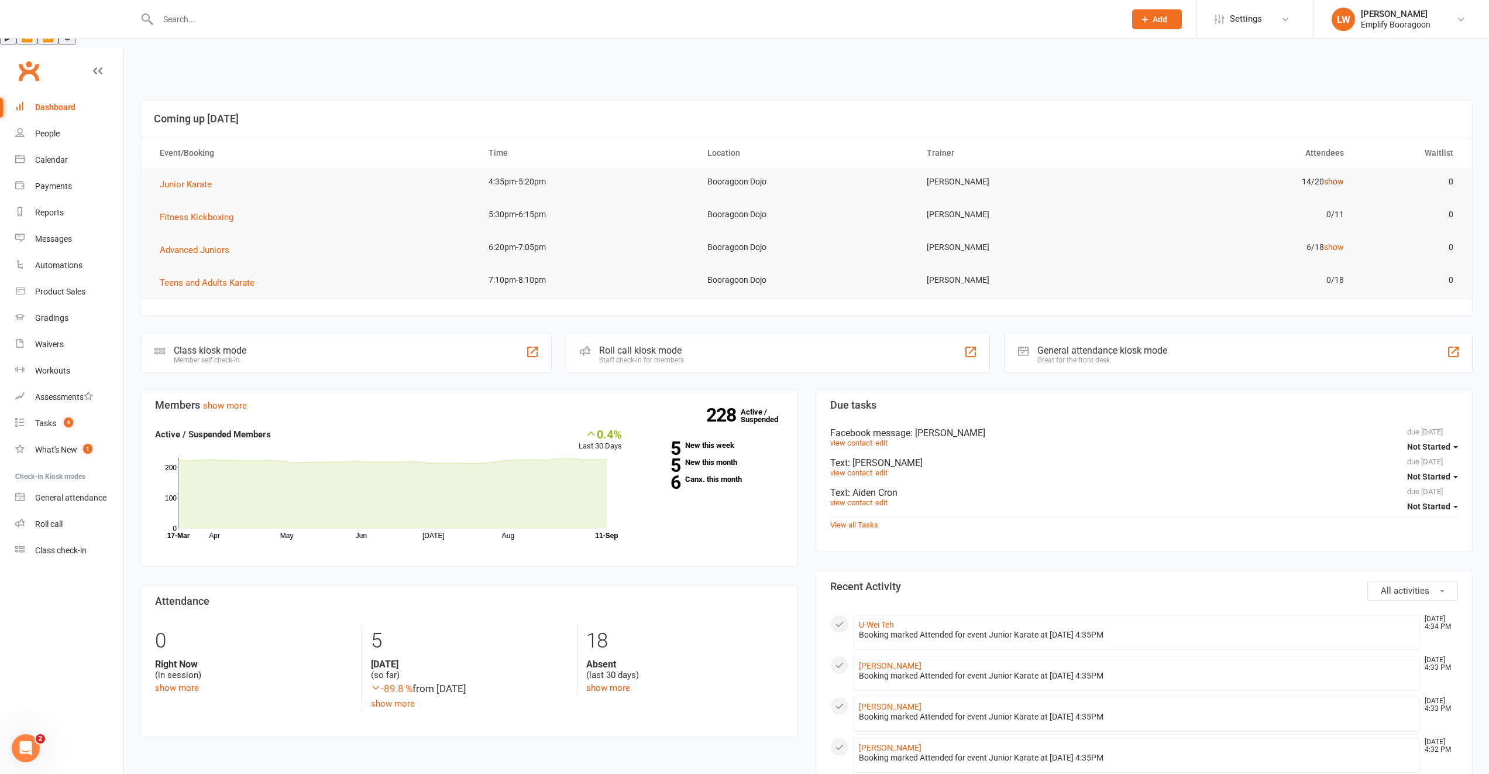
click at [1334, 177] on link "show" at bounding box center [1334, 181] width 20 height 9
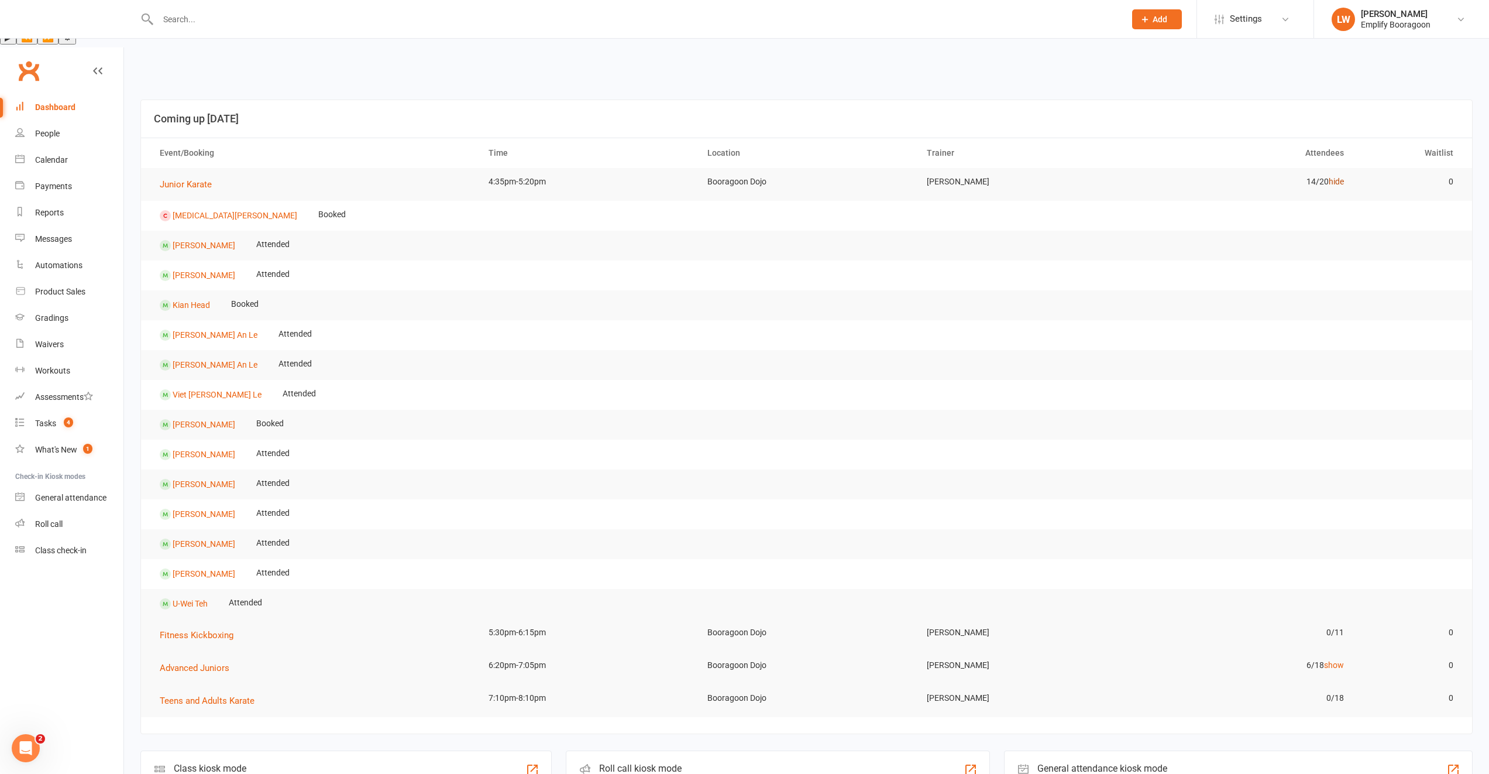
click at [1343, 177] on link "hide" at bounding box center [1336, 181] width 15 height 9
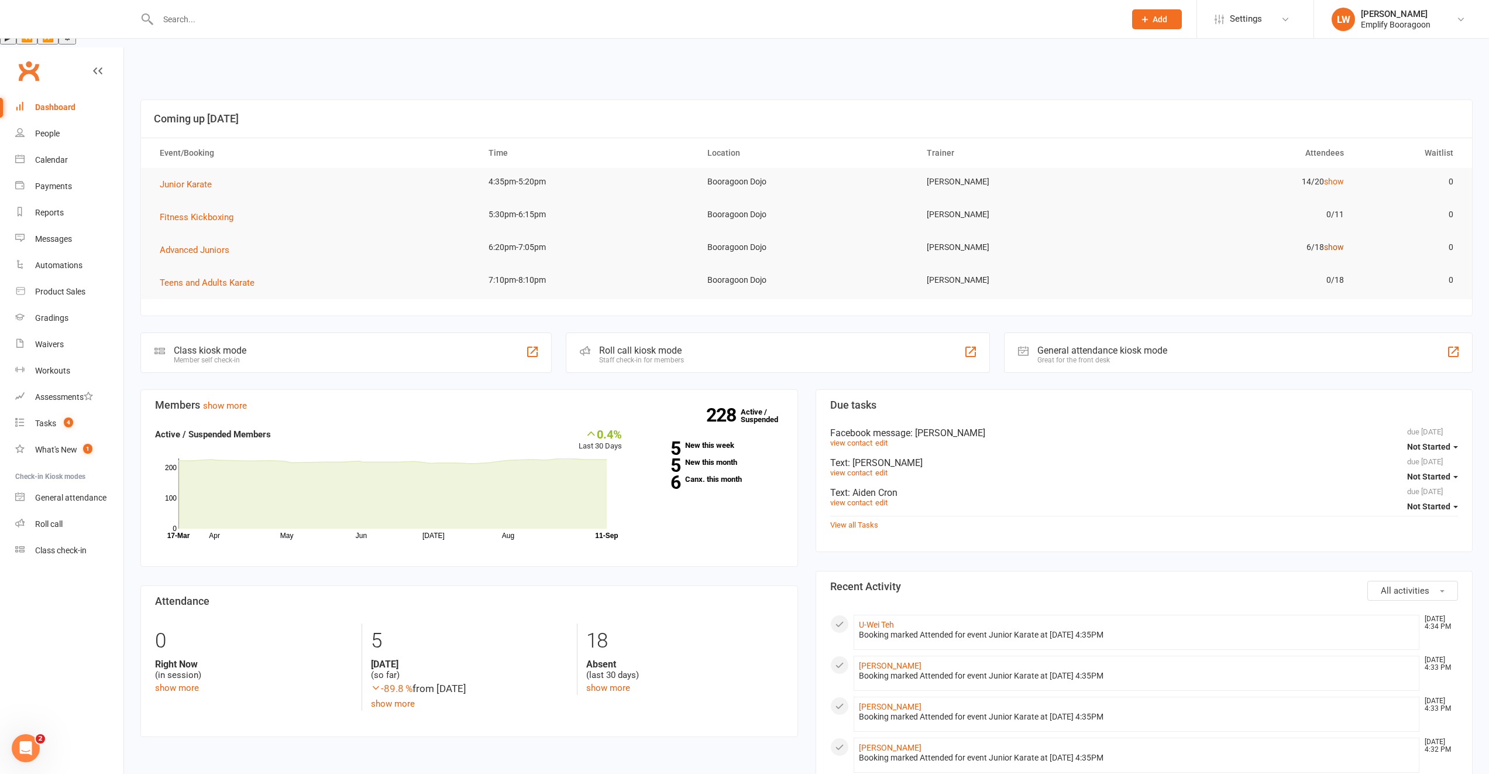
click at [1335, 242] on link "show" at bounding box center [1334, 246] width 20 height 9
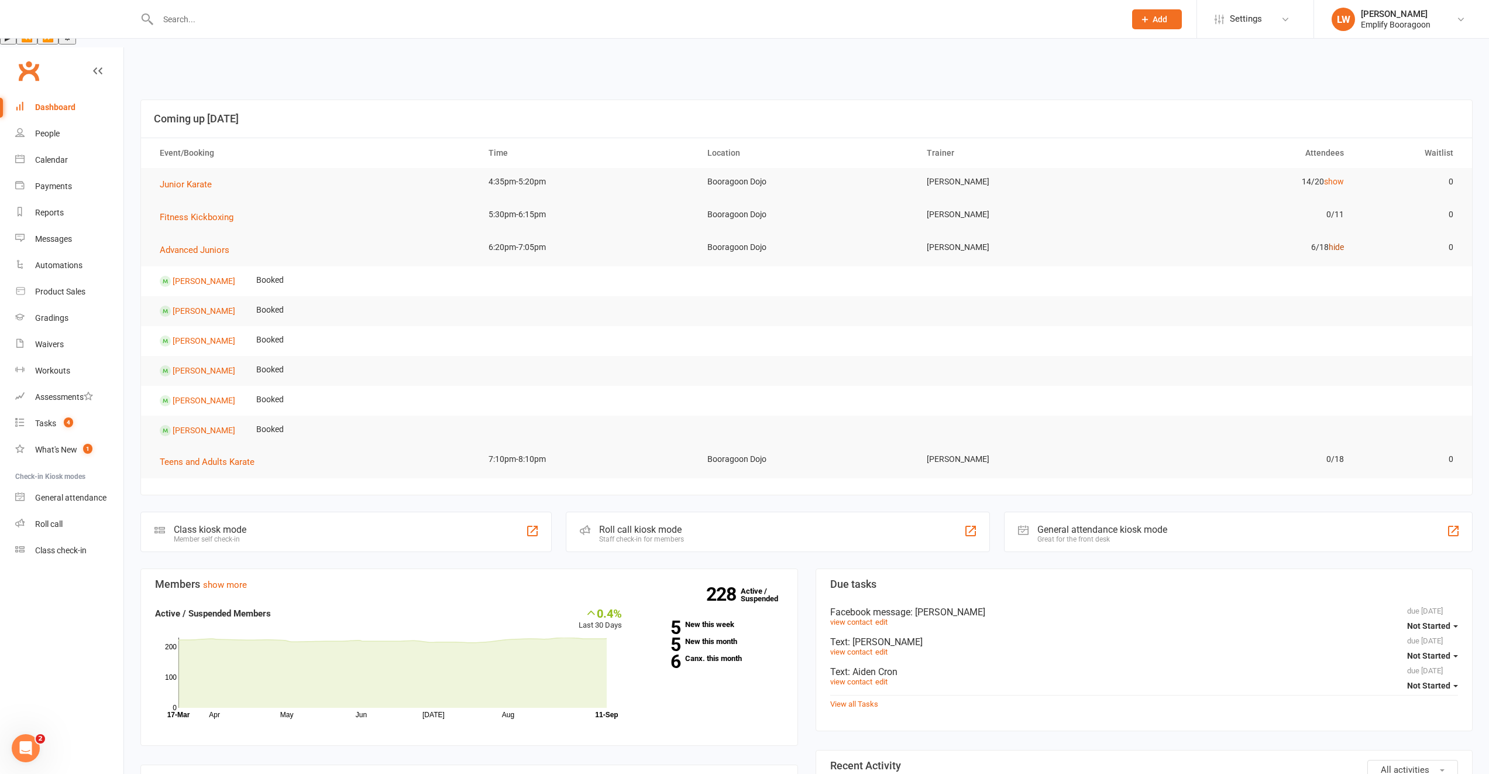
click at [1335, 242] on link "hide" at bounding box center [1336, 246] width 15 height 9
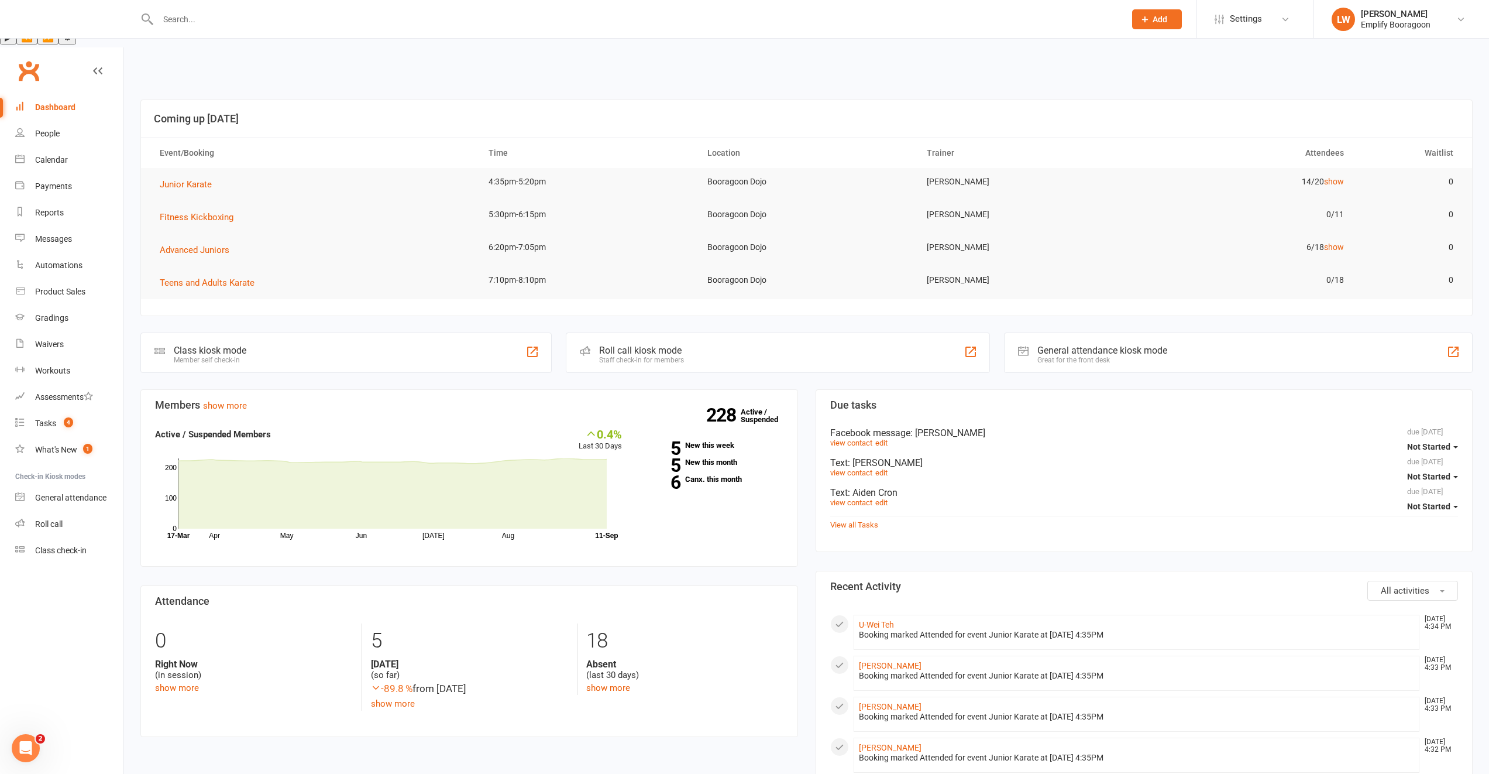
click at [44, 94] on link "Dashboard" at bounding box center [69, 107] width 108 height 26
